Goal: Information Seeking & Learning: Learn about a topic

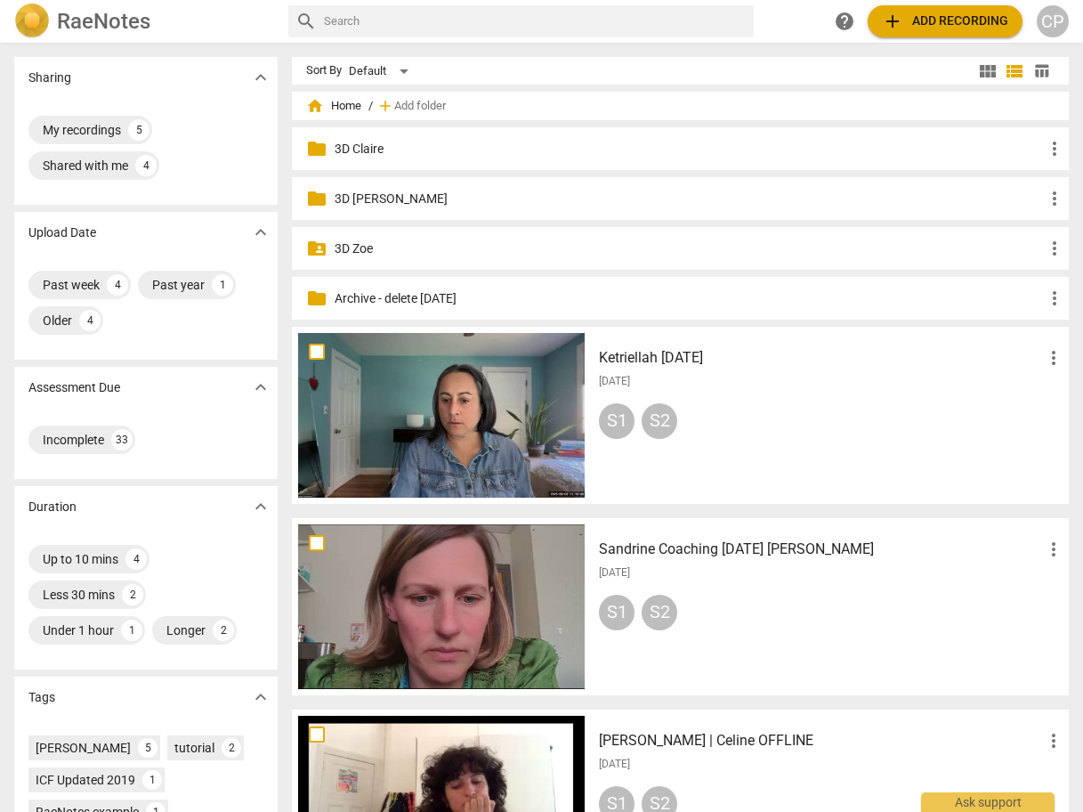
click at [345, 146] on p "3D Claire" at bounding box center [689, 149] width 709 height 19
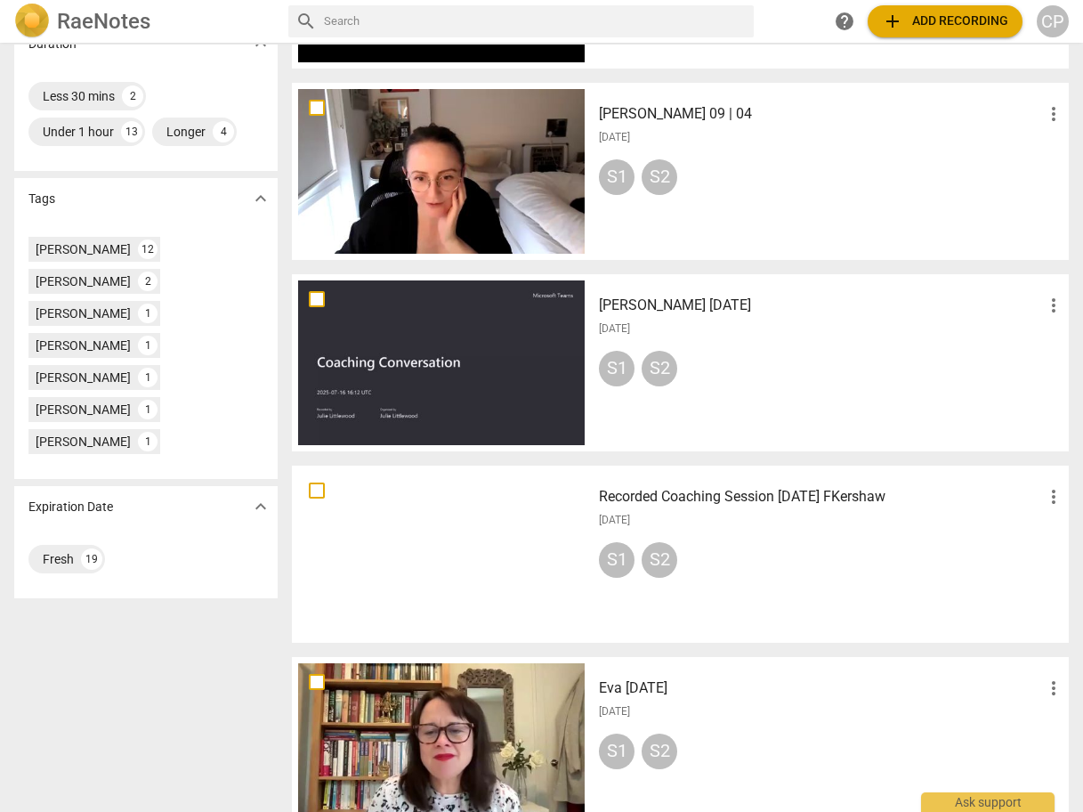
scroll to position [498, 0]
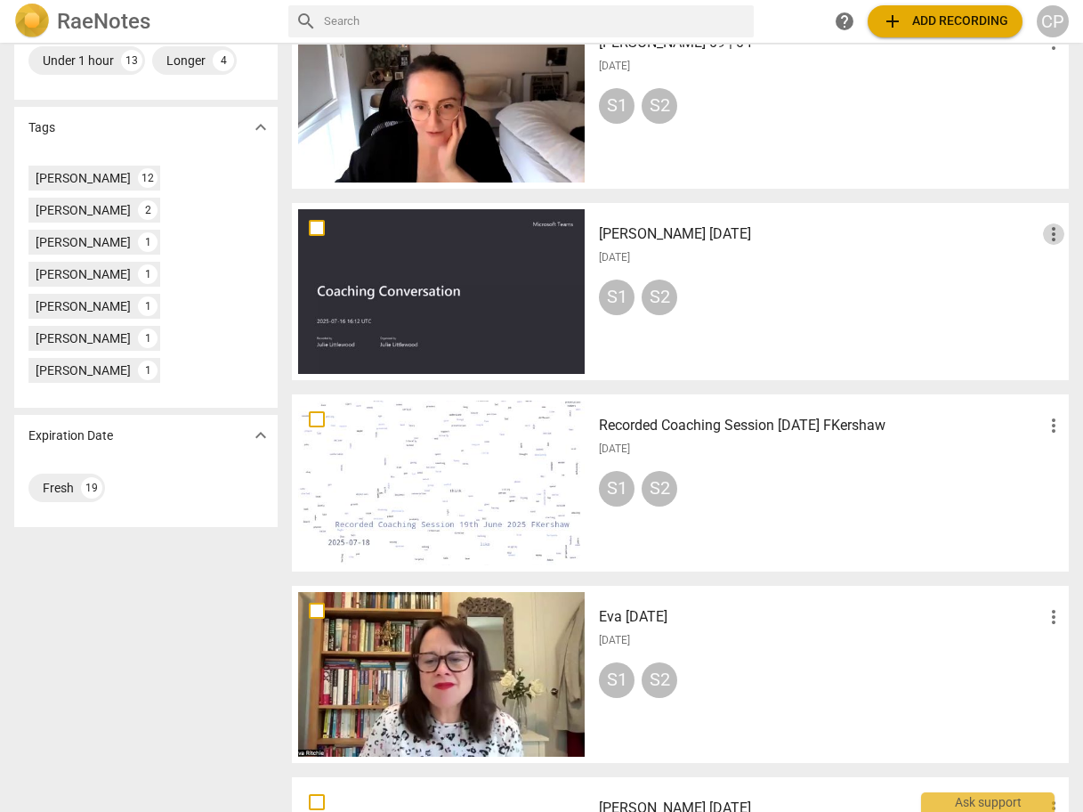
click at [1049, 233] on span "more_vert" at bounding box center [1053, 233] width 21 height 21
click at [1031, 284] on li "Delete" at bounding box center [1035, 276] width 68 height 43
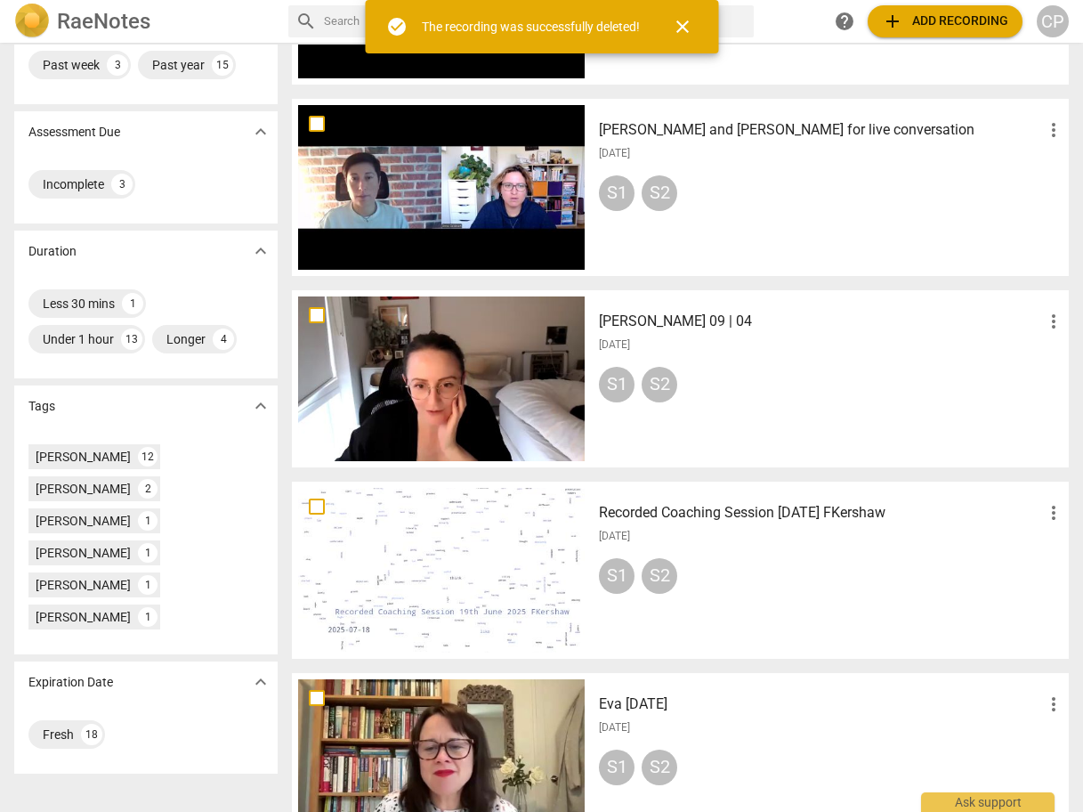
scroll to position [302, 0]
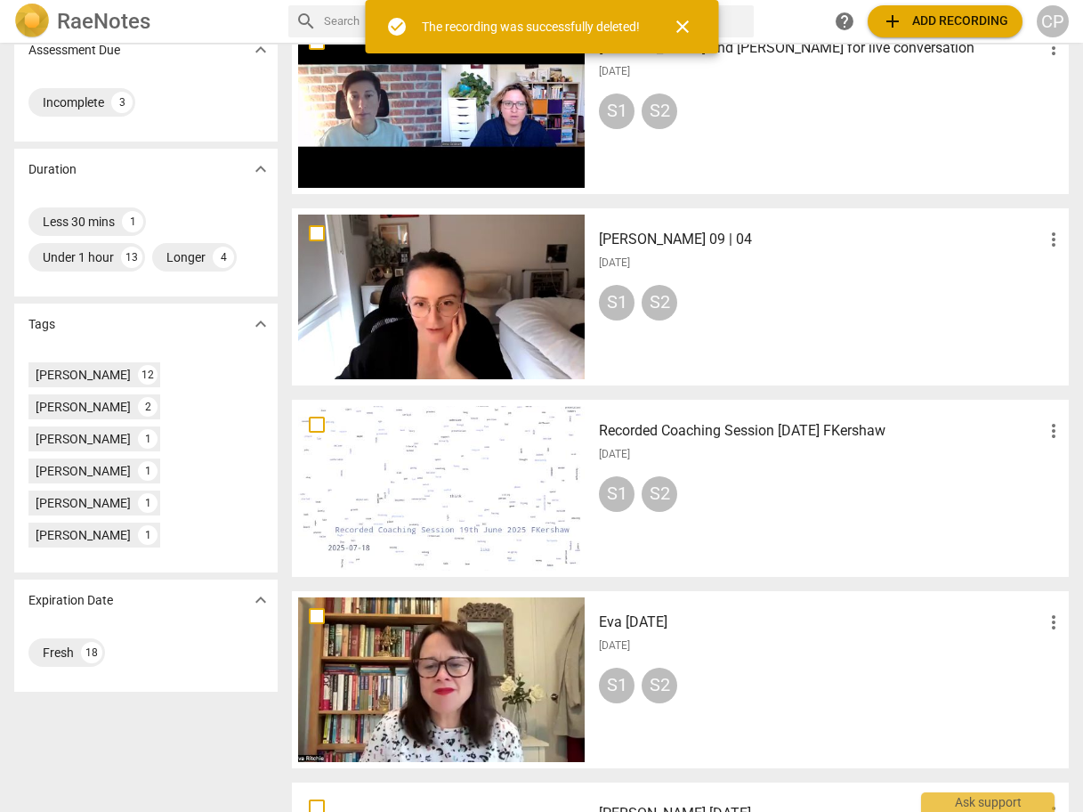
click at [644, 237] on h3 "[PERSON_NAME] 09 | 04" at bounding box center [821, 239] width 444 height 21
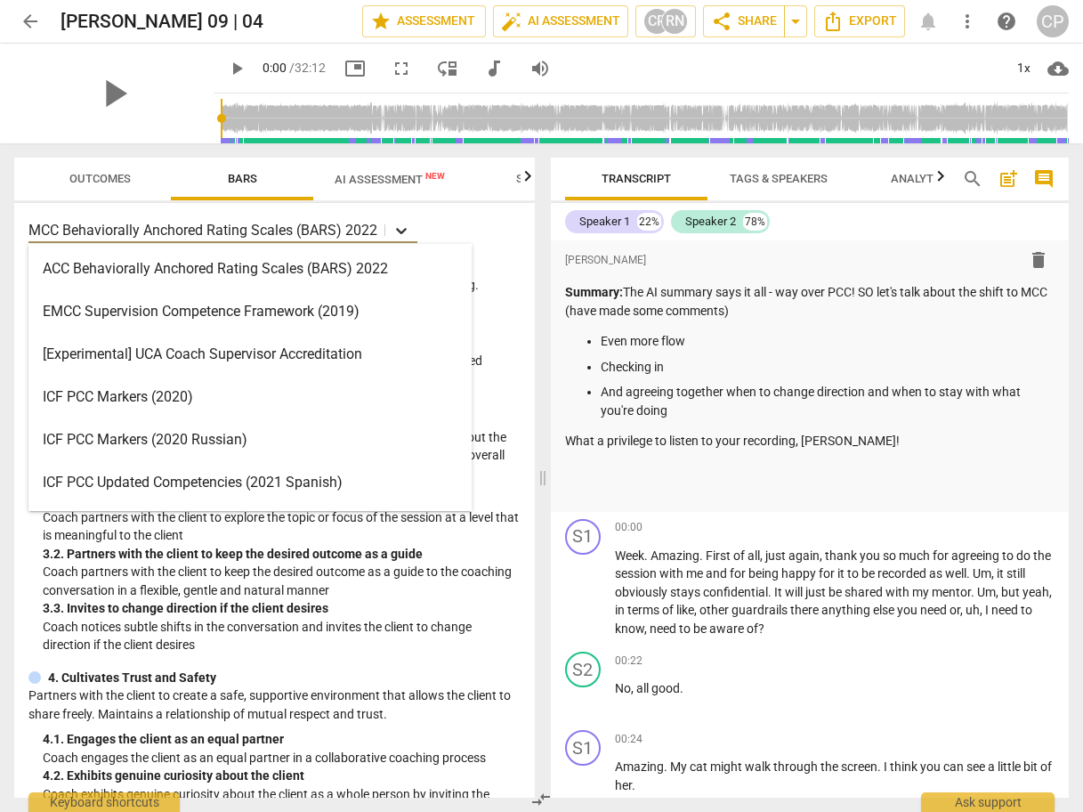
click at [407, 226] on icon at bounding box center [402, 231] width 18 height 18
click at [221, 403] on div "ICF PCC Markers (2020)" at bounding box center [249, 397] width 443 height 43
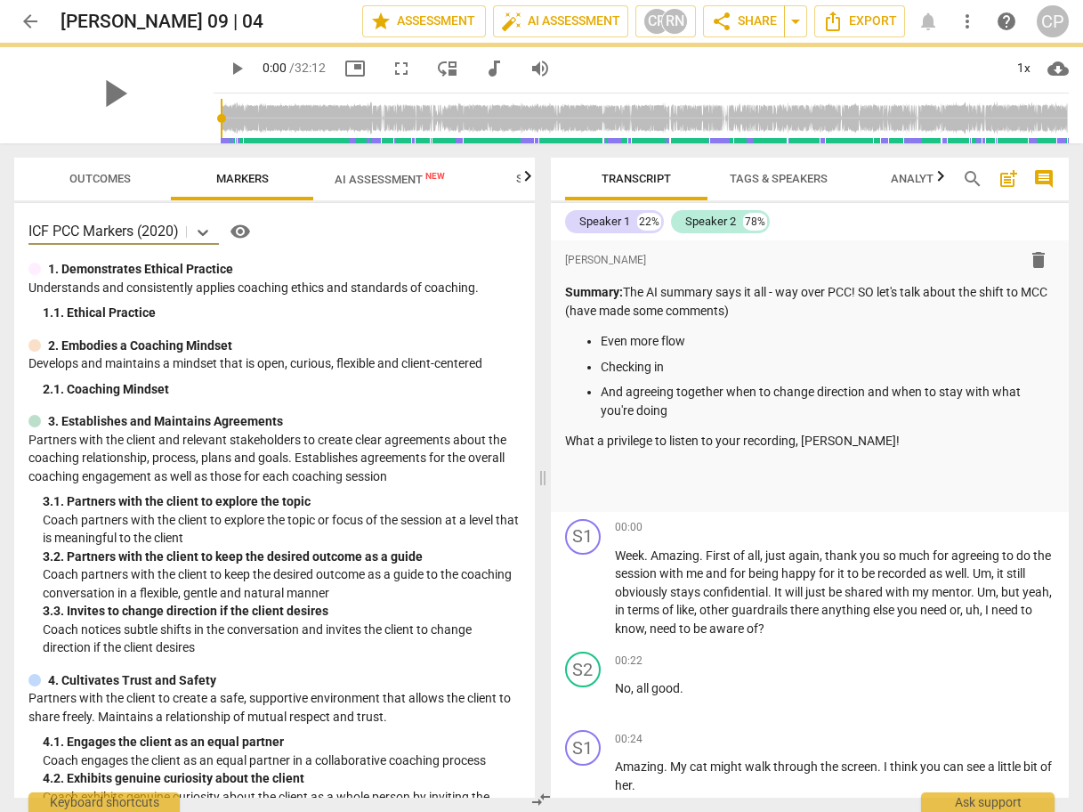
click at [82, 178] on span "Outcomes" at bounding box center [99, 178] width 61 height 13
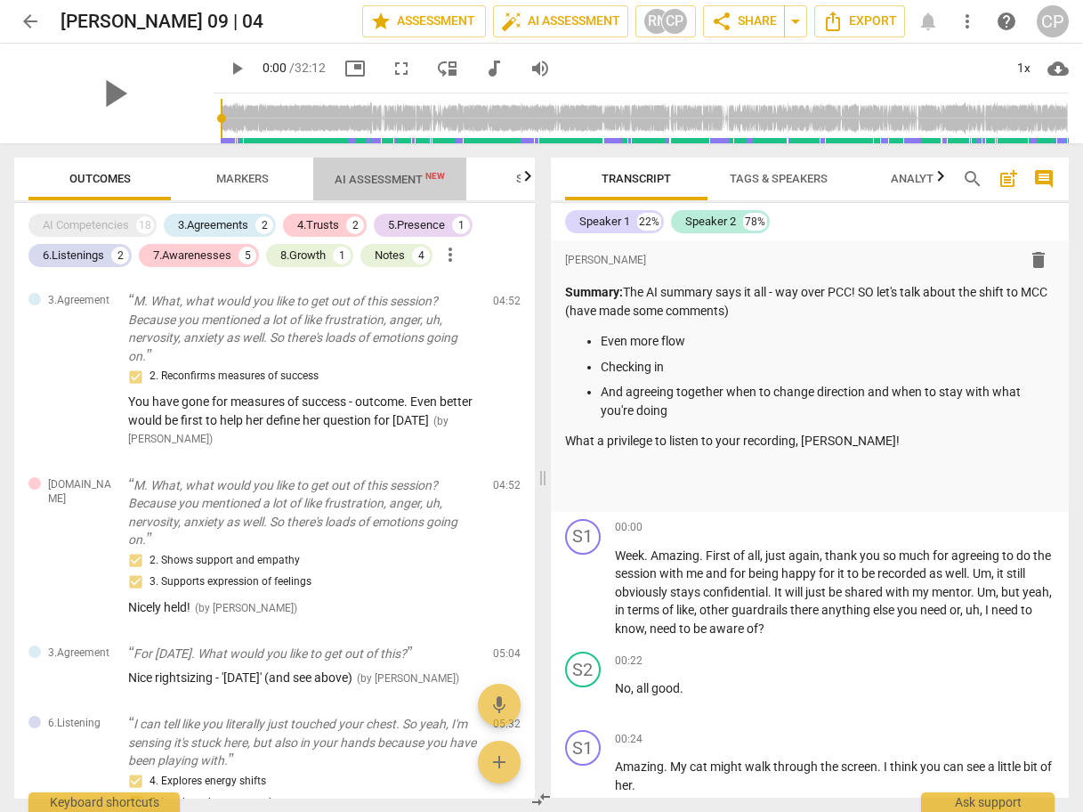
click at [360, 180] on span "AI Assessment New" at bounding box center [390, 179] width 110 height 13
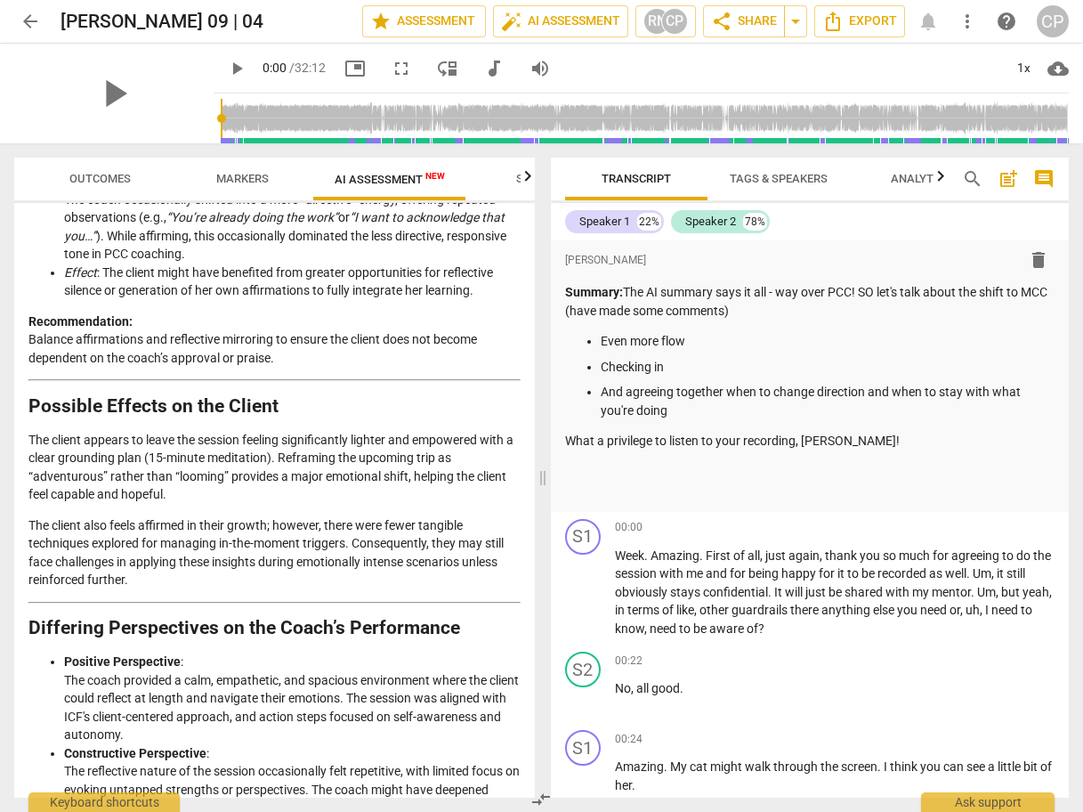
scroll to position [2623, 0]
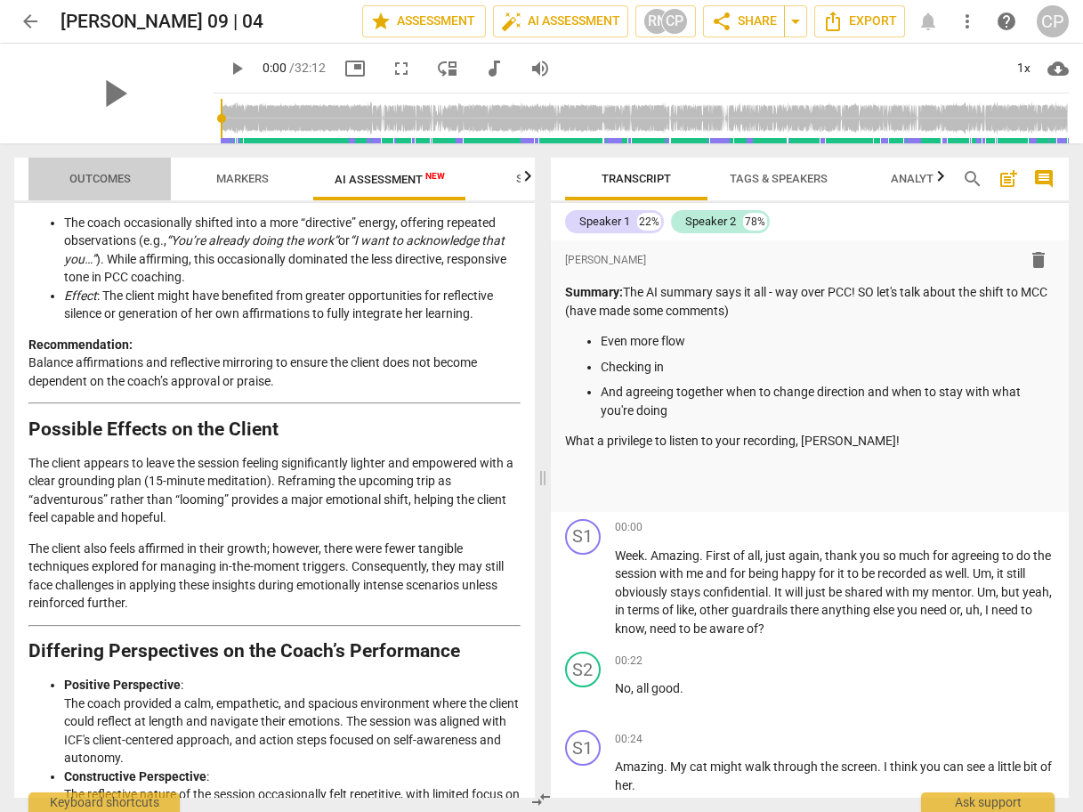
drag, startPoint x: 101, startPoint y: 175, endPoint x: 127, endPoint y: 180, distance: 27.1
click at [101, 174] on span "Outcomes" at bounding box center [99, 178] width 61 height 13
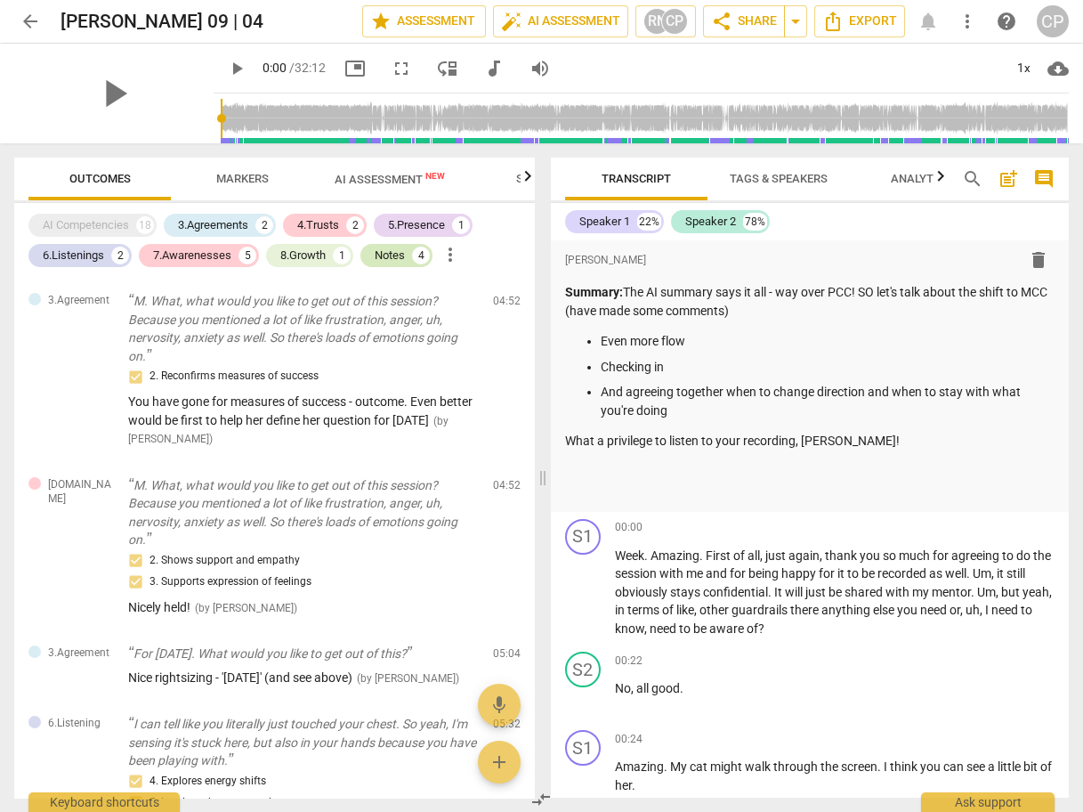
click at [396, 255] on div "Notes" at bounding box center [390, 256] width 30 height 18
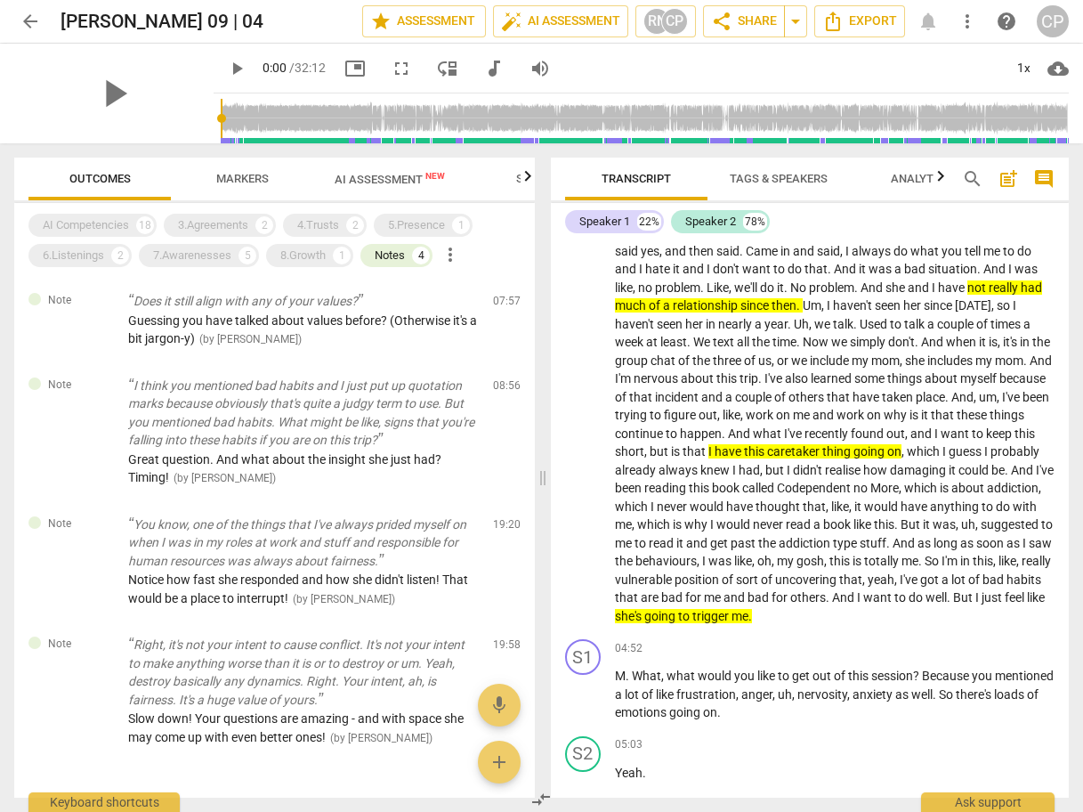
scroll to position [1709, 0]
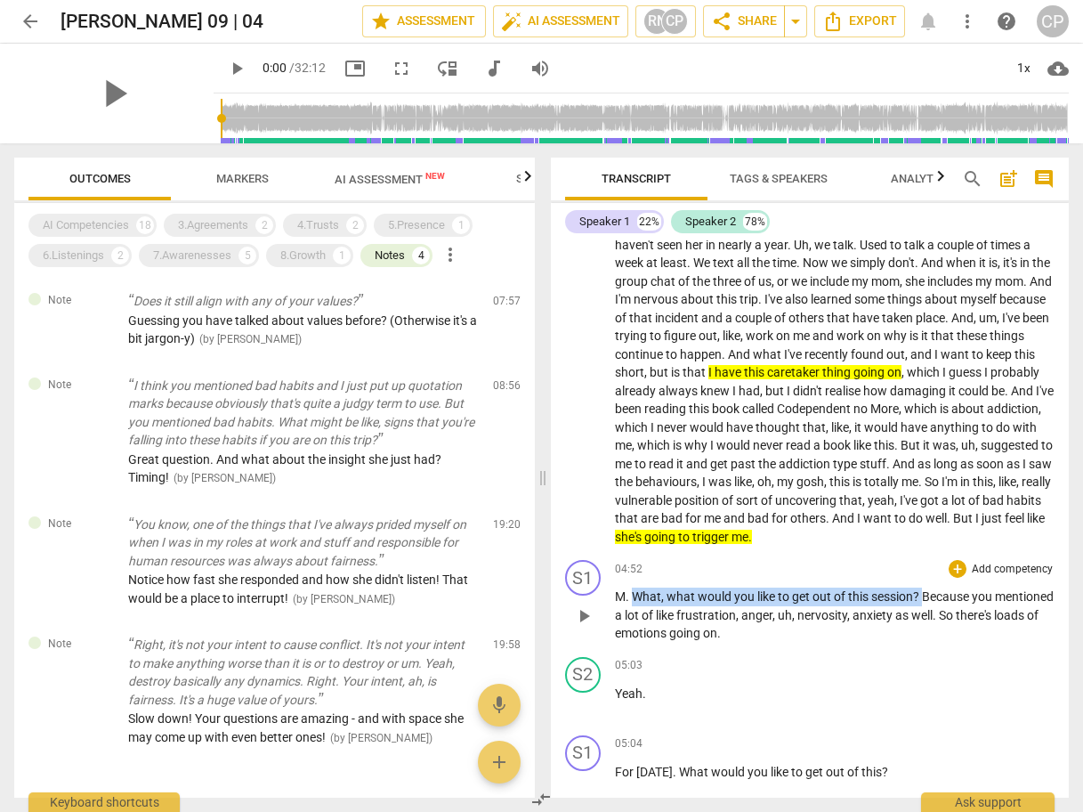
drag, startPoint x: 633, startPoint y: 575, endPoint x: 923, endPoint y: 568, distance: 290.3
click at [923, 587] on p "M . What , what would you like to get out of this session ? Because you mention…" at bounding box center [835, 614] width 441 height 55
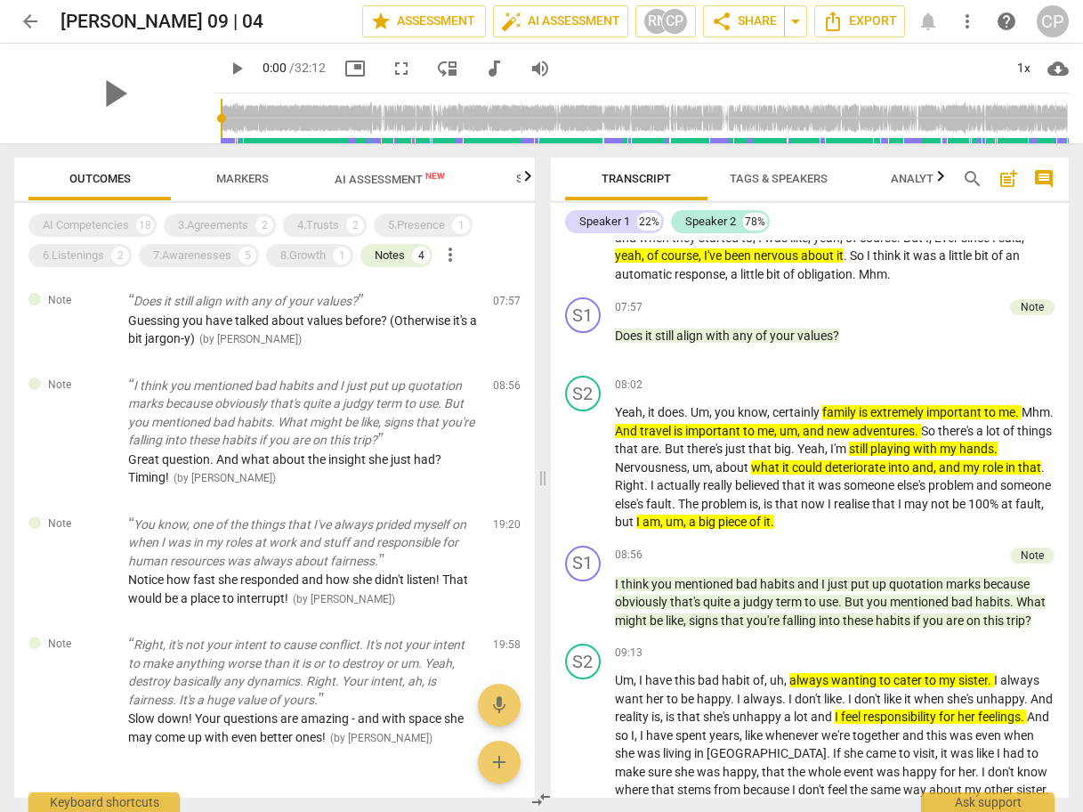
scroll to position [3204, 0]
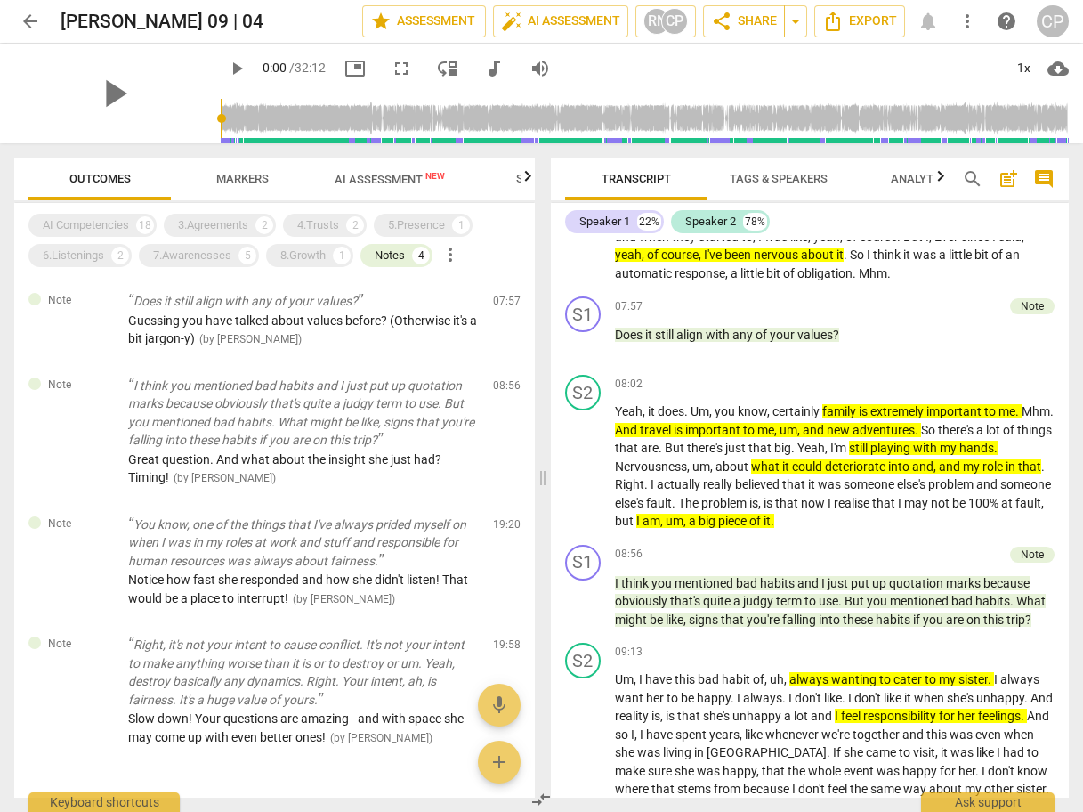
click at [128, 174] on span "Outcomes" at bounding box center [99, 178] width 61 height 13
click at [219, 228] on div "3.Agreements" at bounding box center [213, 225] width 70 height 18
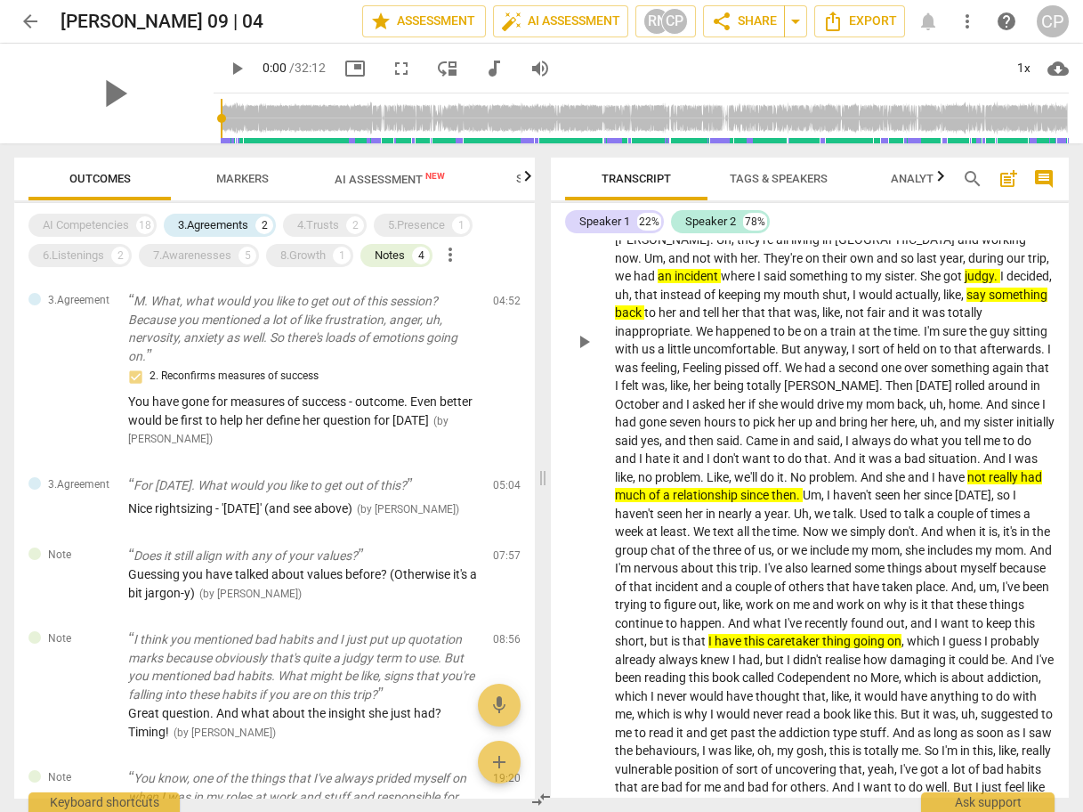
scroll to position [1354, 0]
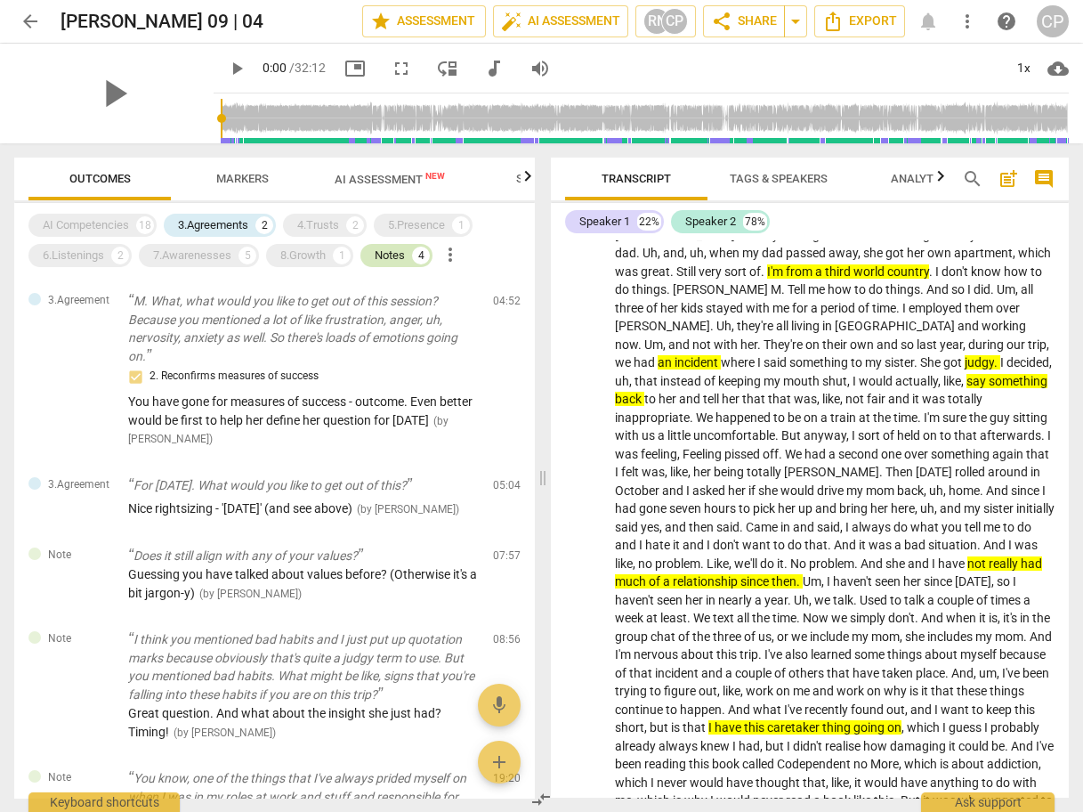
click at [388, 258] on div "Notes" at bounding box center [390, 256] width 30 height 18
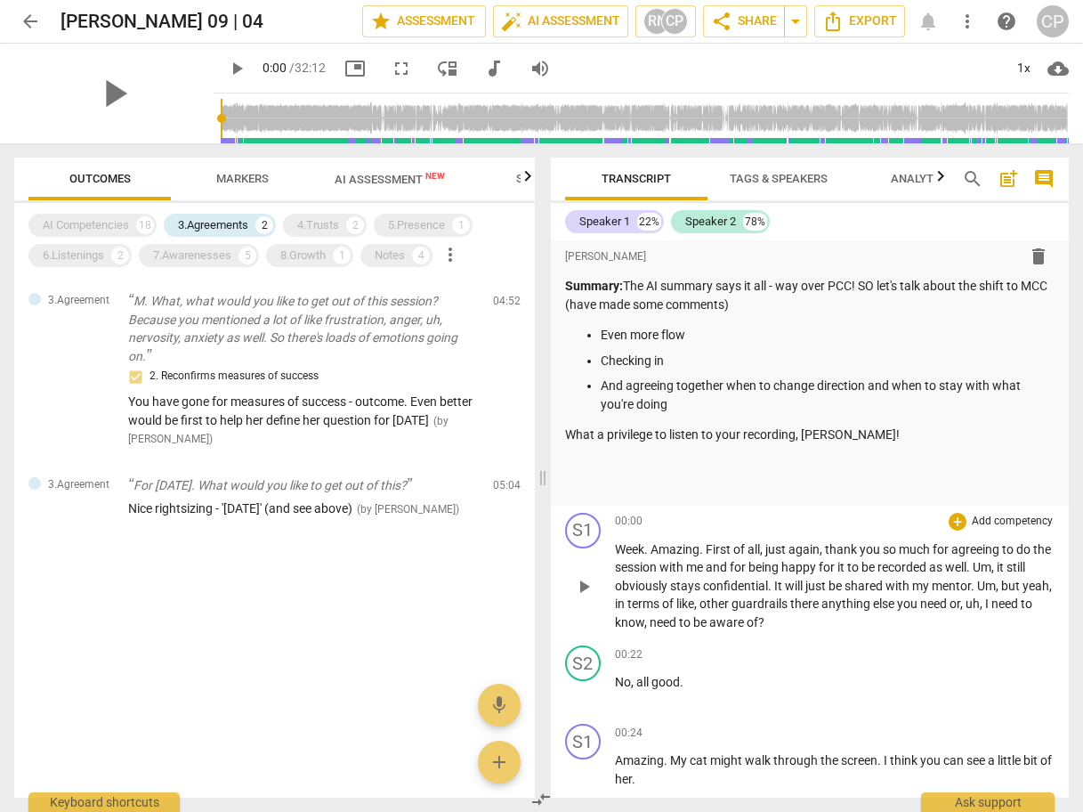
scroll to position [0, 0]
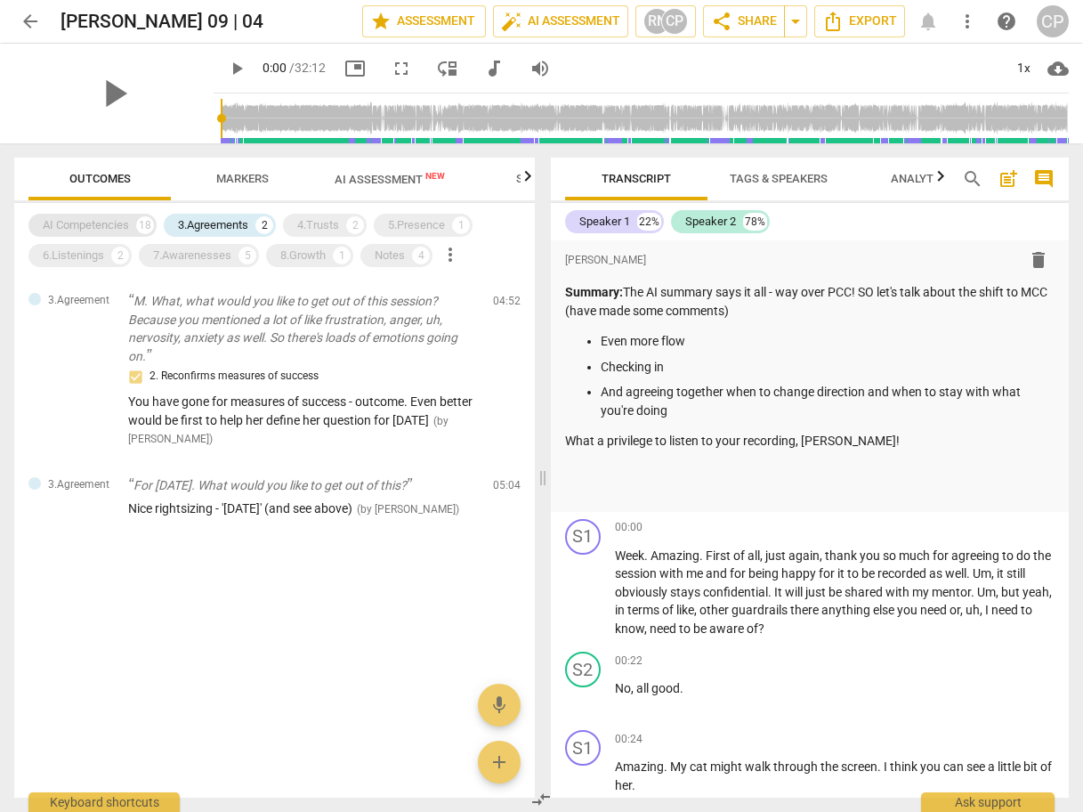
click at [81, 230] on div "AI Competencies" at bounding box center [86, 225] width 86 height 18
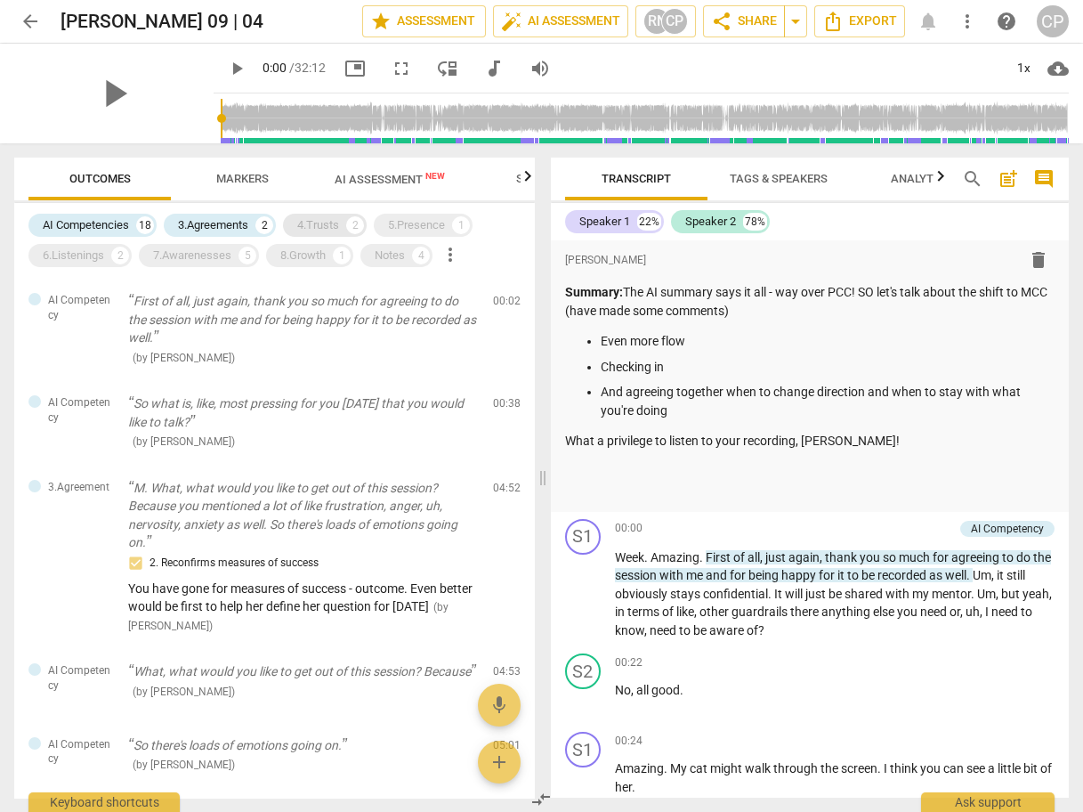
click at [305, 219] on div "4.Trusts" at bounding box center [318, 225] width 42 height 18
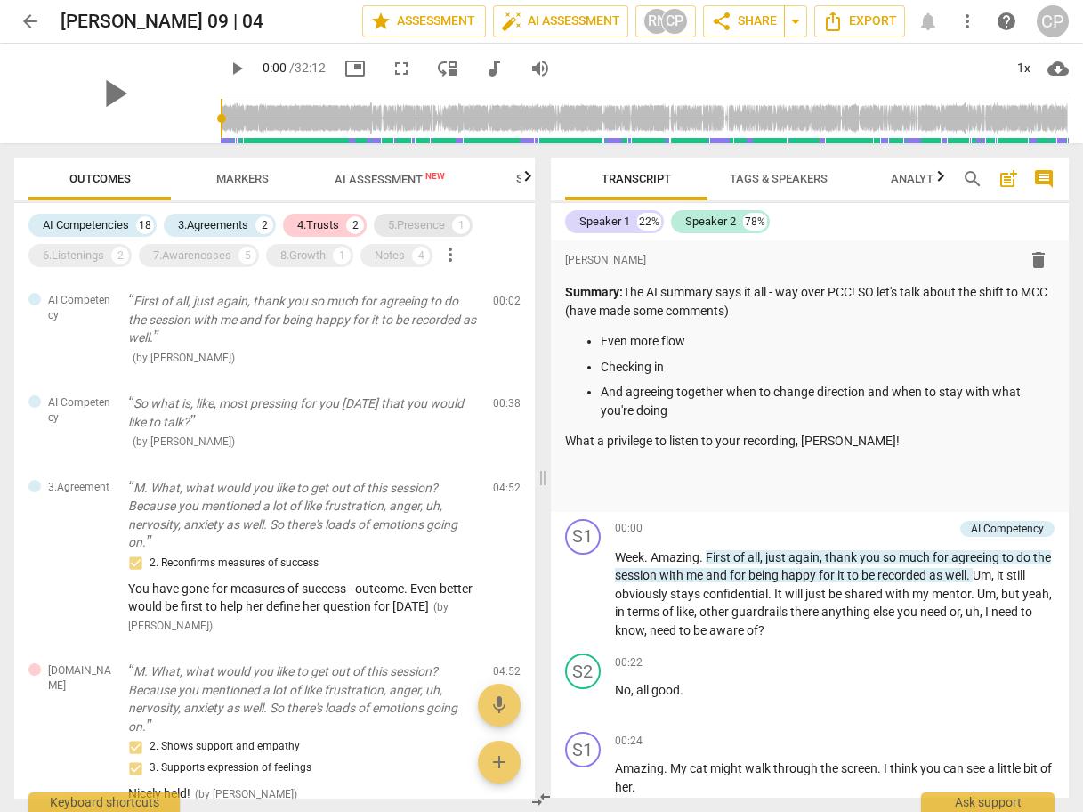
click at [427, 218] on div "5.Presence" at bounding box center [416, 225] width 57 height 18
drag, startPoint x: 385, startPoint y: 256, endPoint x: 367, endPoint y: 248, distance: 20.3
click at [384, 255] on div "Notes" at bounding box center [390, 256] width 30 height 18
drag, startPoint x: 314, startPoint y: 258, endPoint x: 235, endPoint y: 261, distance: 79.3
click at [313, 258] on div "8.Growth" at bounding box center [302, 256] width 45 height 18
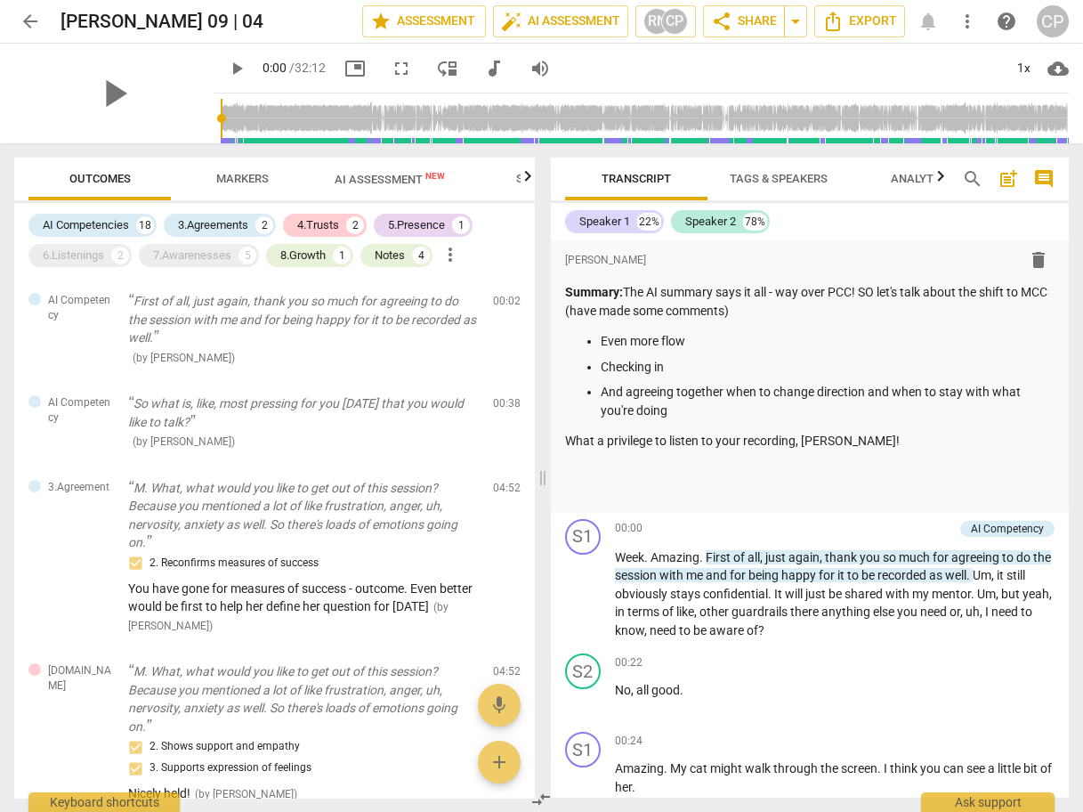
drag, startPoint x: 207, startPoint y: 255, endPoint x: 139, endPoint y: 271, distance: 69.3
click at [198, 256] on div "7.Awarenesses" at bounding box center [192, 256] width 78 height 18
click at [77, 262] on div "6.Listenings" at bounding box center [73, 256] width 61 height 18
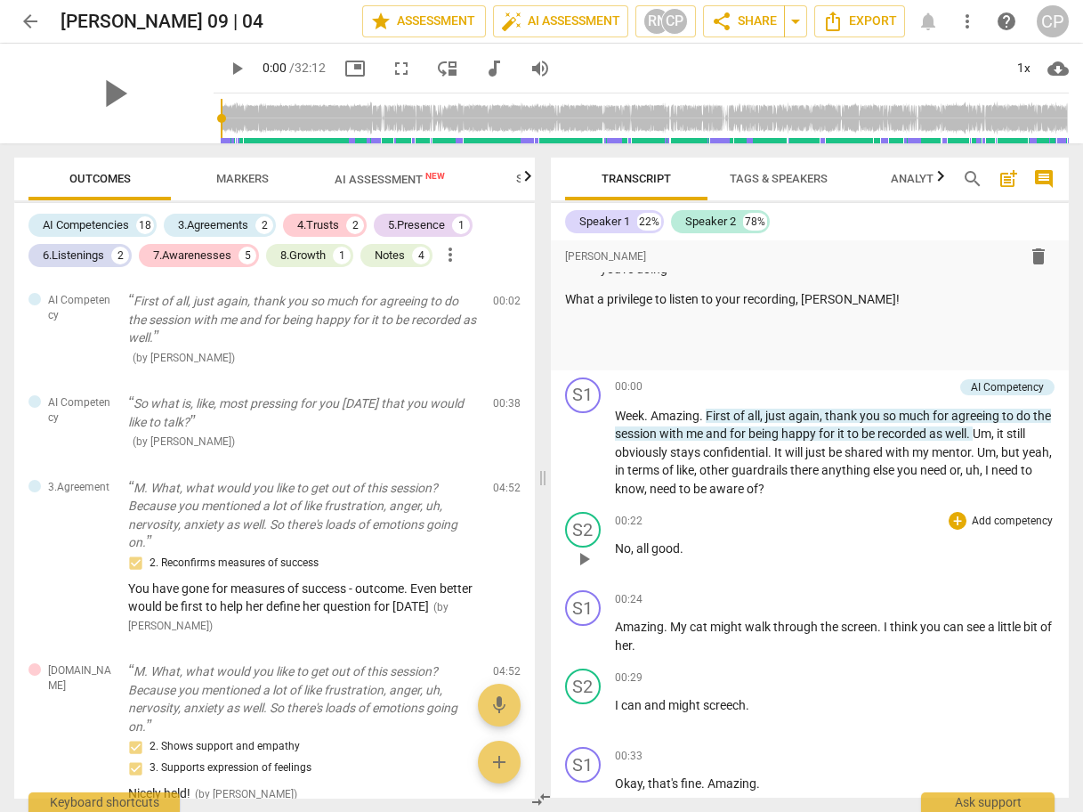
scroll to position [142, 0]
click at [338, 561] on div "2. Reconfirms measures of success" at bounding box center [303, 563] width 351 height 21
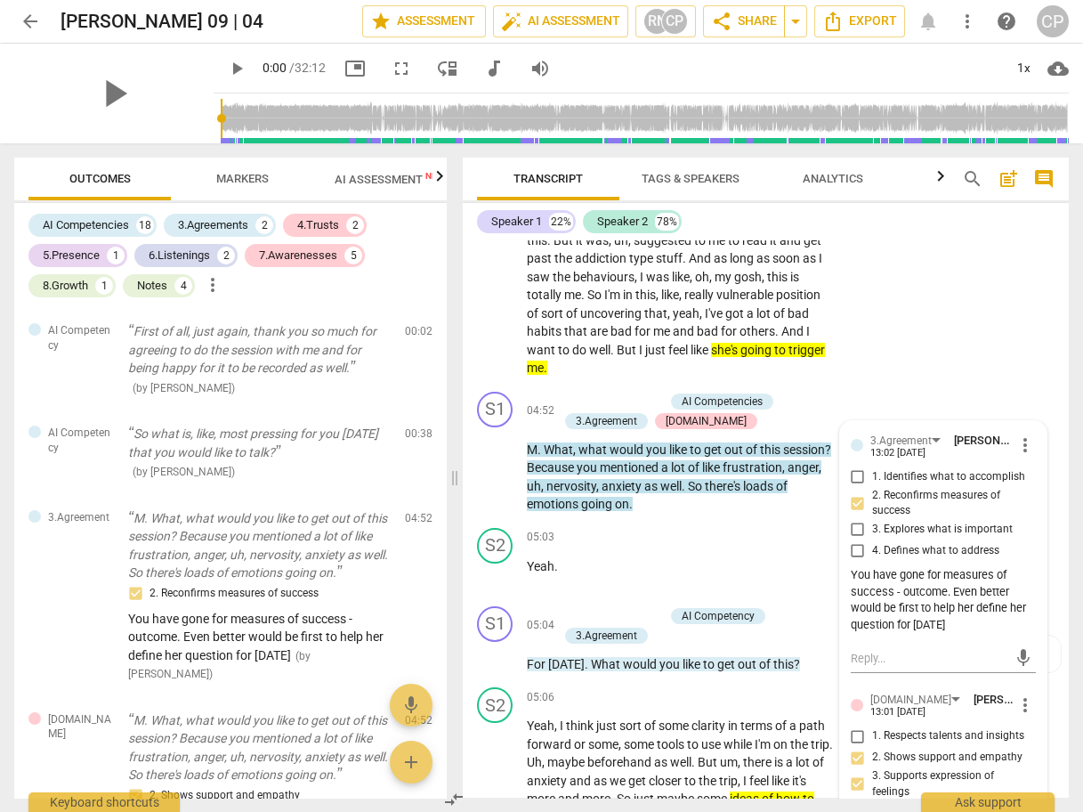
scroll to position [2376, 0]
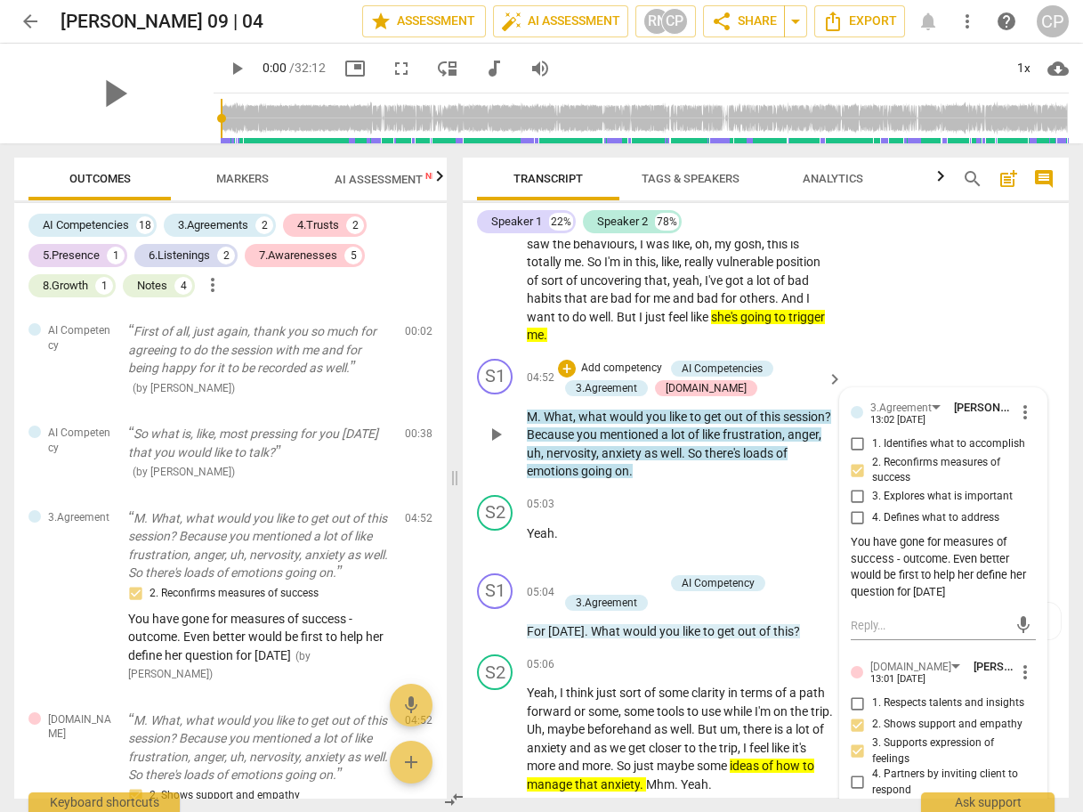
click at [723, 427] on span "frustration" at bounding box center [753, 434] width 60 height 14
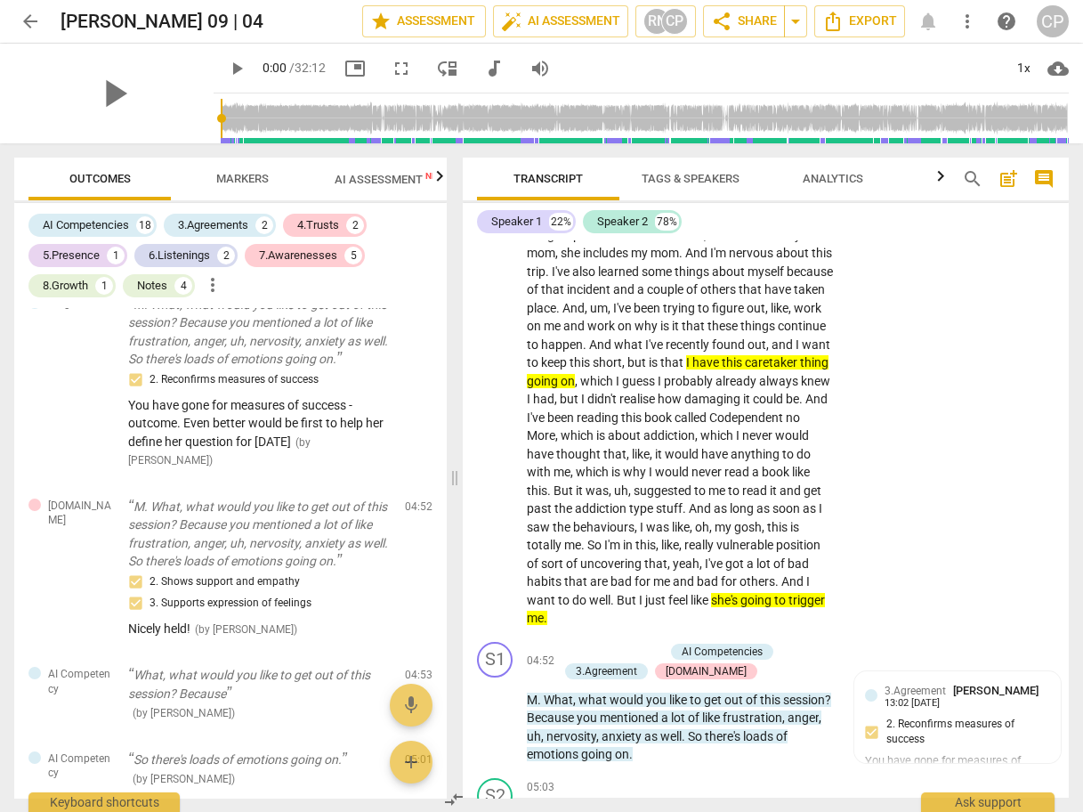
scroll to position [2091, 0]
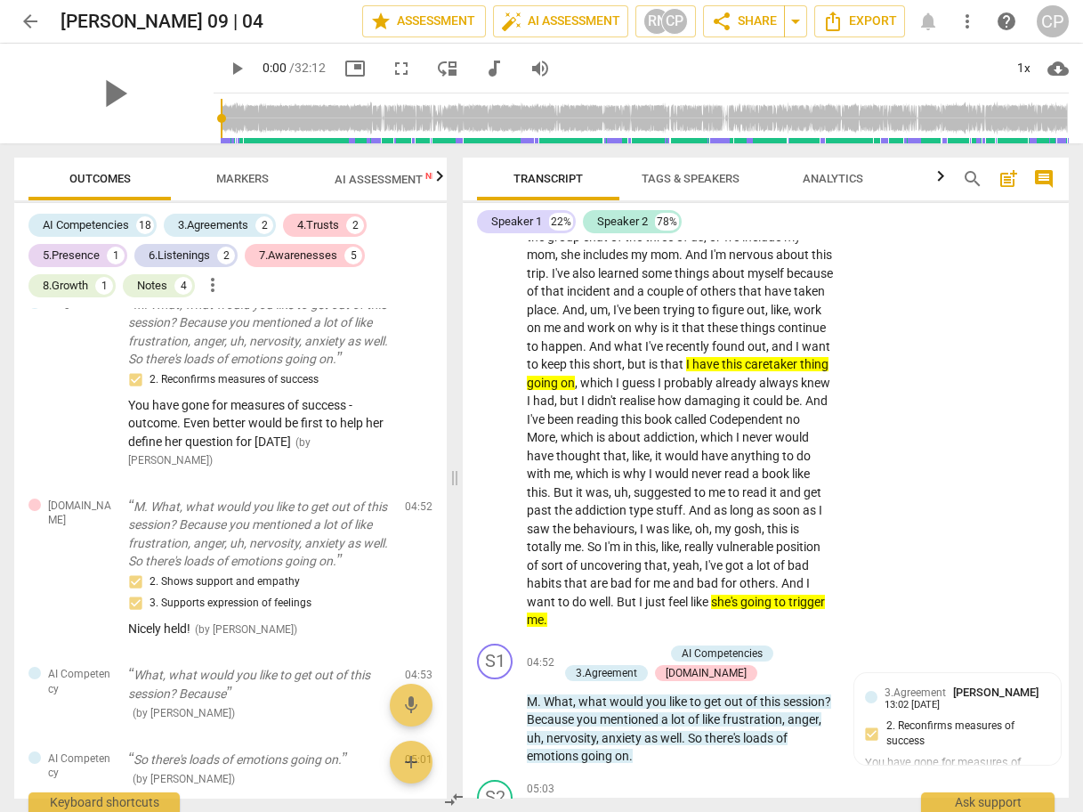
click at [799, 393] on span "." at bounding box center [802, 400] width 6 height 14
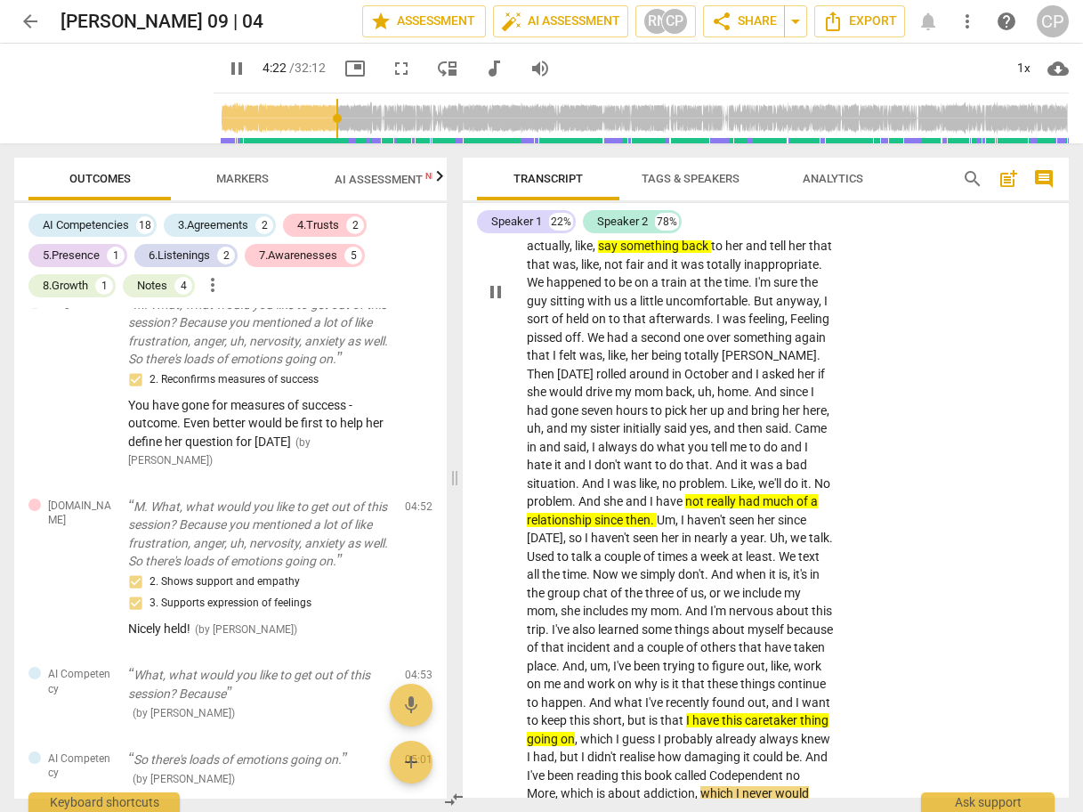
scroll to position [1664, 0]
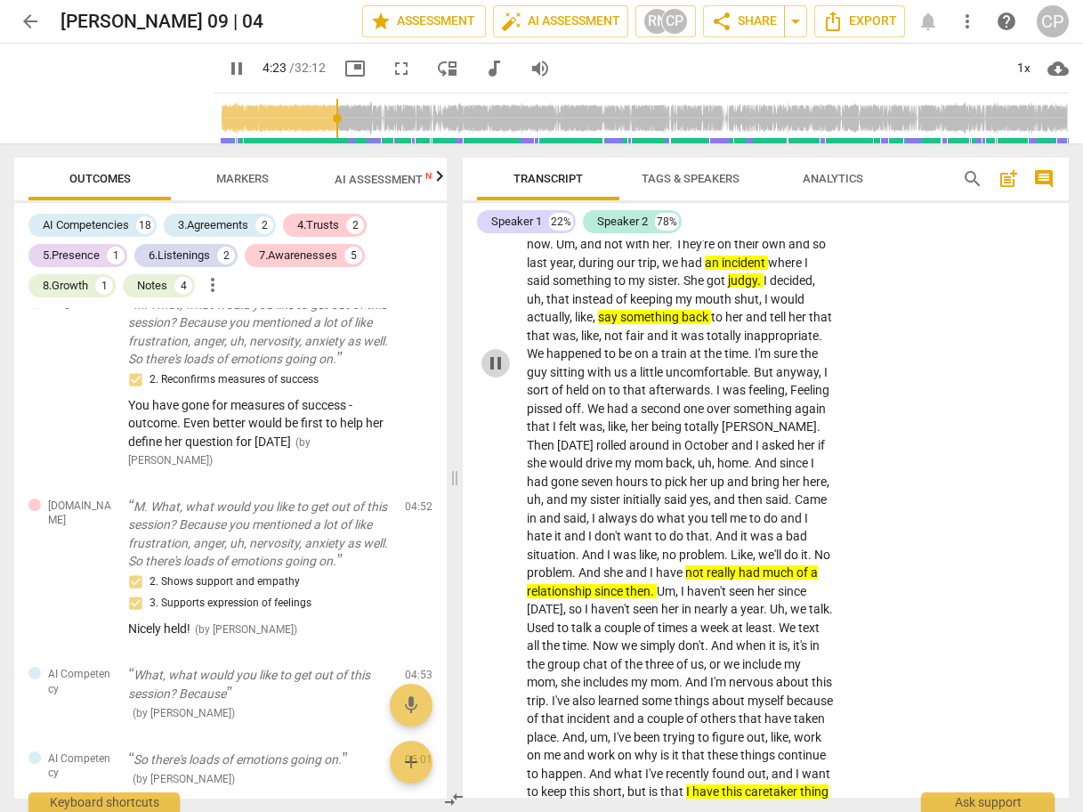
click at [495, 352] on span "pause" at bounding box center [495, 362] width 21 height 21
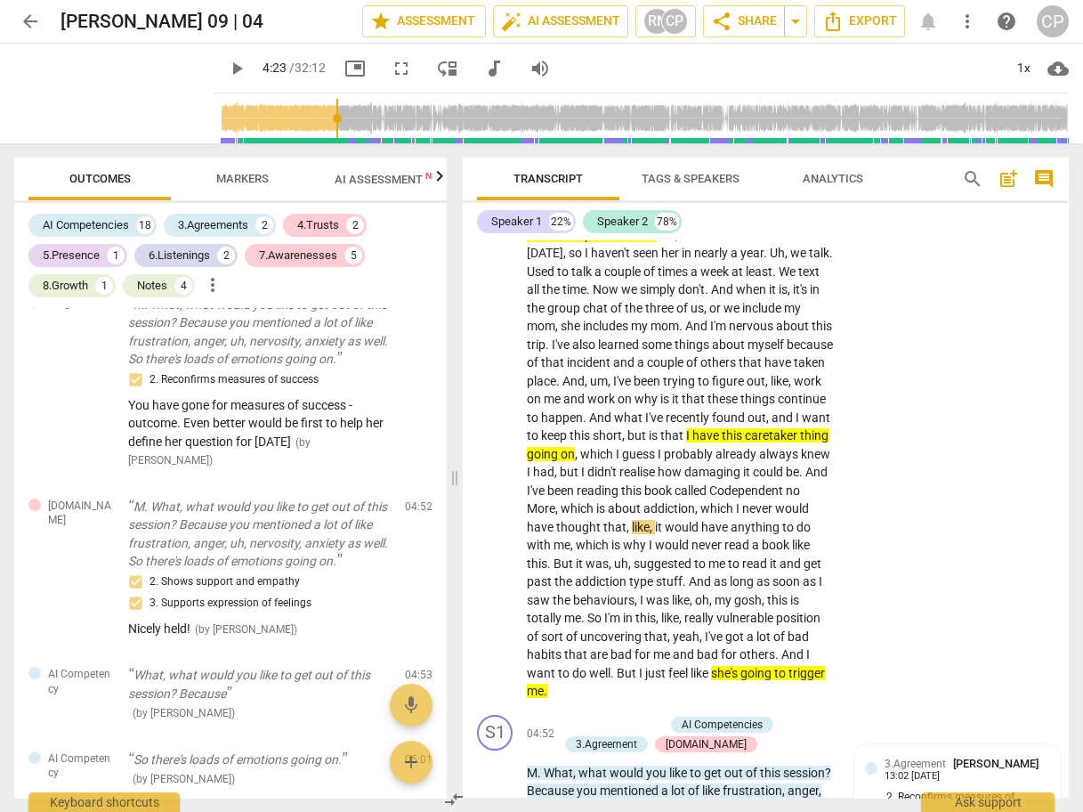
scroll to position [2020, 0]
click at [660, 428] on span "that" at bounding box center [673, 435] width 26 height 14
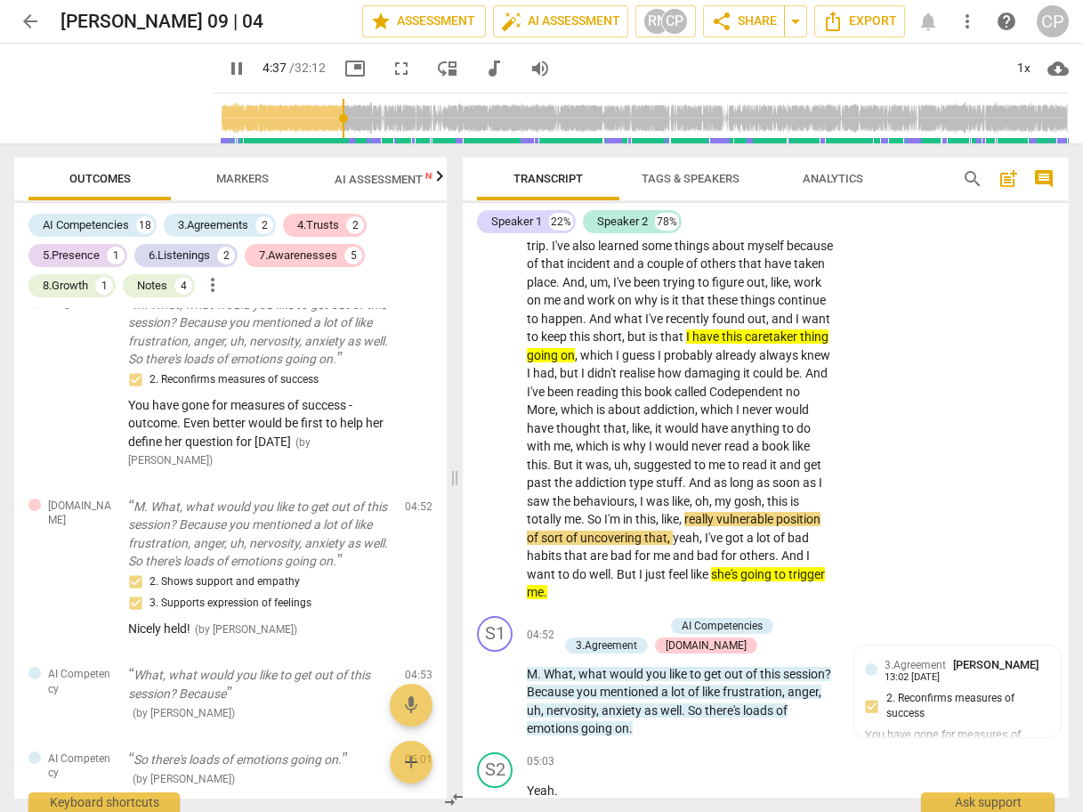
scroll to position [2233, 0]
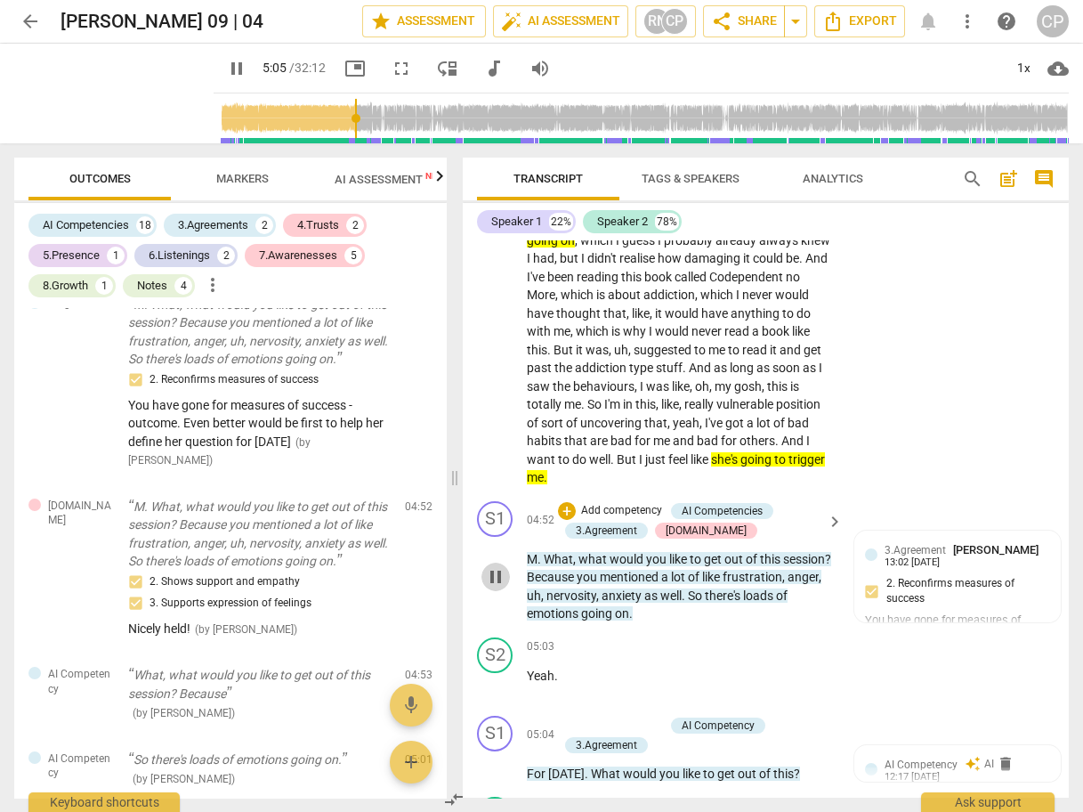
click at [496, 566] on span "pause" at bounding box center [495, 576] width 21 height 21
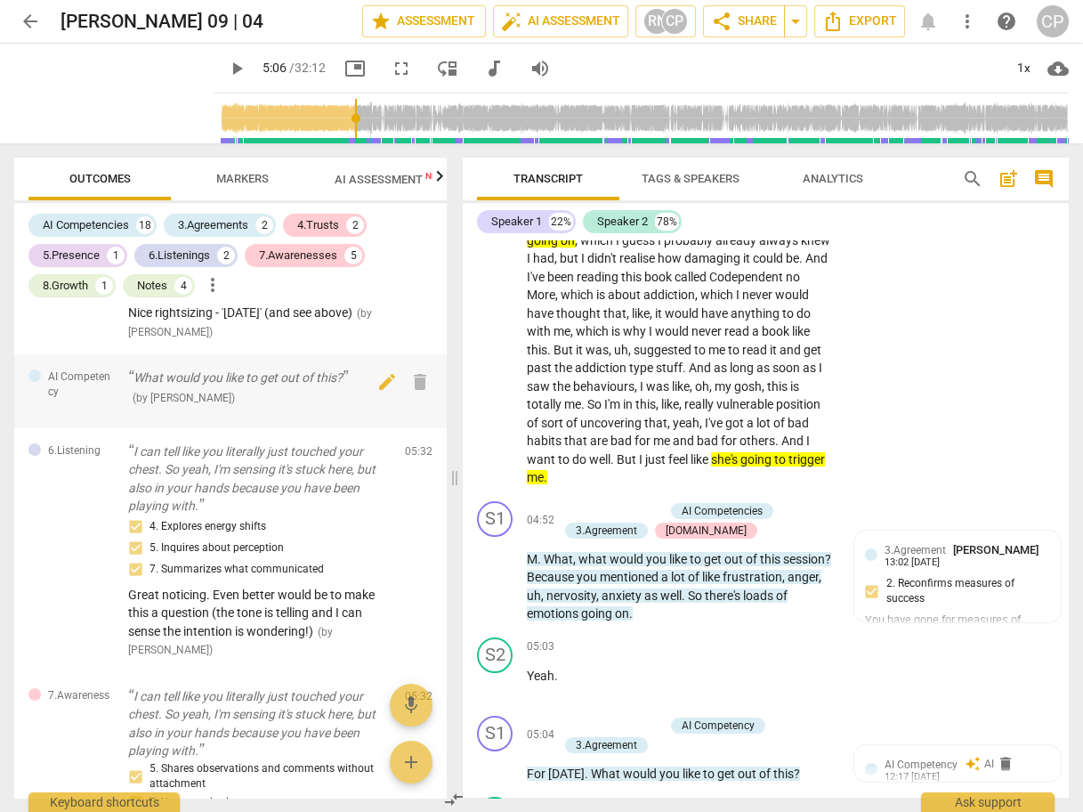
scroll to position [783, 0]
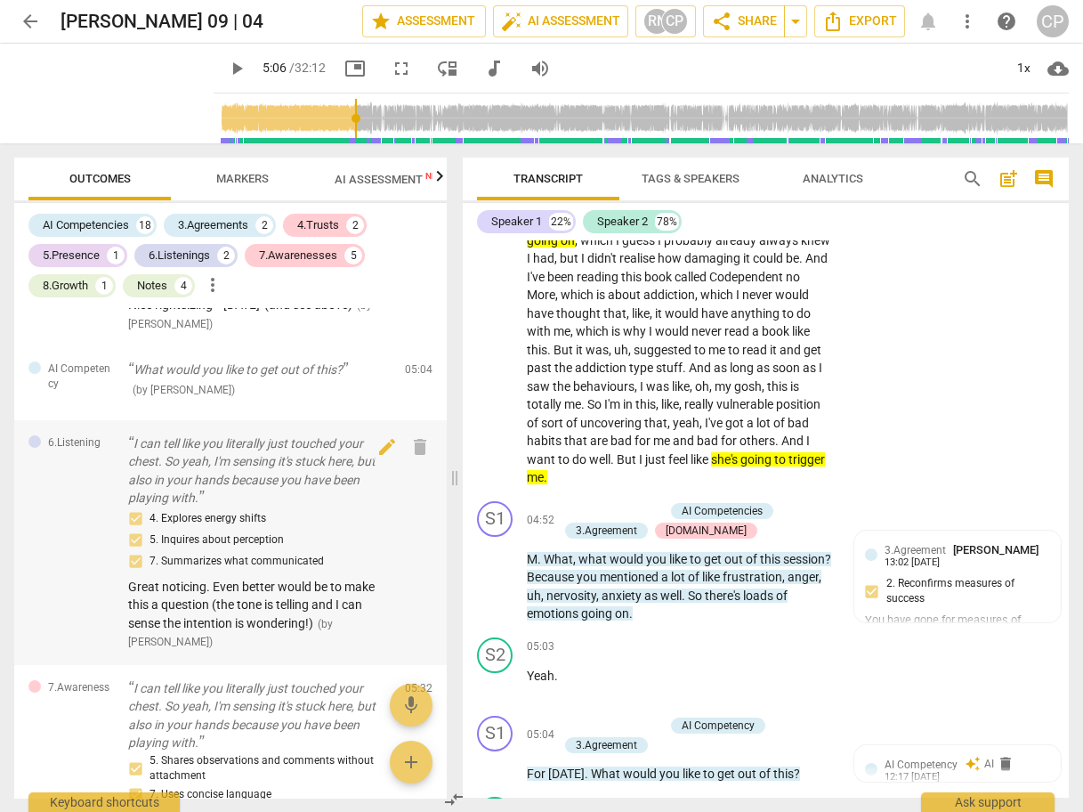
click at [261, 470] on p "I can tell like you literally just touched your chest. So yeah, I'm sensing it'…" at bounding box center [259, 470] width 263 height 73
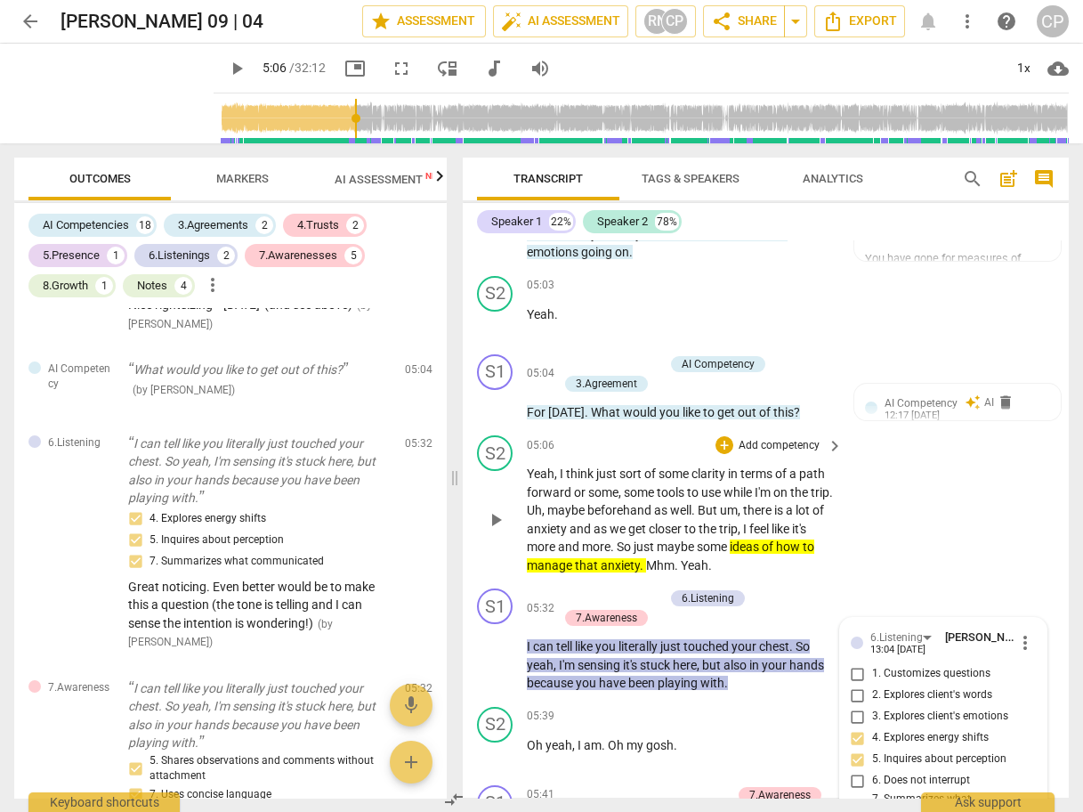
scroll to position [2530, 0]
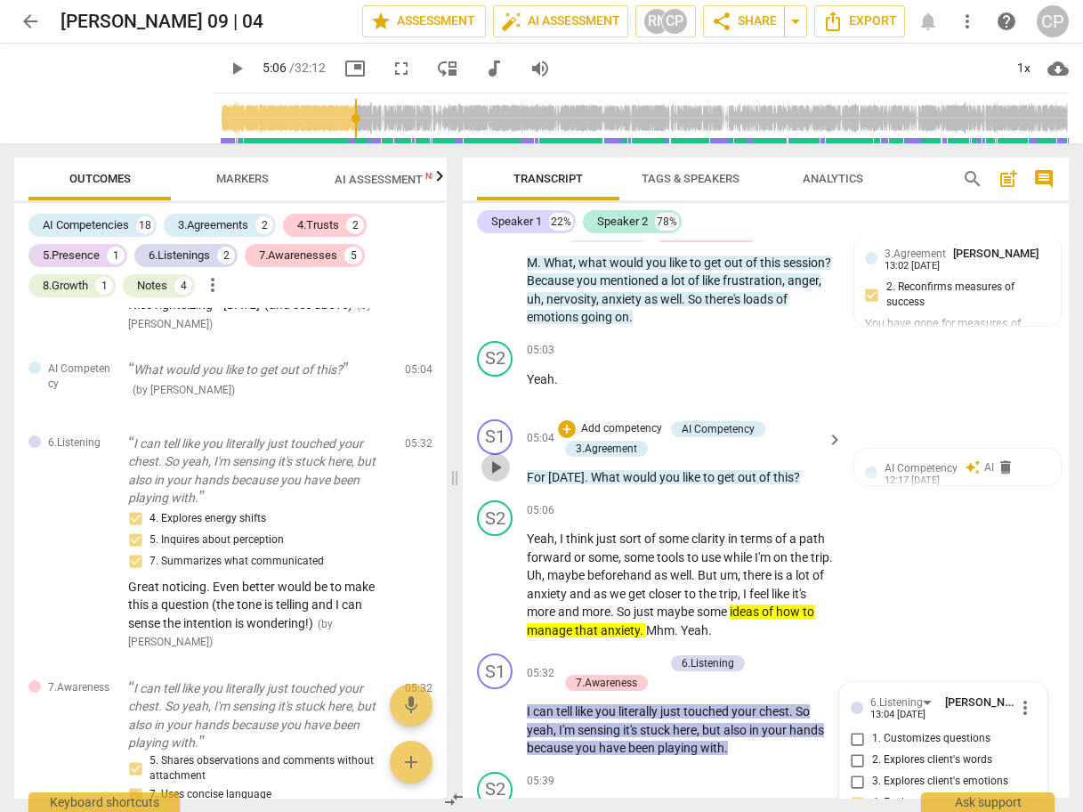
click at [491, 457] on span "play_arrow" at bounding box center [495, 467] width 21 height 21
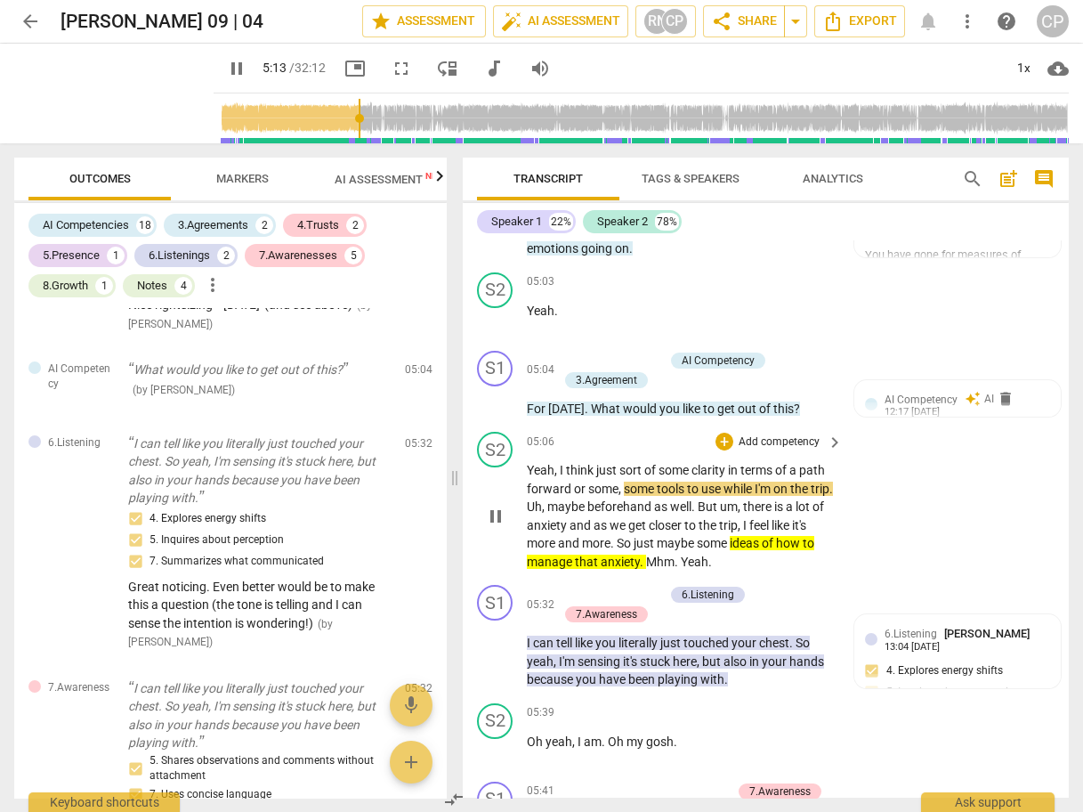
scroll to position [2601, 0]
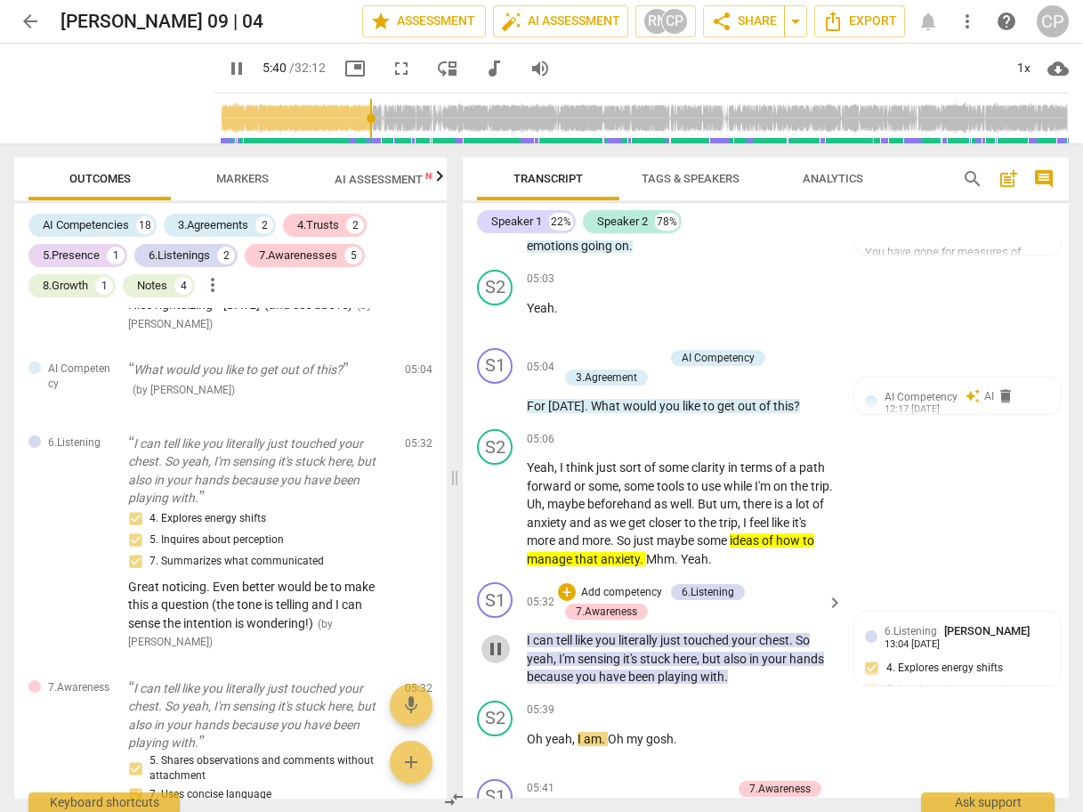
click at [501, 638] on span "pause" at bounding box center [495, 648] width 21 height 21
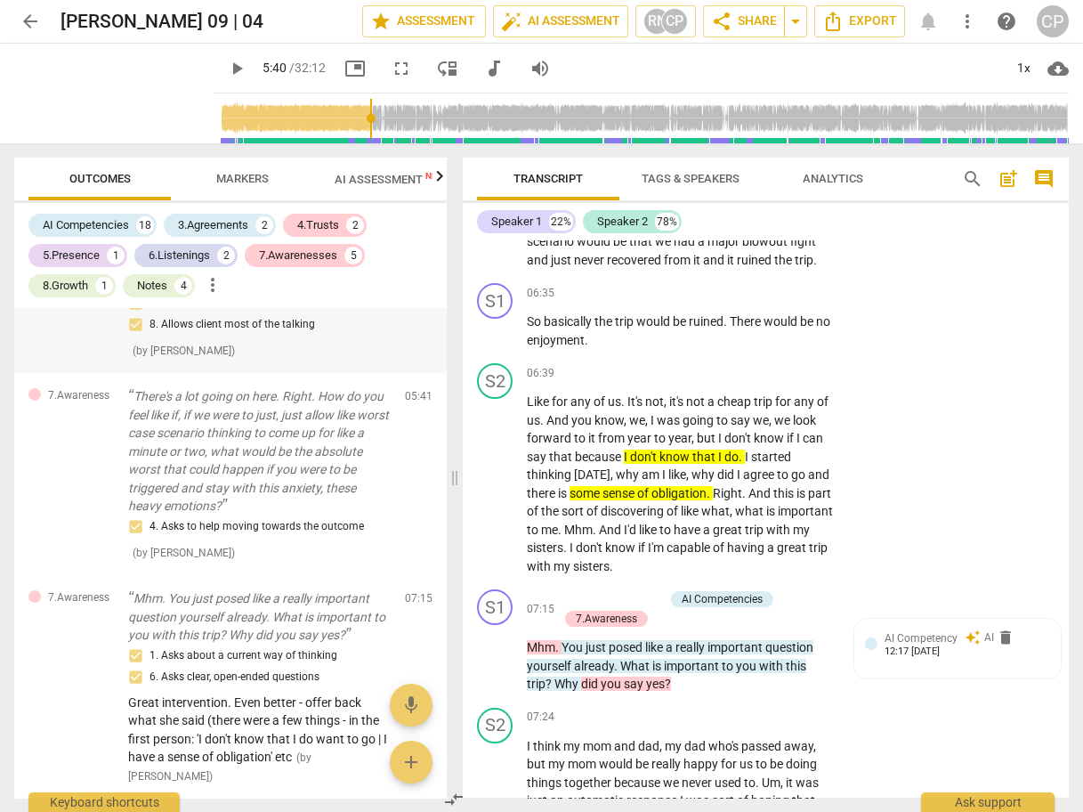
scroll to position [1424, 0]
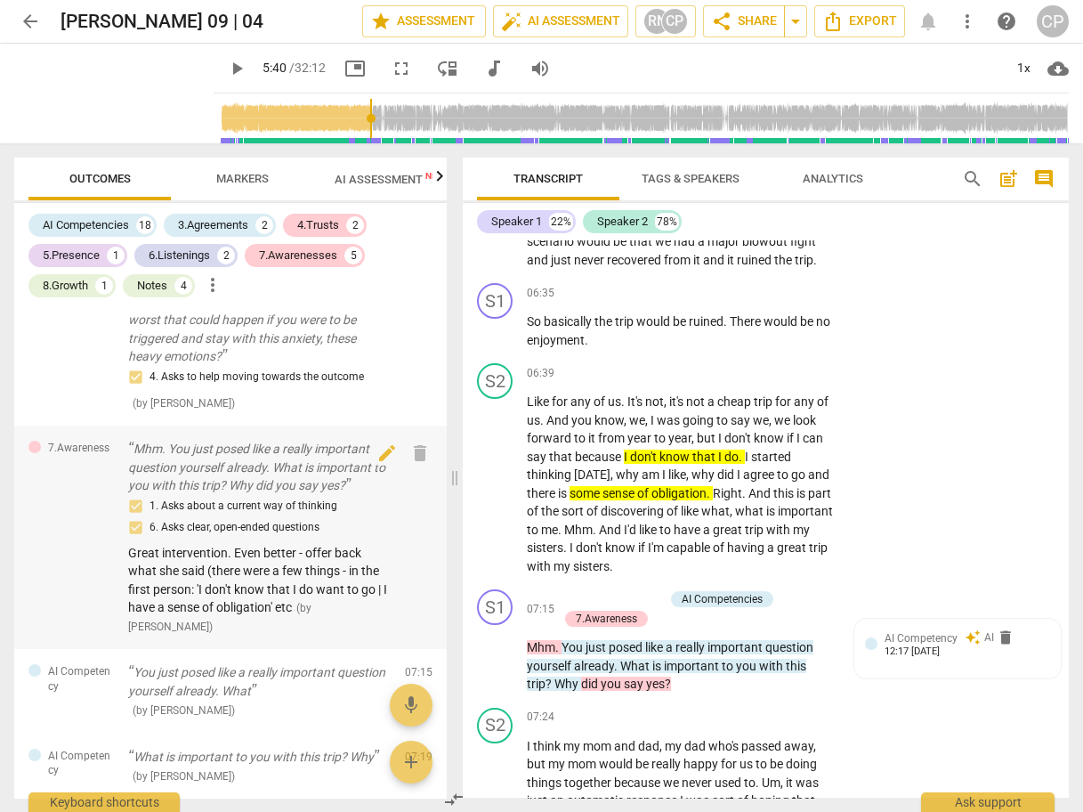
click at [265, 476] on p "Mhm. You just posed like a really important question yourself already. What is …" at bounding box center [259, 467] width 263 height 55
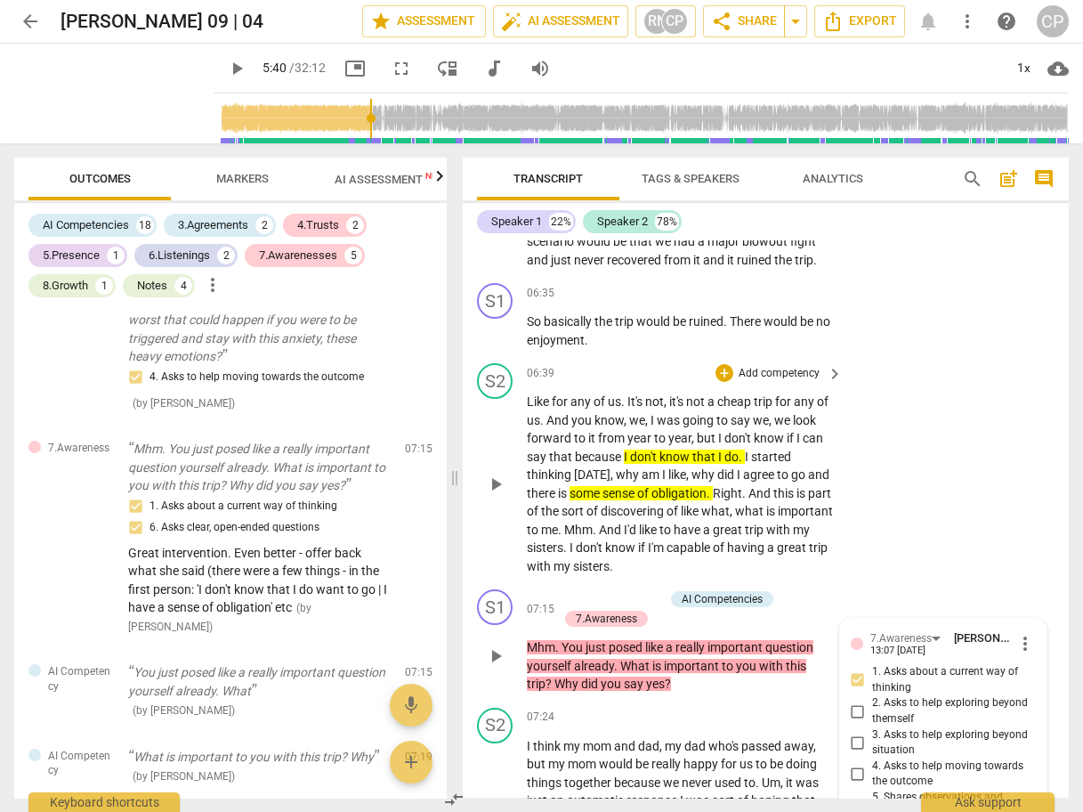
click at [920, 524] on div "S2 play_arrow pause 06:39 + Add competency keyboard_arrow_right Like for any of…" at bounding box center [766, 469] width 606 height 226
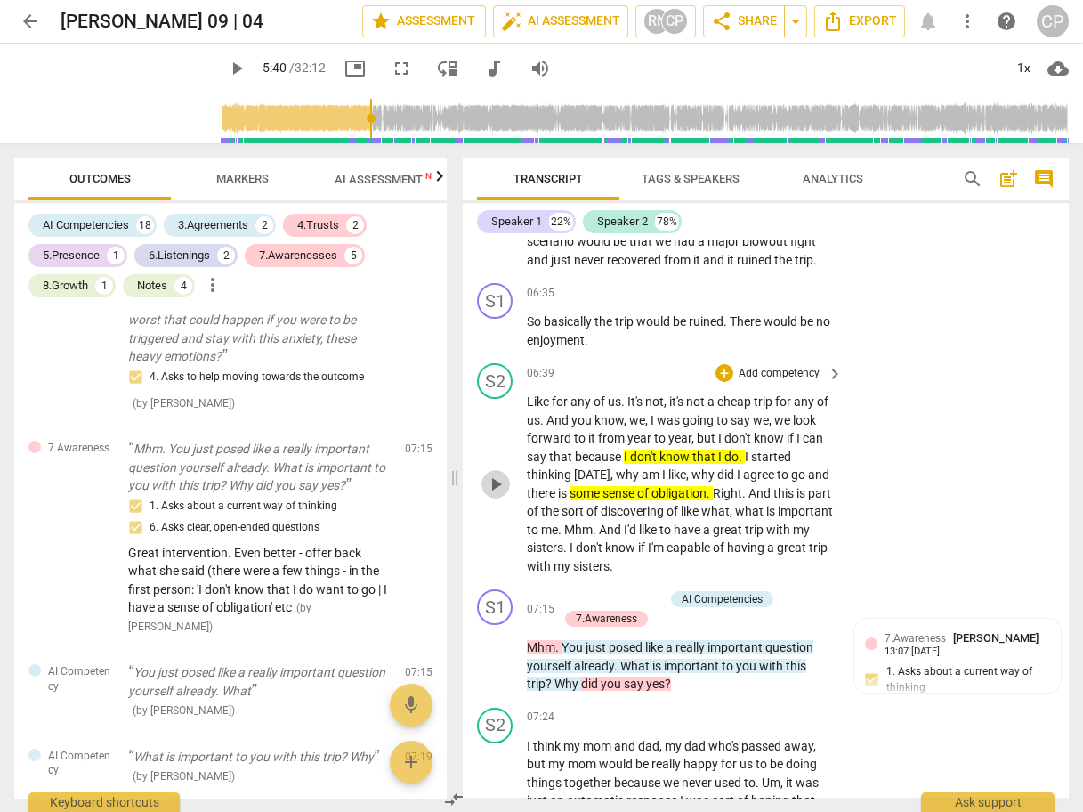
click at [494, 474] on span "play_arrow" at bounding box center [495, 484] width 21 height 21
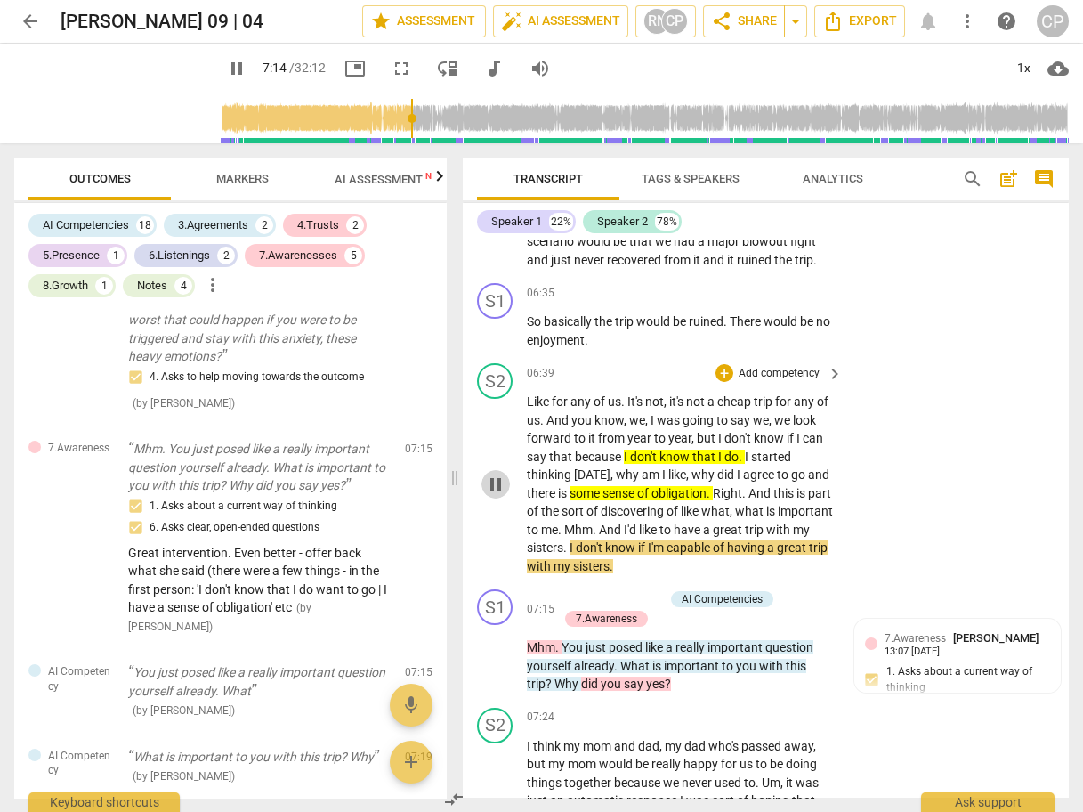
click at [496, 474] on span "pause" at bounding box center [495, 484] width 21 height 21
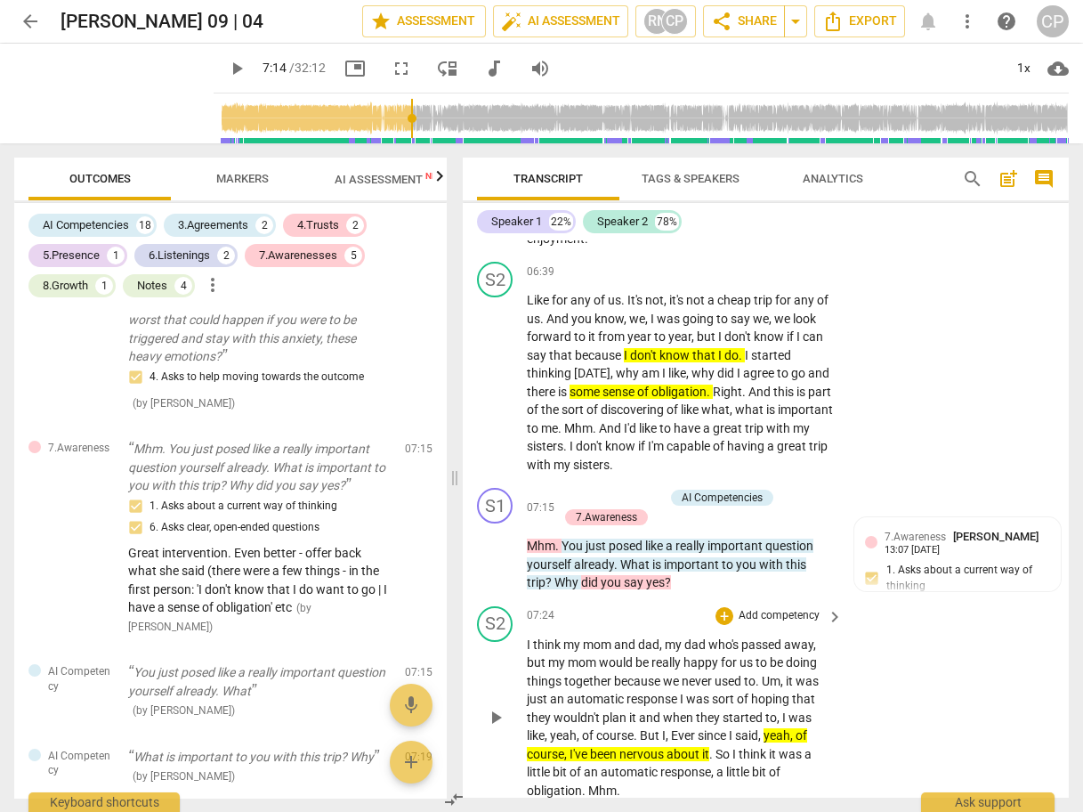
scroll to position [3527, 0]
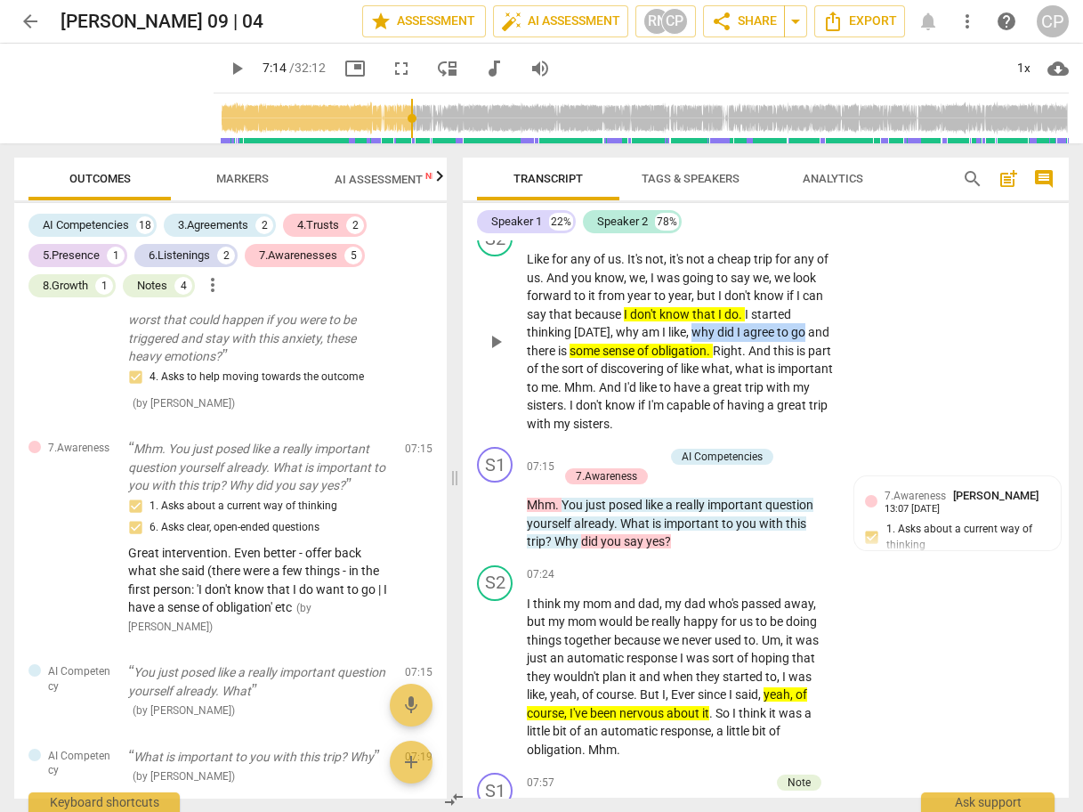
drag, startPoint x: 709, startPoint y: 287, endPoint x: 822, endPoint y: 286, distance: 113.1
click at [822, 286] on p "Like for any of us . It's not , it's not a cheap trip for any of us . And you k…" at bounding box center [680, 341] width 307 height 182
click at [858, 261] on icon "button" at bounding box center [862, 261] width 11 height 12
drag, startPoint x: 612, startPoint y: 360, endPoint x: 761, endPoint y: 362, distance: 149.6
click at [761, 362] on p "Like for any of us . It's not , it's not a cheap trip for any of us . And you k…" at bounding box center [680, 341] width 307 height 182
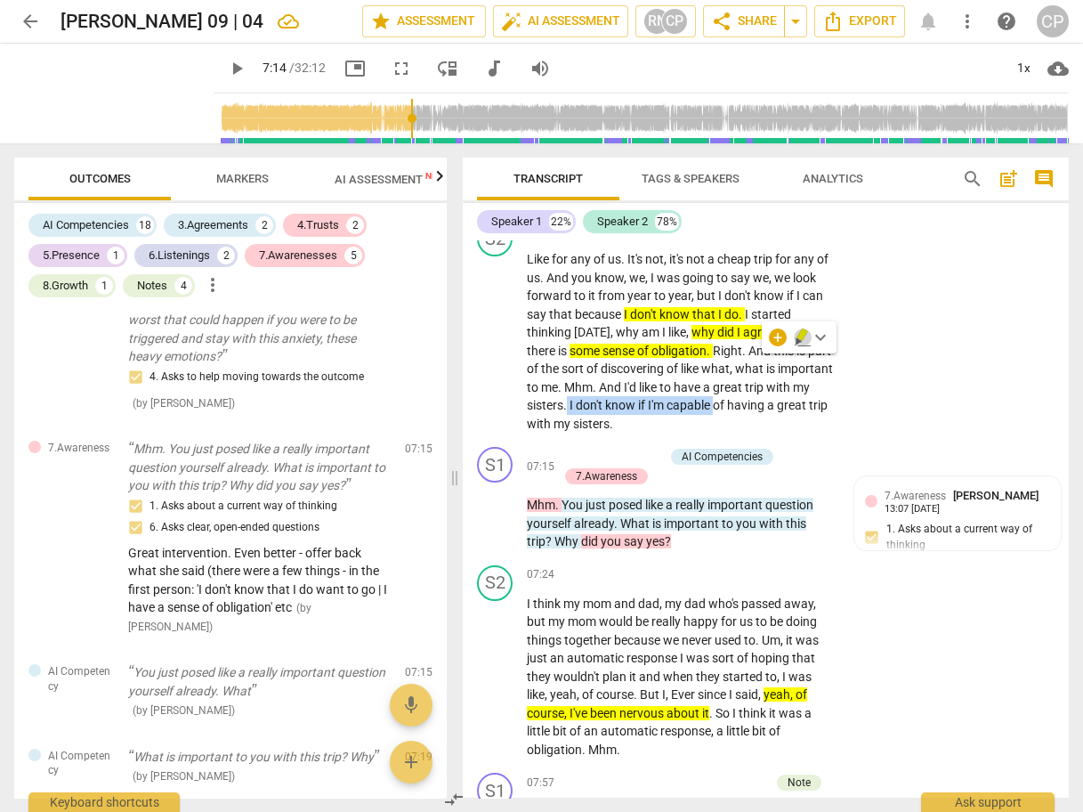
click at [801, 332] on icon "button" at bounding box center [802, 334] width 11 height 12
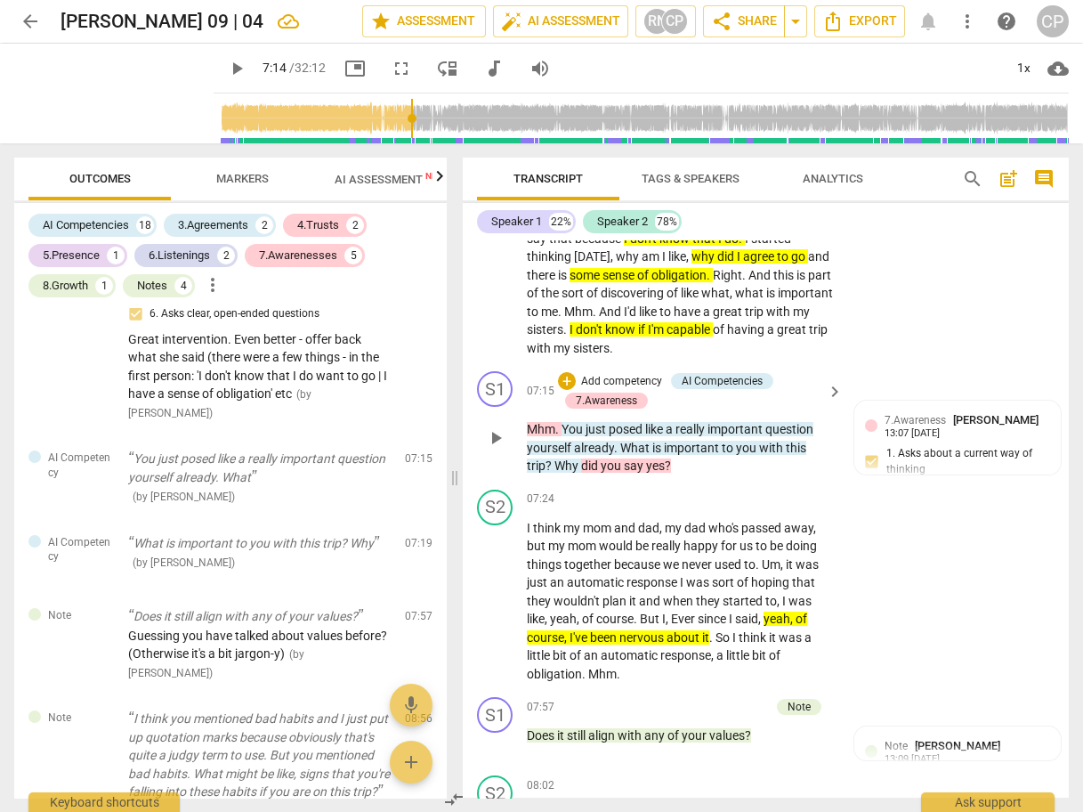
scroll to position [3669, 0]
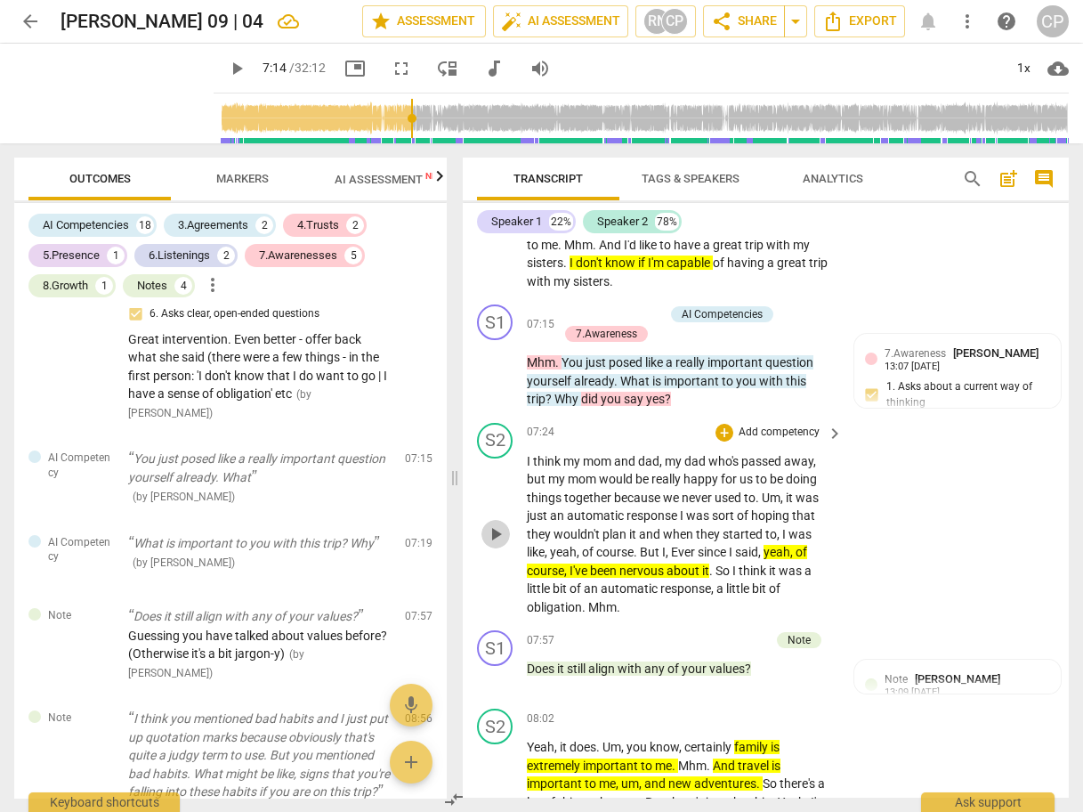
click at [501, 523] on span "play_arrow" at bounding box center [495, 533] width 21 height 21
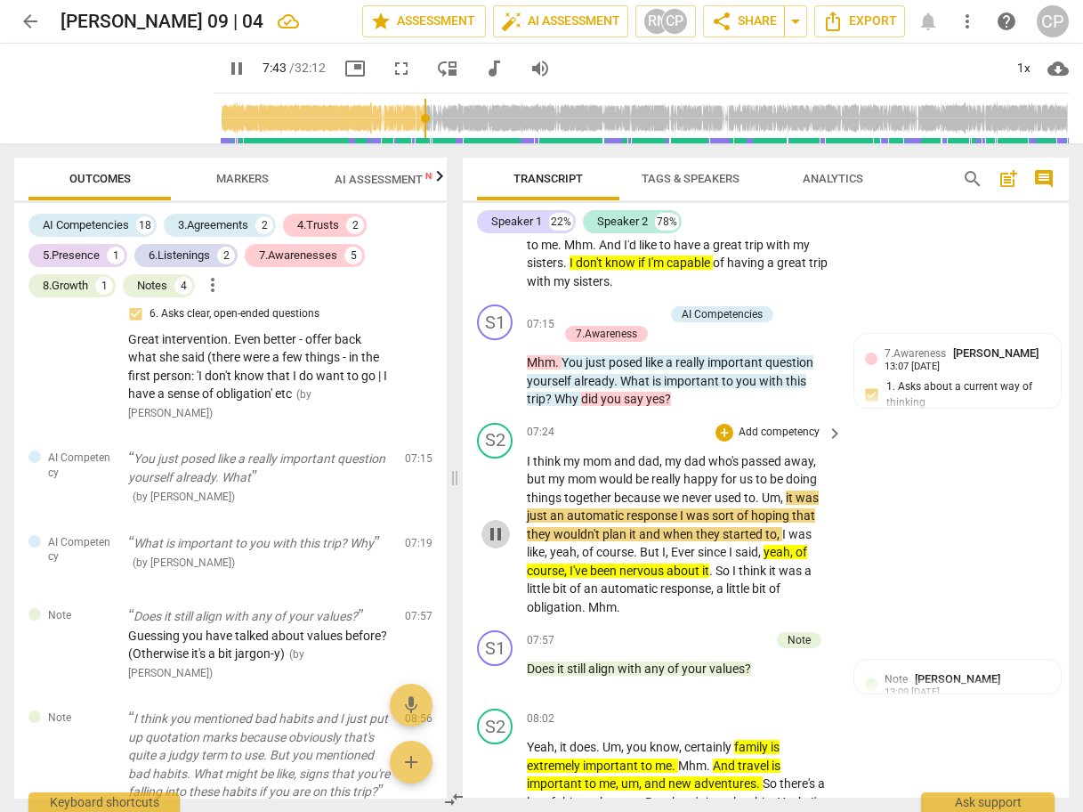
click at [499, 523] on span "pause" at bounding box center [495, 533] width 21 height 21
click at [498, 523] on span "play_arrow" at bounding box center [495, 533] width 21 height 21
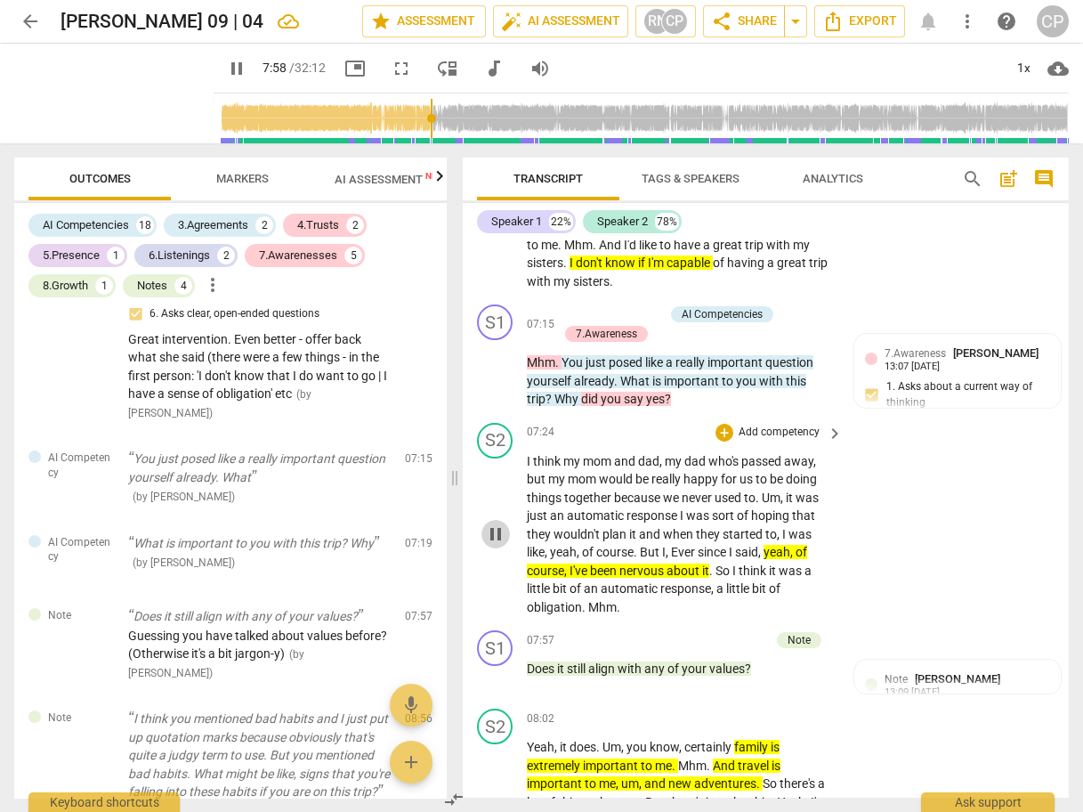
click at [496, 523] on span "pause" at bounding box center [495, 533] width 21 height 21
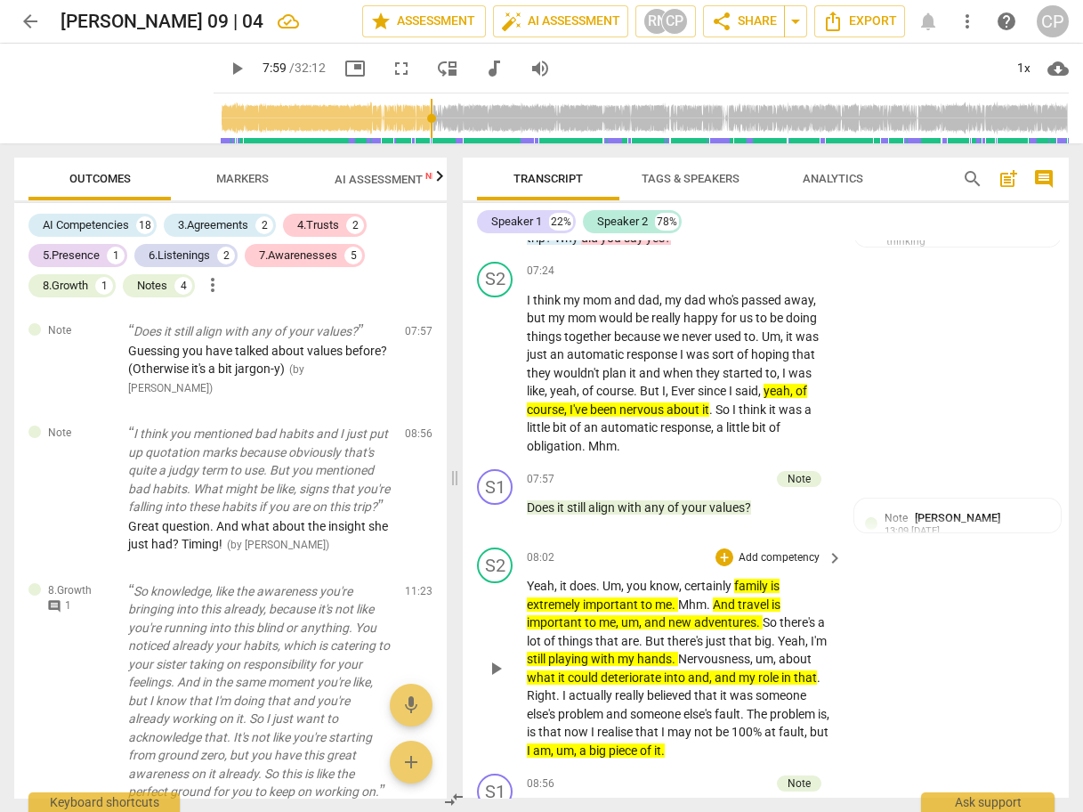
scroll to position [3812, 0]
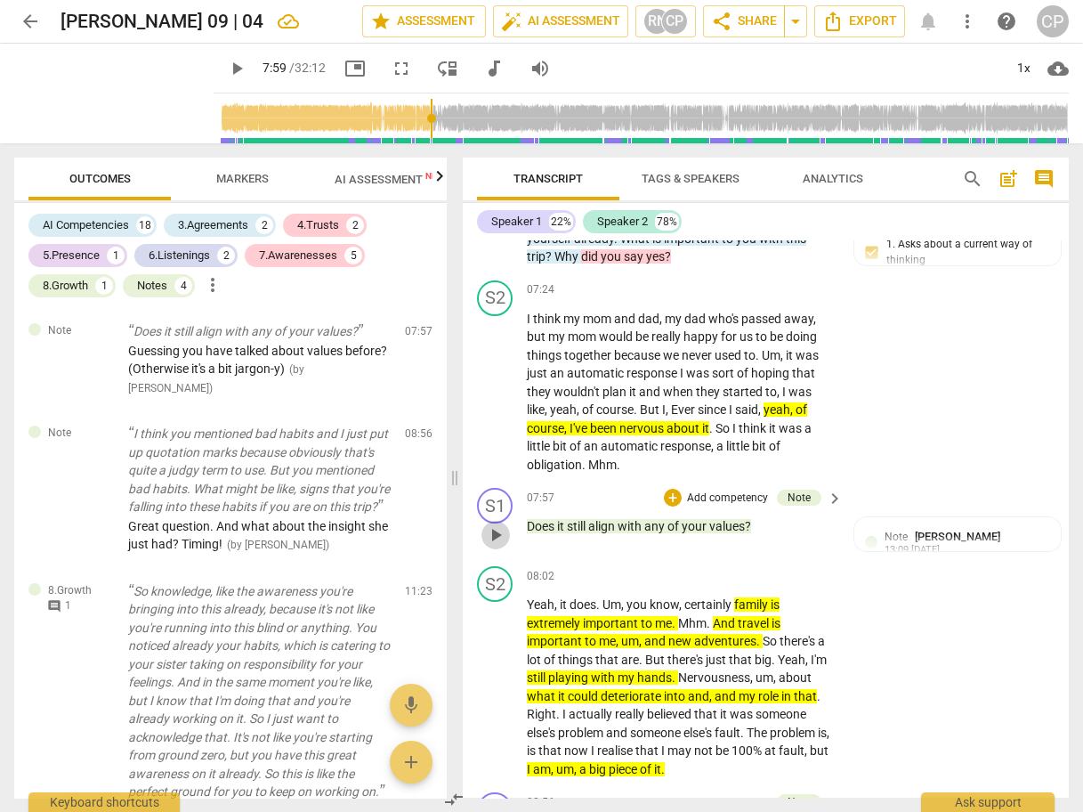
click at [495, 524] on span "play_arrow" at bounding box center [495, 534] width 21 height 21
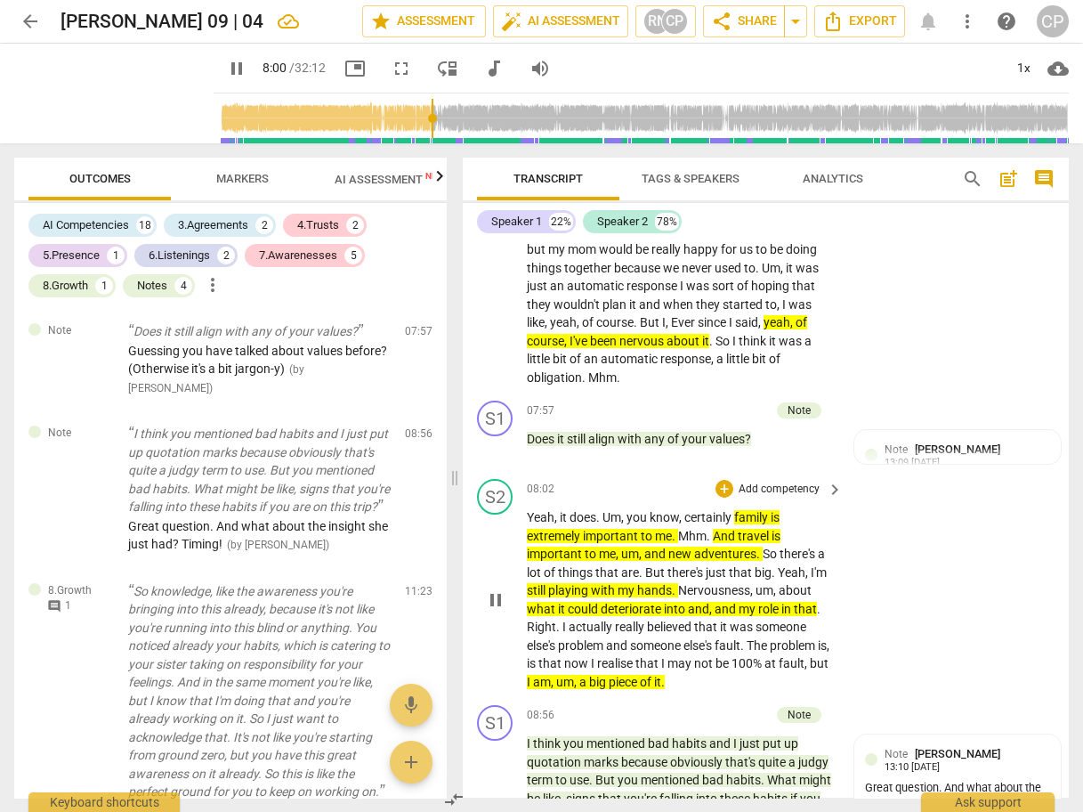
scroll to position [4025, 0]
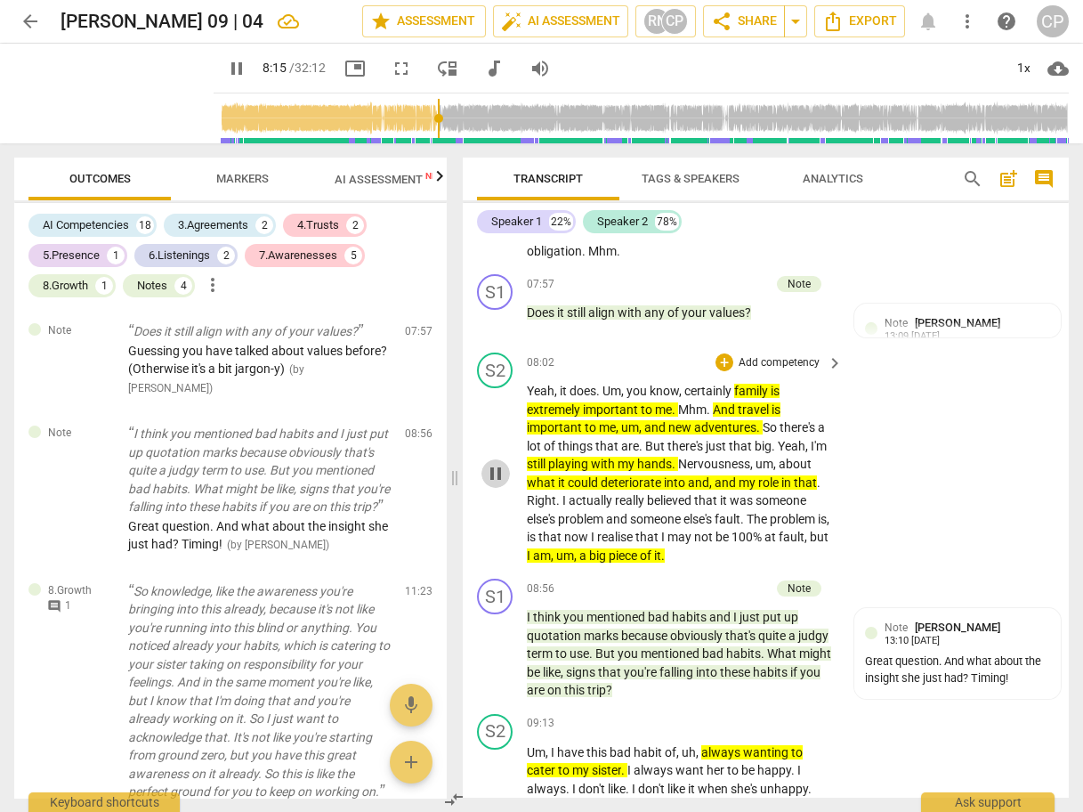
click at [499, 463] on span "pause" at bounding box center [495, 473] width 21 height 21
click at [498, 463] on span "play_arrow" at bounding box center [495, 473] width 21 height 21
click at [497, 463] on span "pause" at bounding box center [495, 473] width 21 height 21
drag, startPoint x: 498, startPoint y: 423, endPoint x: 563, endPoint y: 405, distance: 66.5
click at [563, 405] on div "S2 play_arrow pause 08:02 + Add competency keyboard_arrow_right Yeah , it does …" at bounding box center [766, 458] width 606 height 226
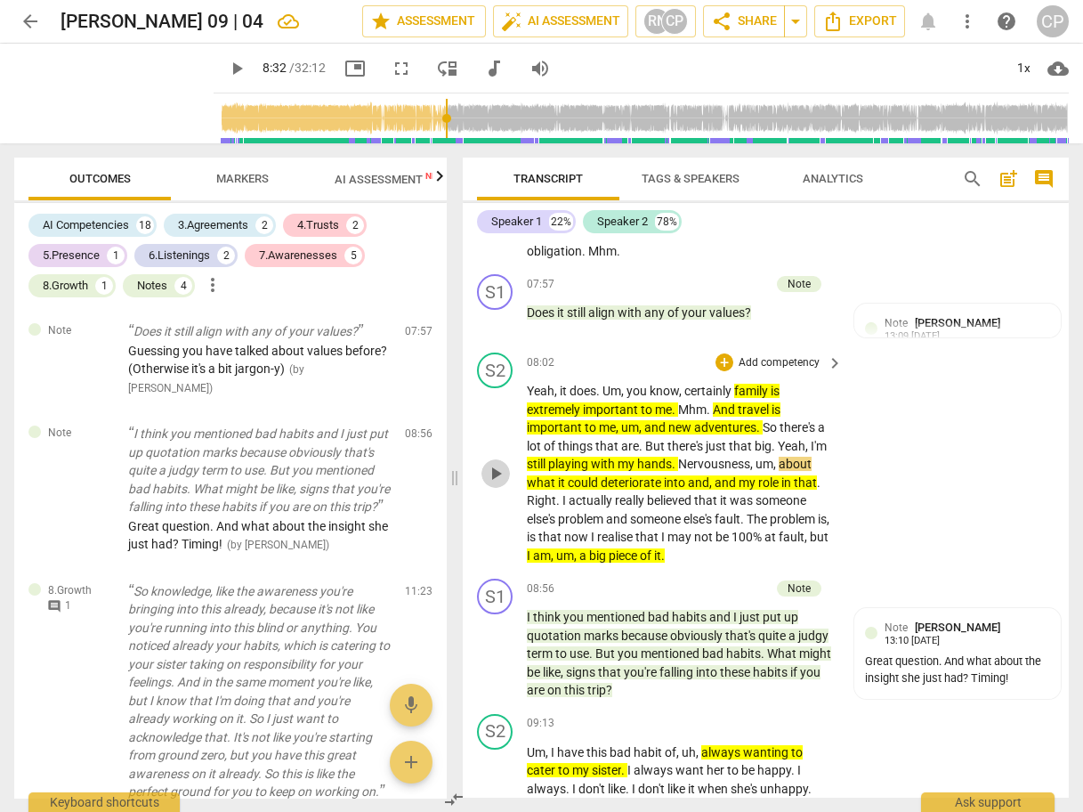
click at [494, 463] on span "play_arrow" at bounding box center [495, 473] width 21 height 21
click at [506, 463] on span "pause" at bounding box center [495, 473] width 21 height 21
click at [682, 457] on span "Nervousness" at bounding box center [714, 464] width 72 height 14
click at [496, 463] on span "play_arrow" at bounding box center [495, 473] width 21 height 21
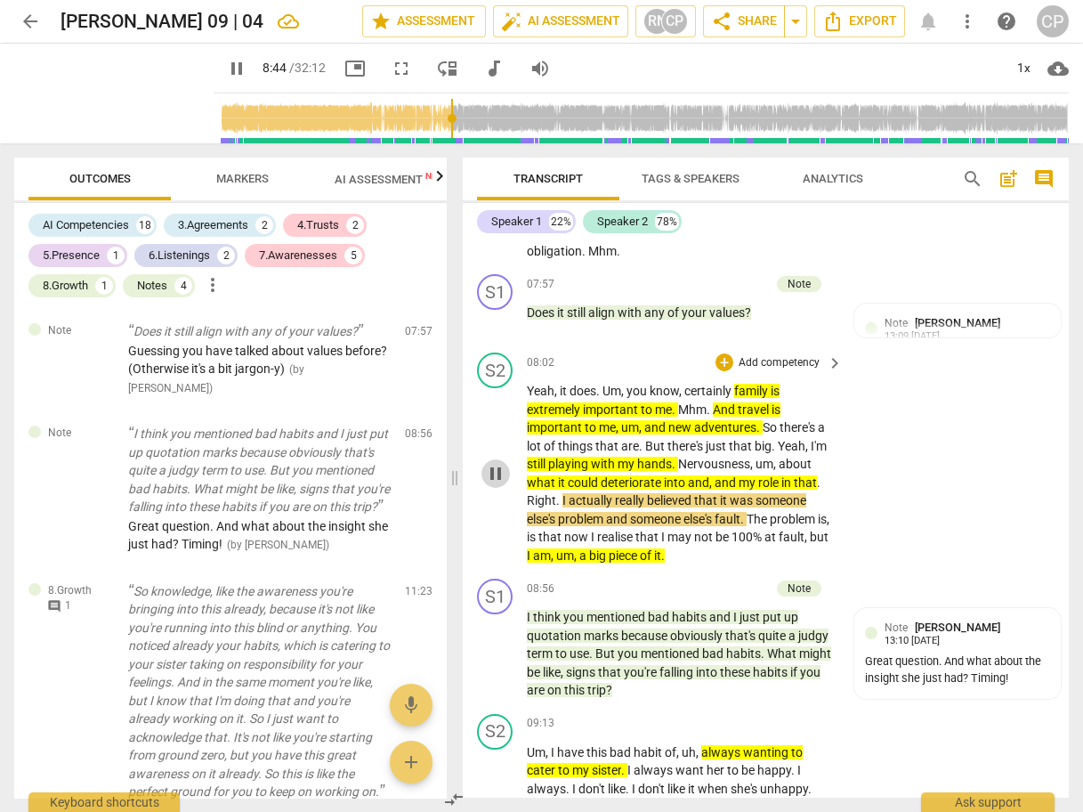
click at [498, 463] on span "pause" at bounding box center [495, 473] width 21 height 21
click at [760, 420] on span "." at bounding box center [760, 427] width 6 height 14
click at [499, 463] on span "pause" at bounding box center [495, 473] width 21 height 21
click at [499, 463] on span "play_arrow" at bounding box center [495, 473] width 21 height 21
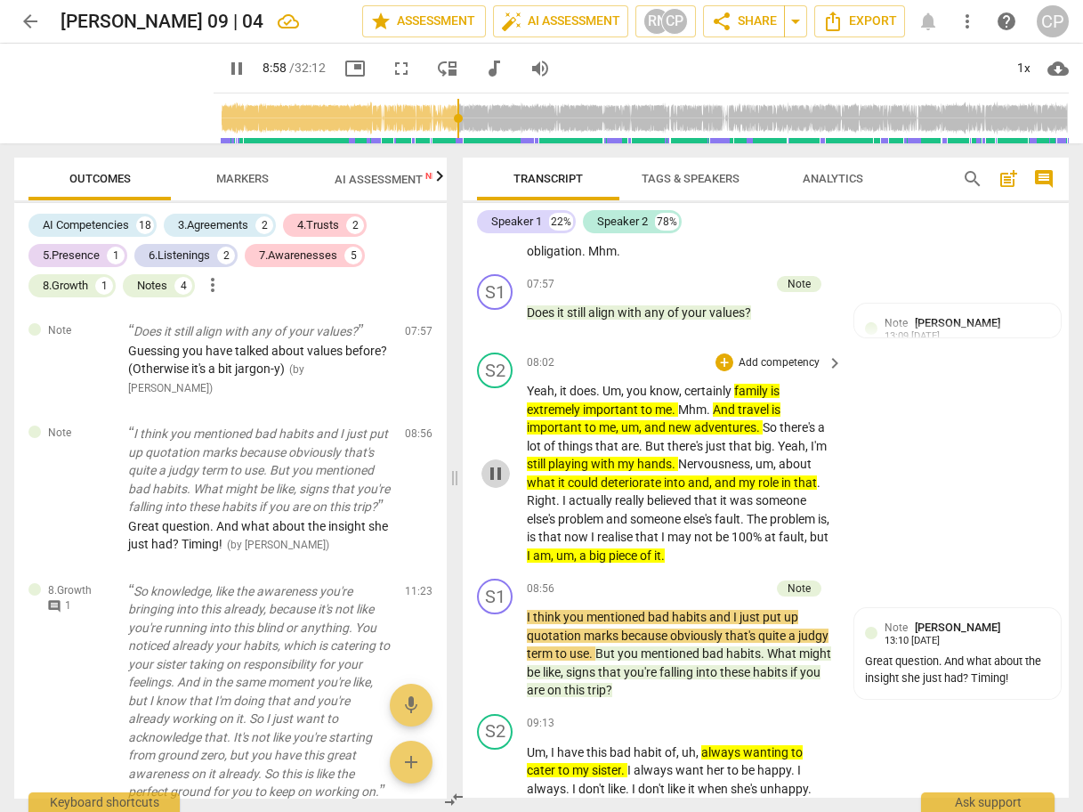
click at [498, 463] on span "pause" at bounding box center [495, 473] width 21 height 21
click at [561, 610] on span "think" at bounding box center [548, 617] width 30 height 14
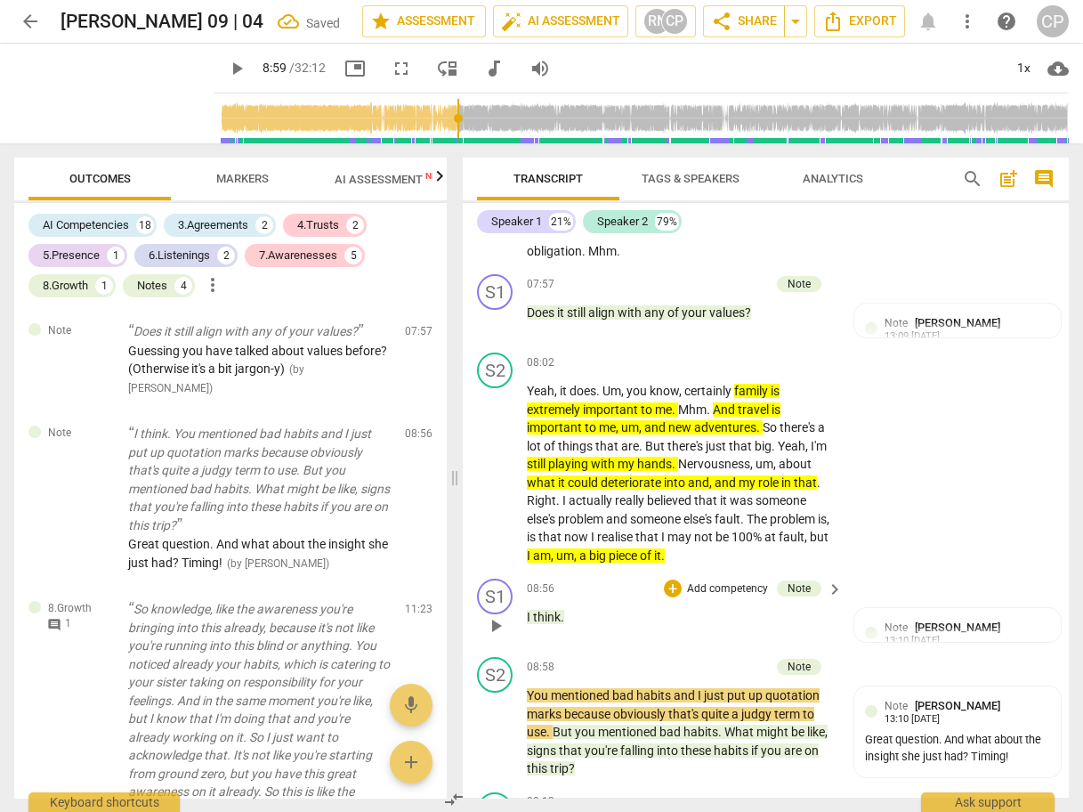
click at [527, 610] on span "I" at bounding box center [530, 617] width 6 height 14
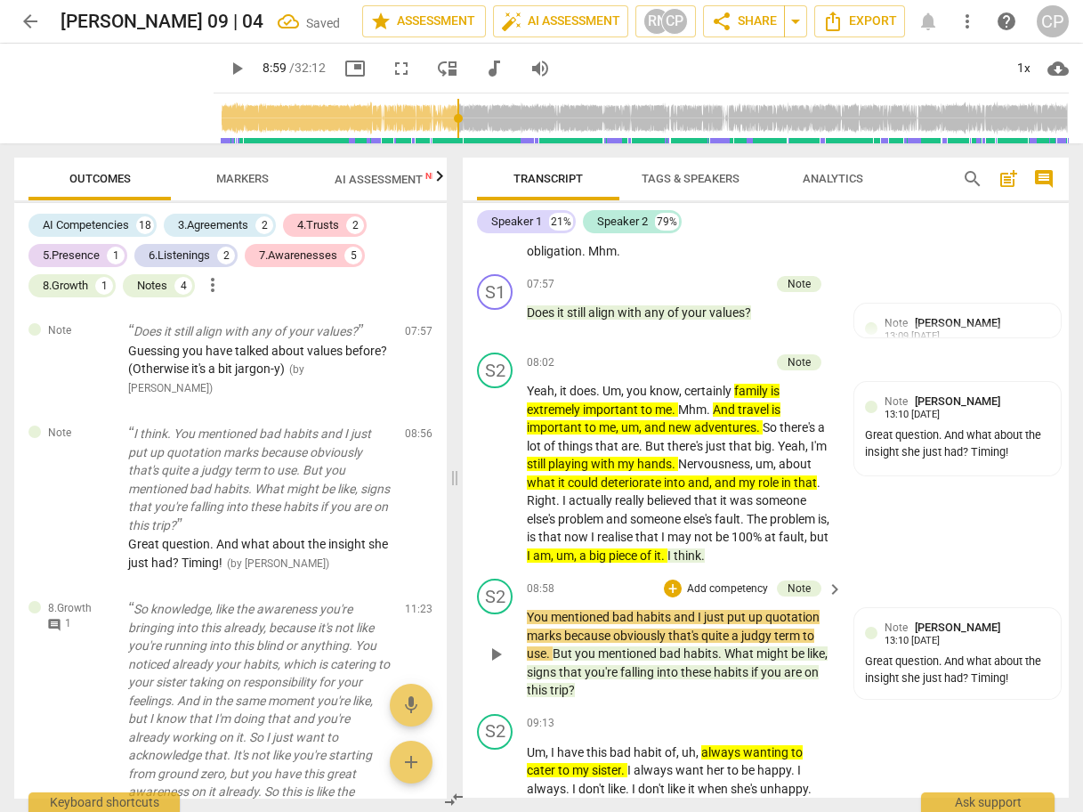
click at [772, 659] on div "S2 play_arrow pause 08:58 + Add competency Note keyboard_arrow_right You mentio…" at bounding box center [766, 638] width 606 height 135
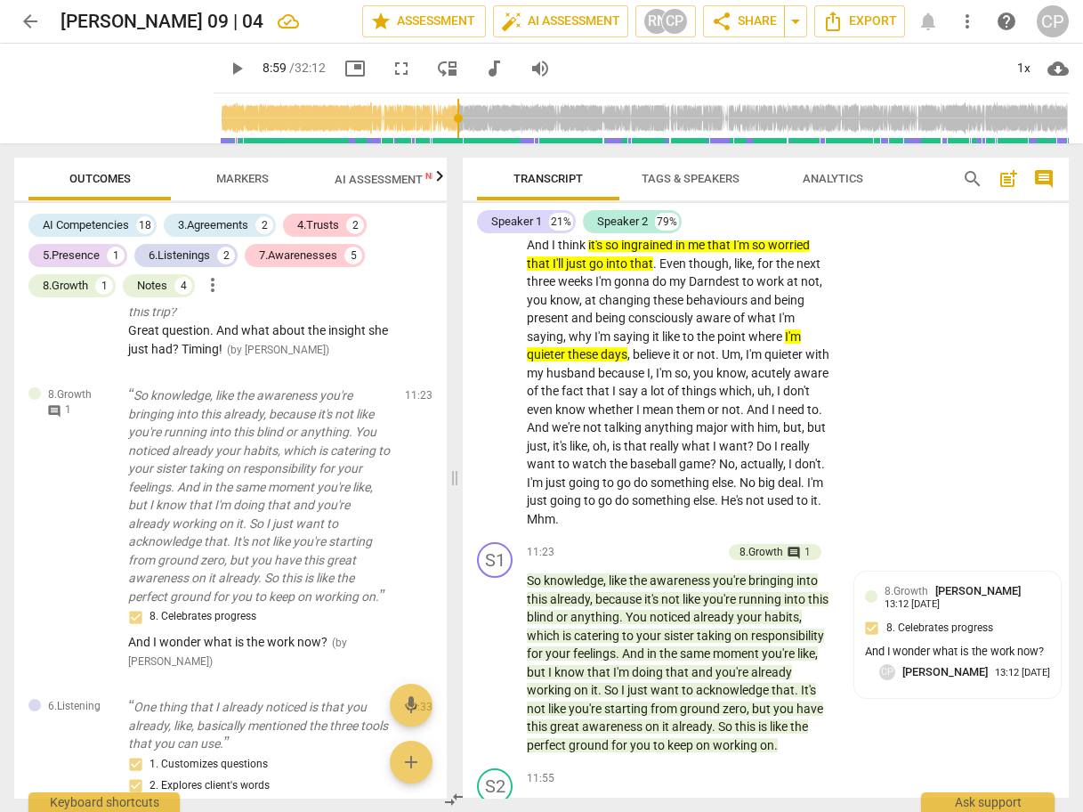
scroll to position [4880, 0]
click at [496, 652] on span "play_arrow" at bounding box center [495, 662] width 21 height 21
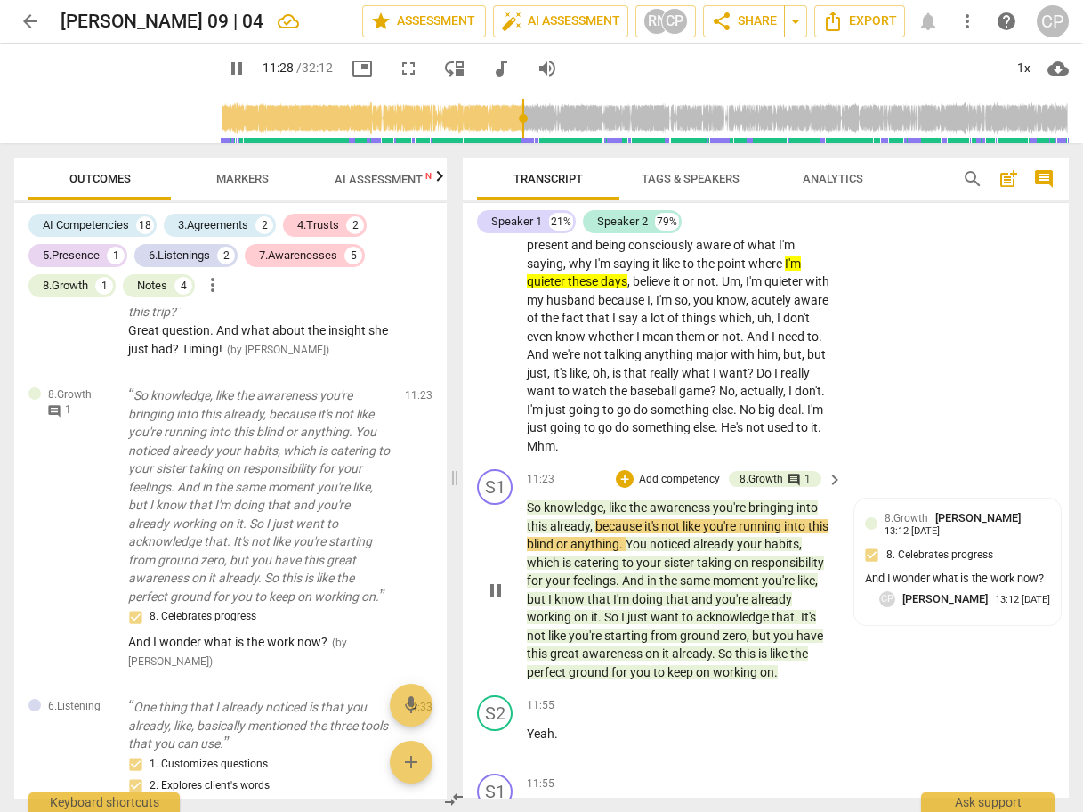
scroll to position [5022, 0]
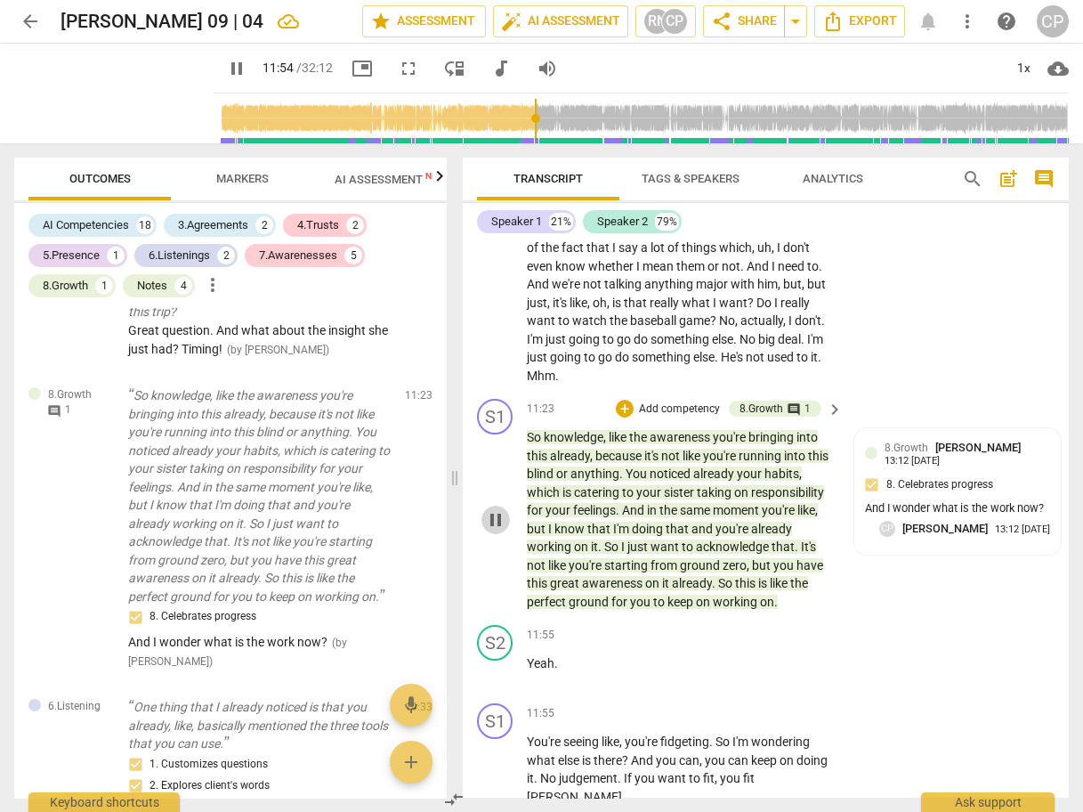
click at [494, 509] on span "pause" at bounding box center [495, 519] width 21 height 21
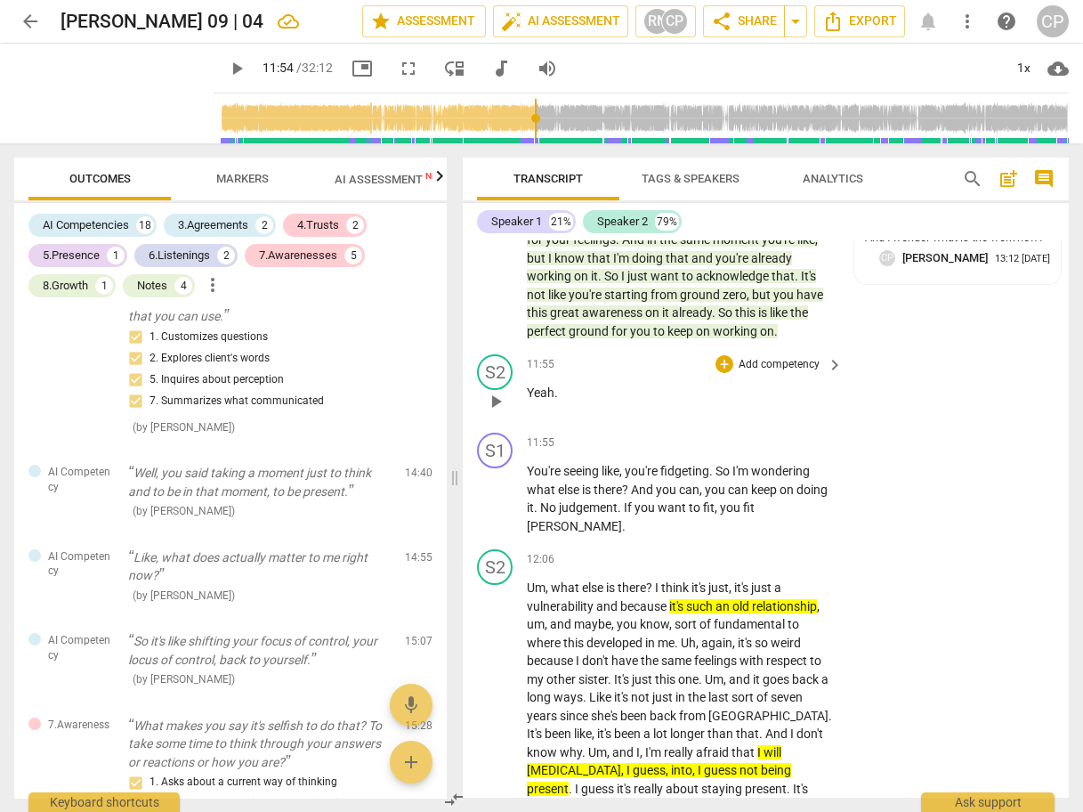
scroll to position [5307, 0]
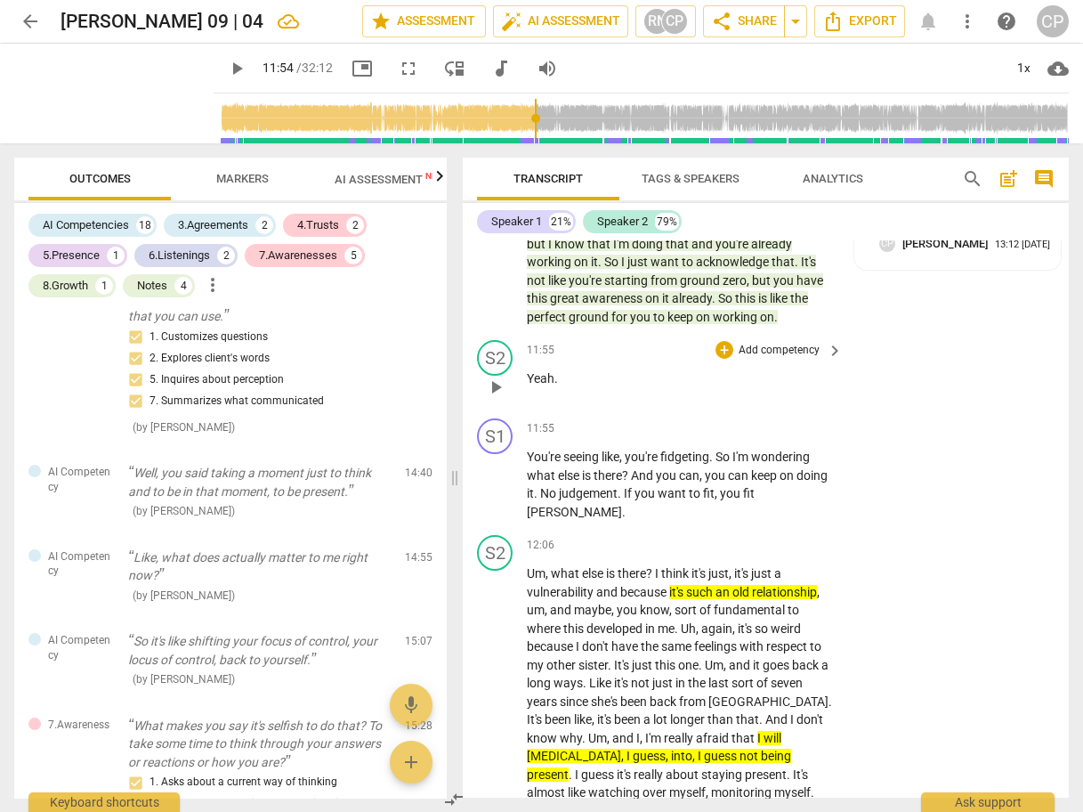
click at [493, 377] on span "play_arrow" at bounding box center [495, 387] width 21 height 21
click at [496, 474] on span "pause" at bounding box center [495, 484] width 21 height 21
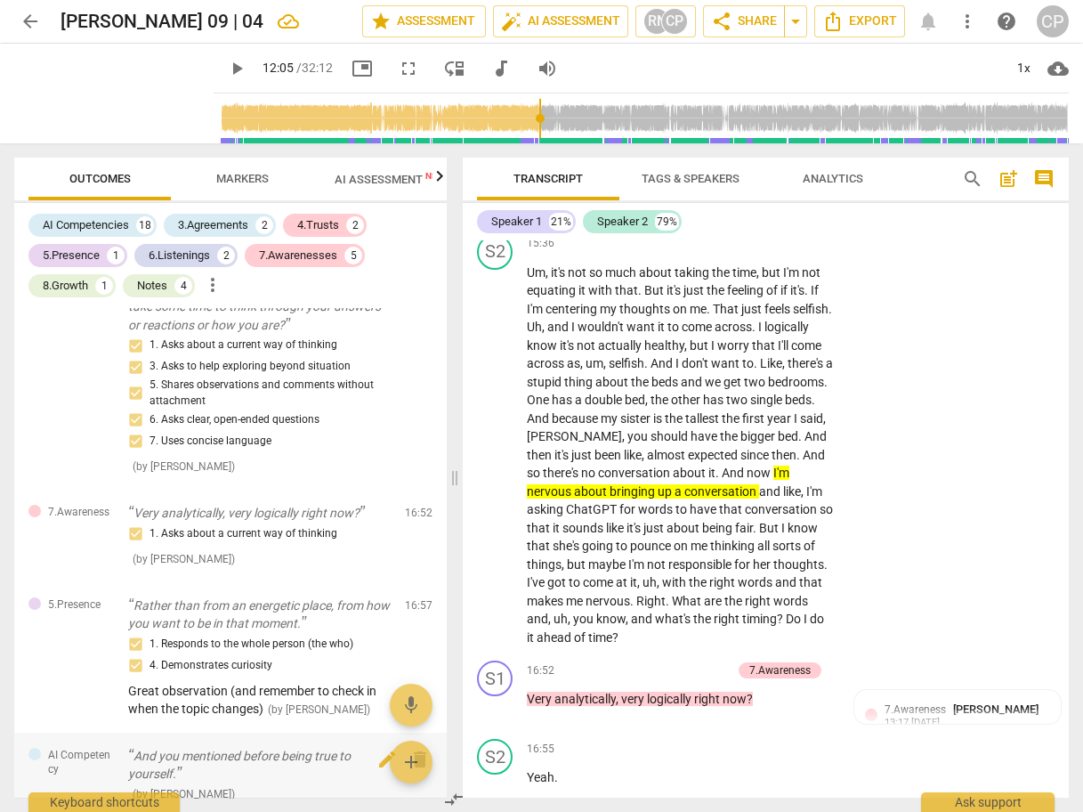
scroll to position [3133, 0]
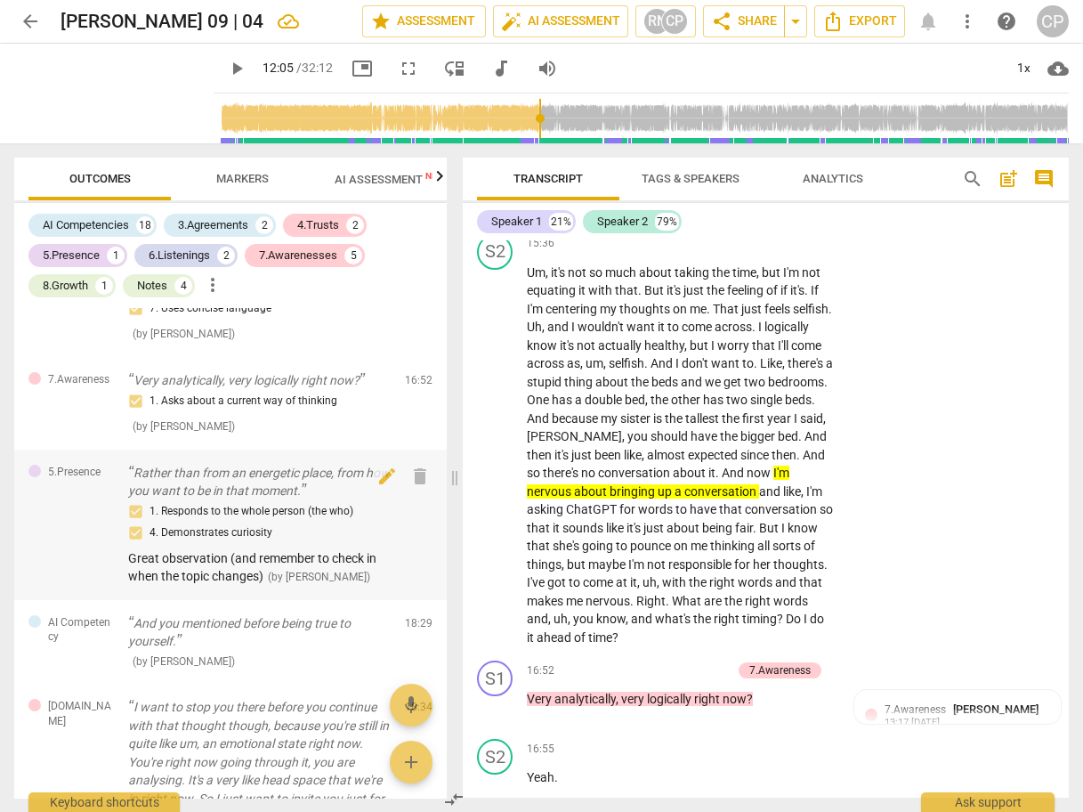
click at [231, 551] on span "Great observation (and remember to check in when the topic changes)" at bounding box center [252, 567] width 248 height 33
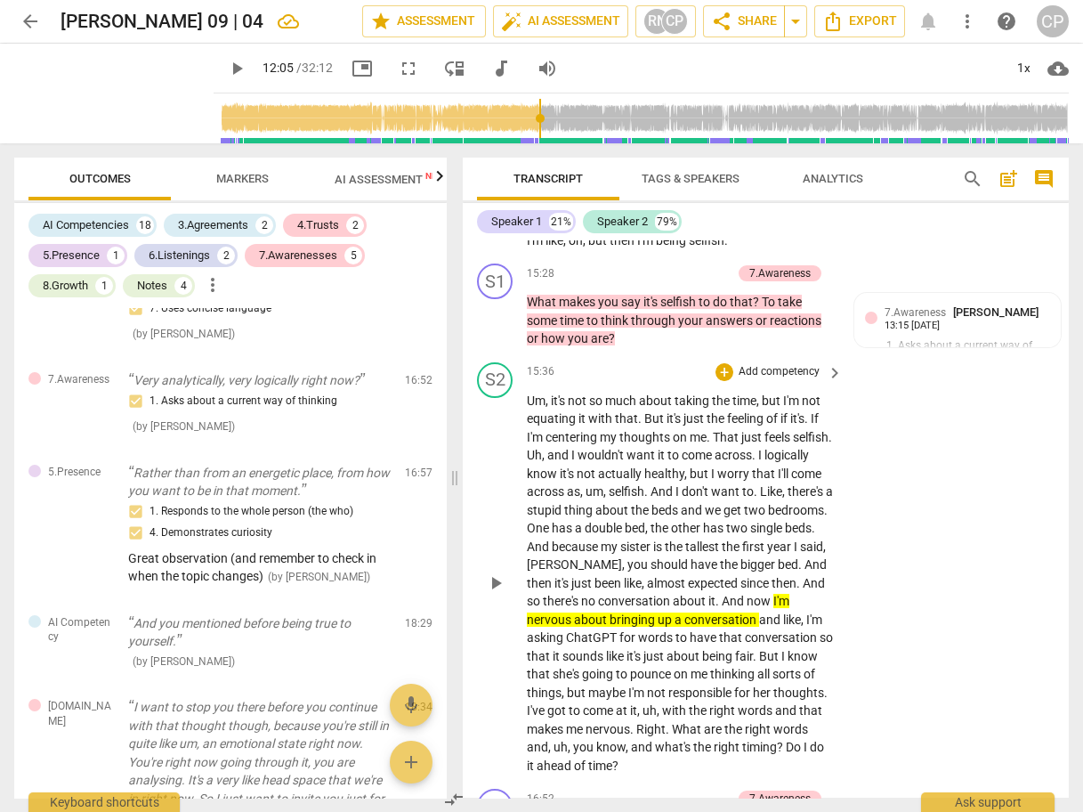
scroll to position [6802, 0]
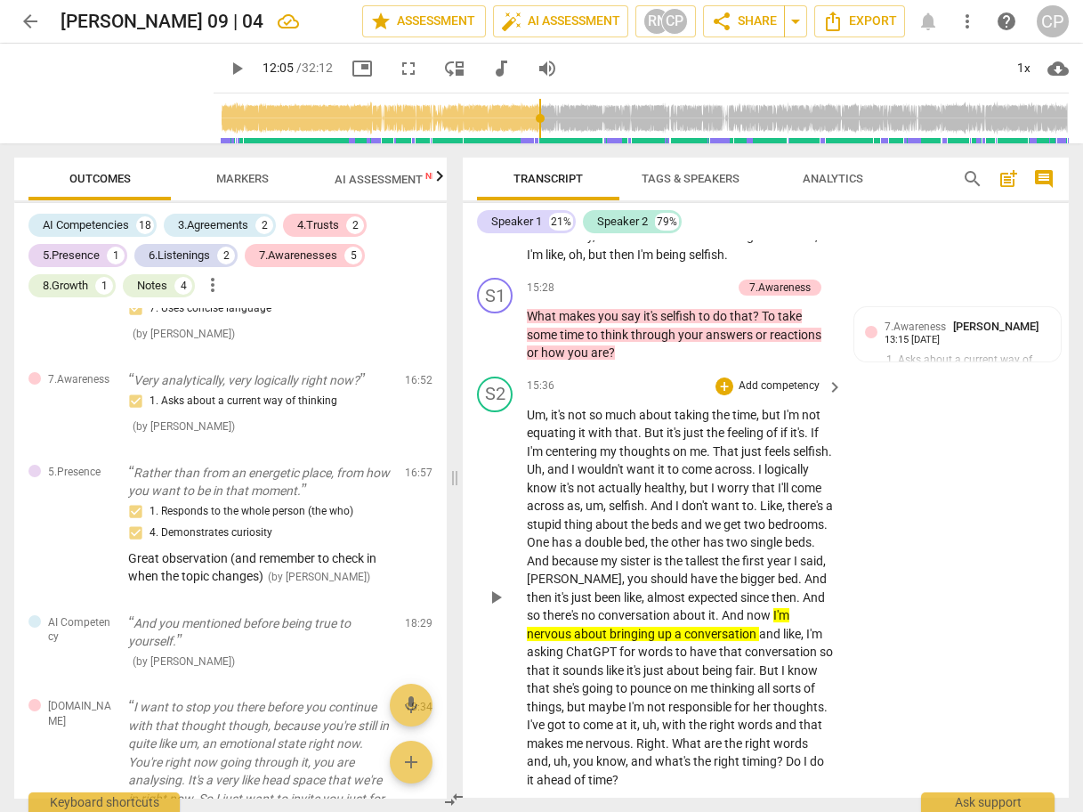
click at [528, 408] on span "Um" at bounding box center [536, 415] width 19 height 14
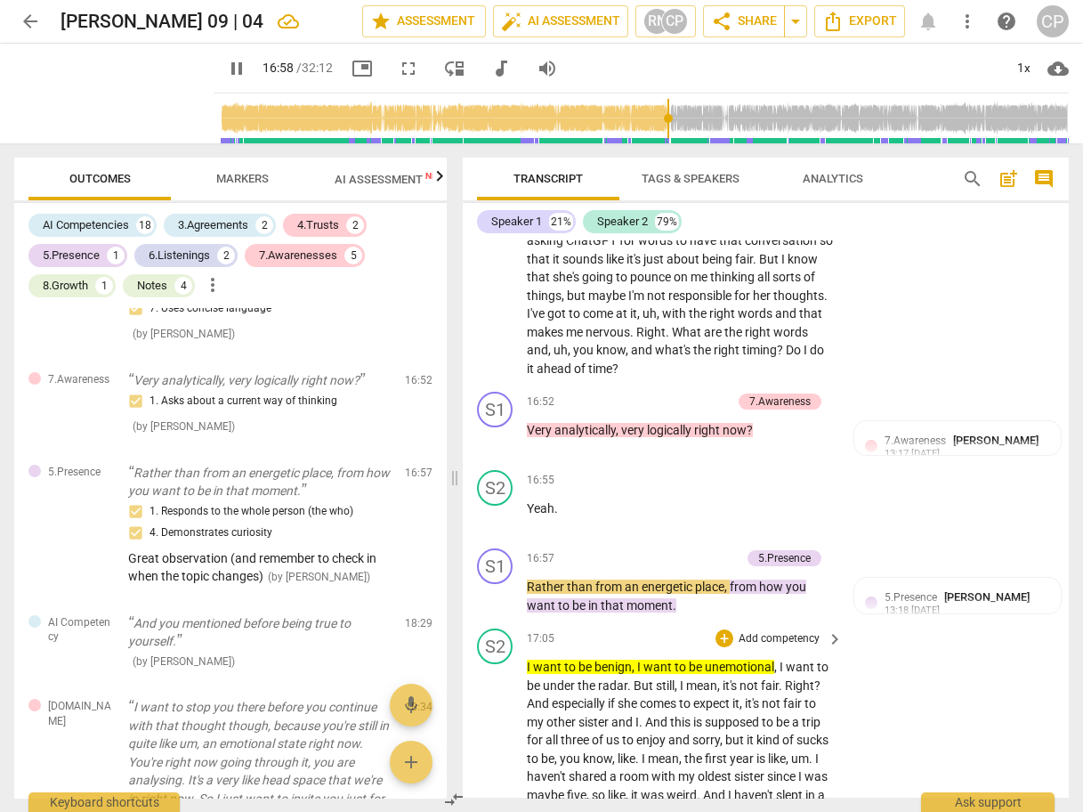
scroll to position [7230, 0]
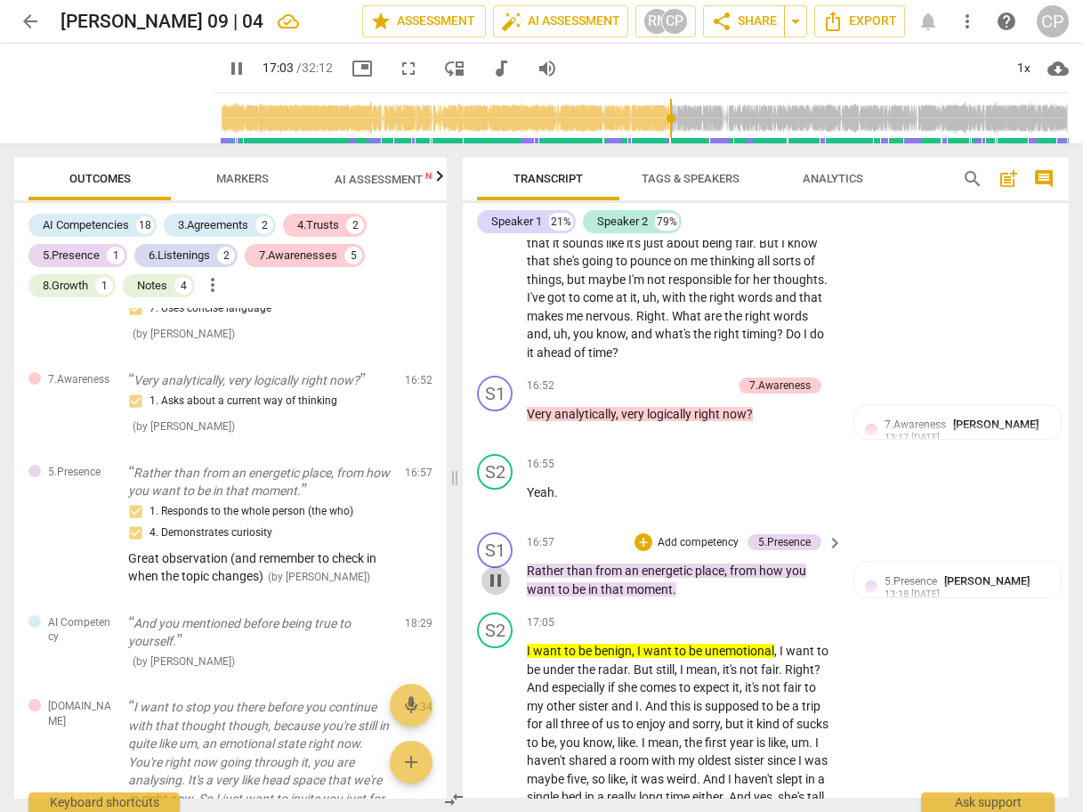
click at [492, 570] on span "pause" at bounding box center [495, 580] width 21 height 21
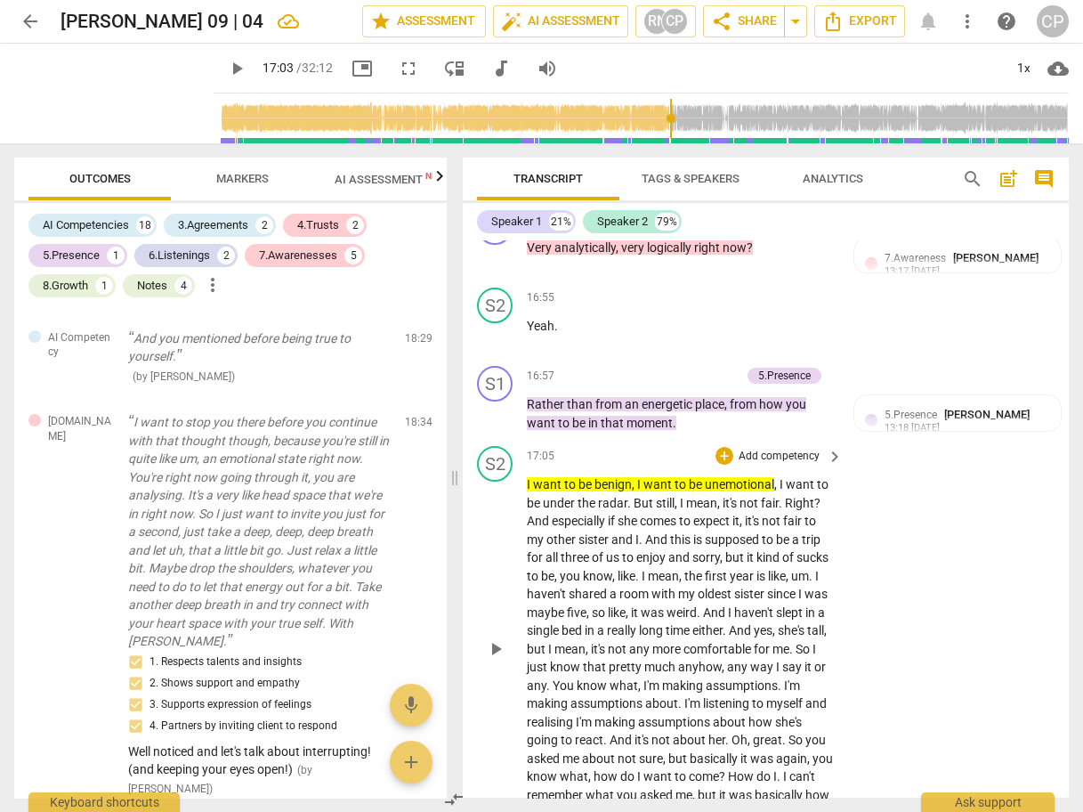
scroll to position [7443, 0]
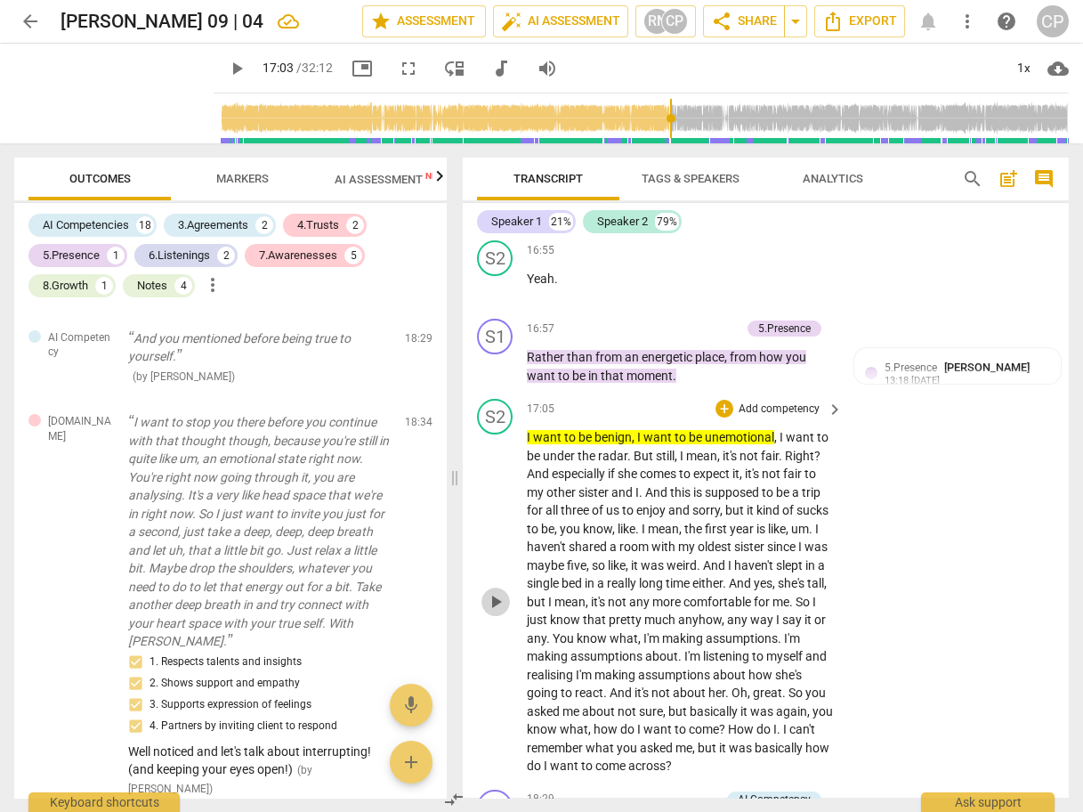
click at [496, 591] on span "play_arrow" at bounding box center [495, 601] width 21 height 21
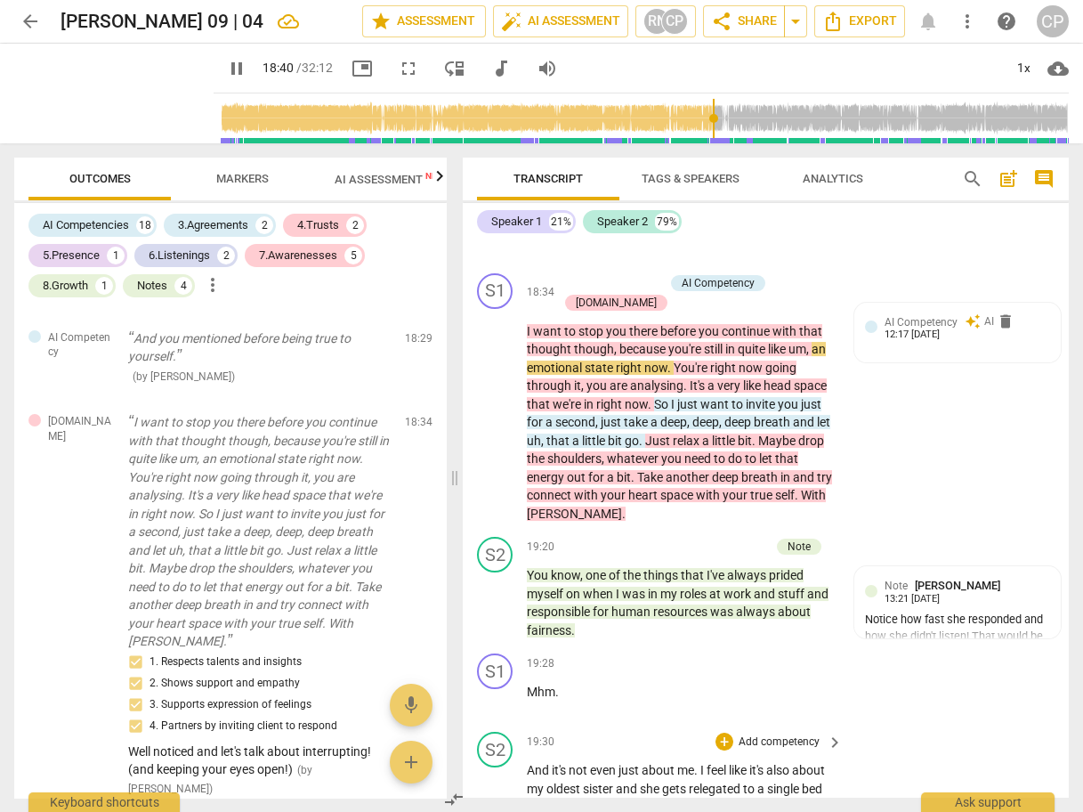
scroll to position [8074, 0]
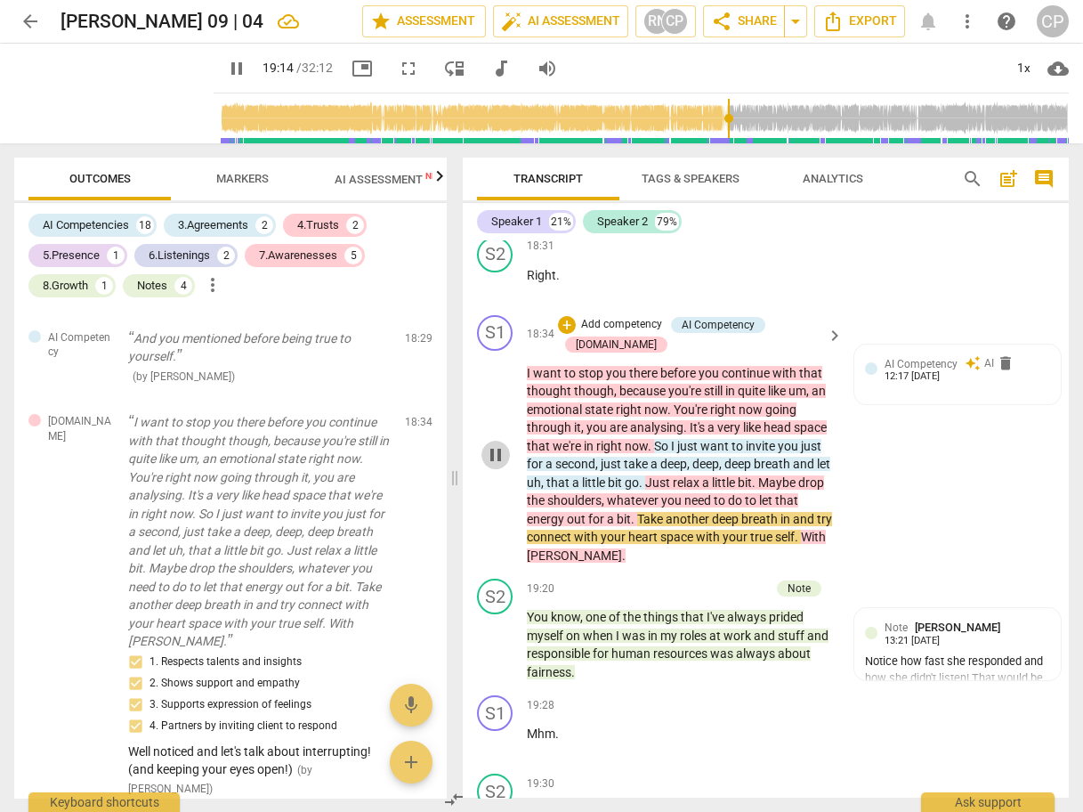
click at [498, 444] on span "pause" at bounding box center [495, 454] width 21 height 21
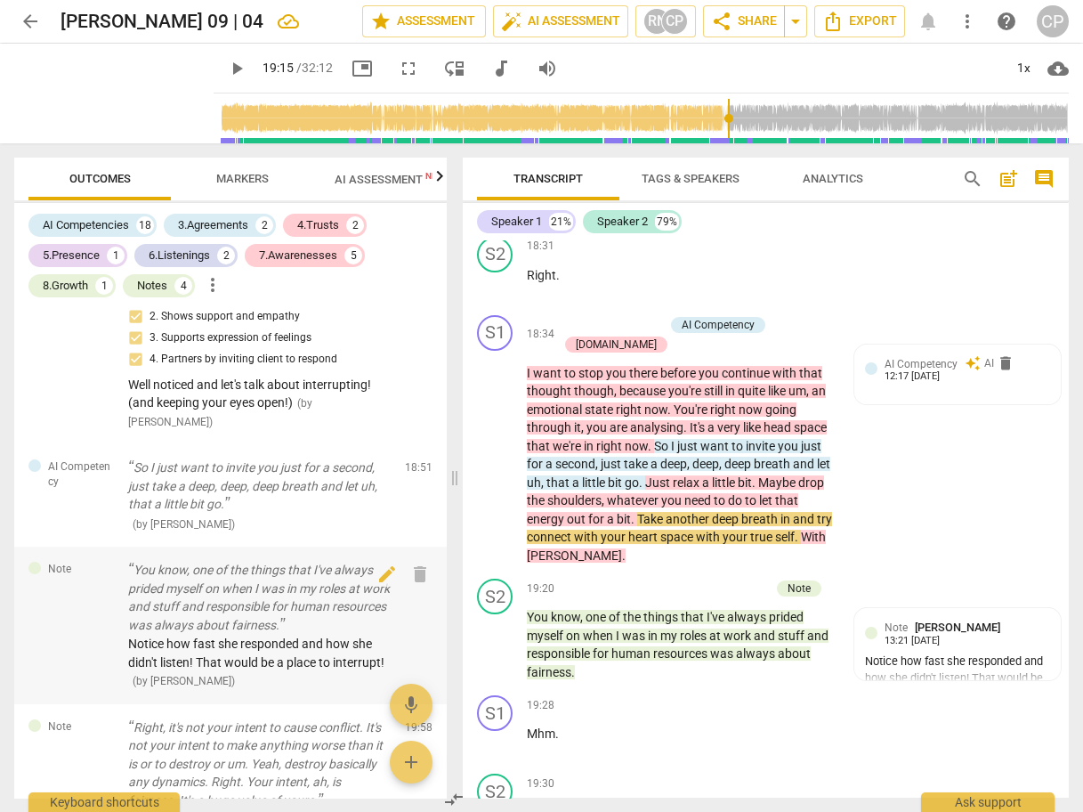
scroll to position [3845, 0]
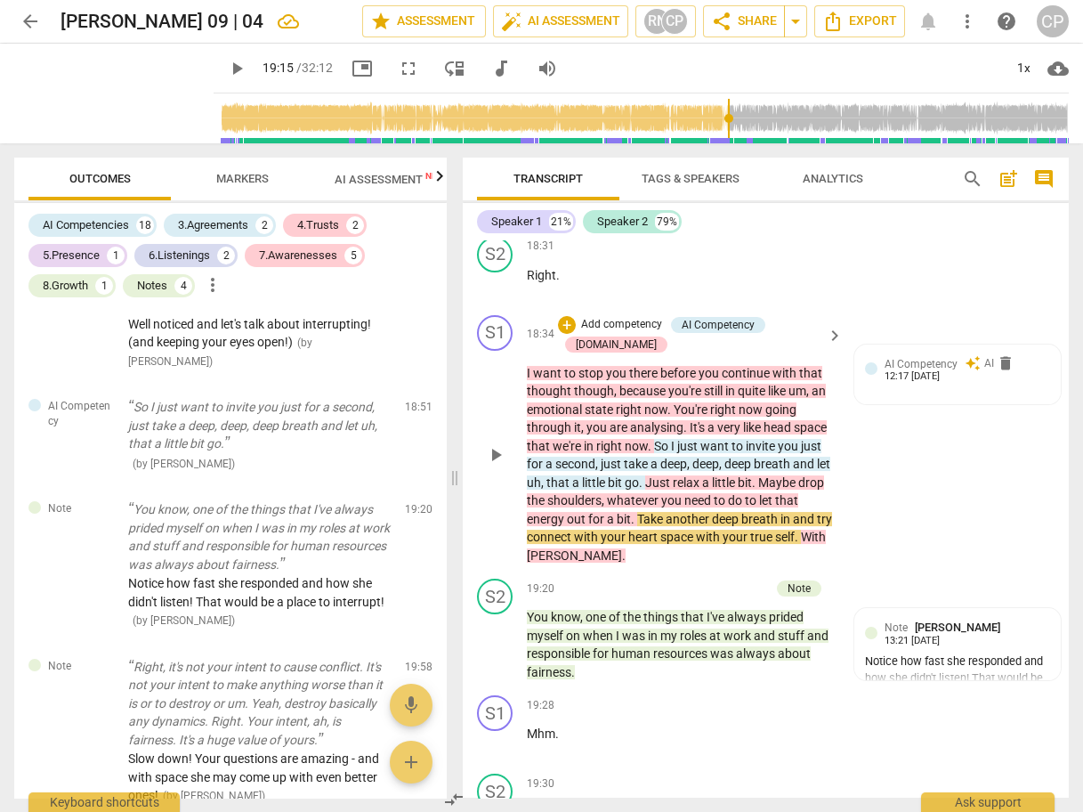
click at [635, 512] on span "." at bounding box center [634, 519] width 6 height 14
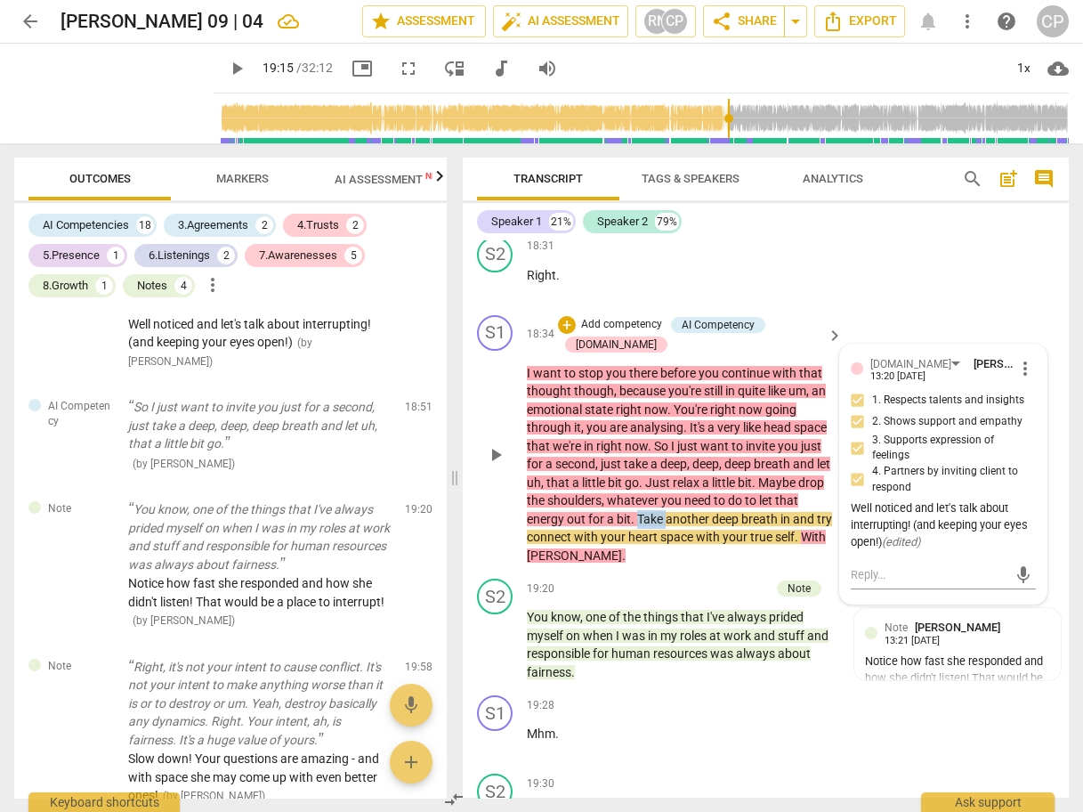
click at [635, 512] on span "." at bounding box center [634, 519] width 6 height 14
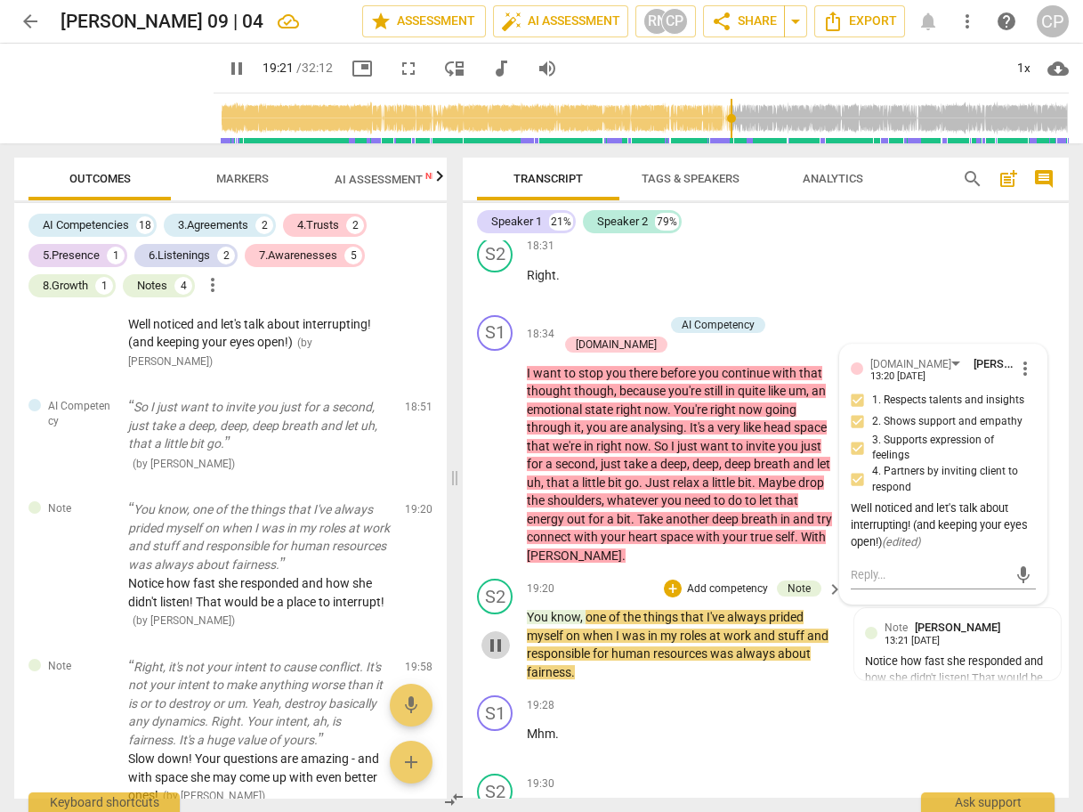
click at [496, 635] on span "pause" at bounding box center [495, 645] width 21 height 21
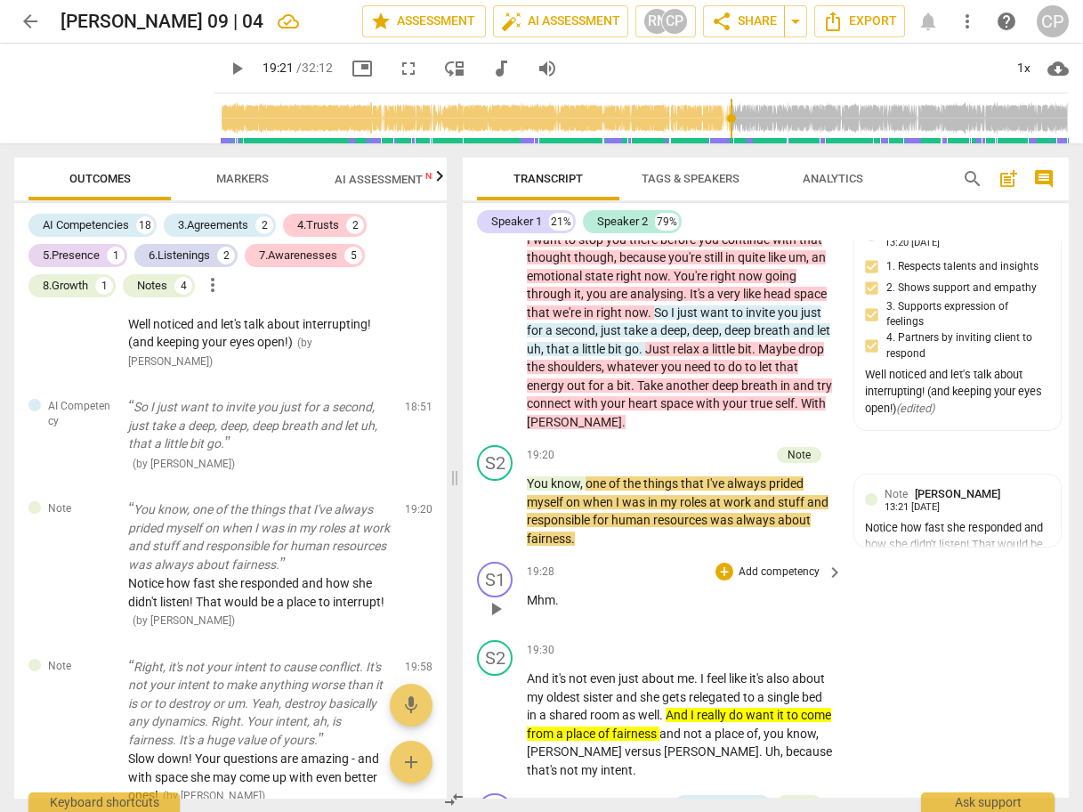
scroll to position [8217, 0]
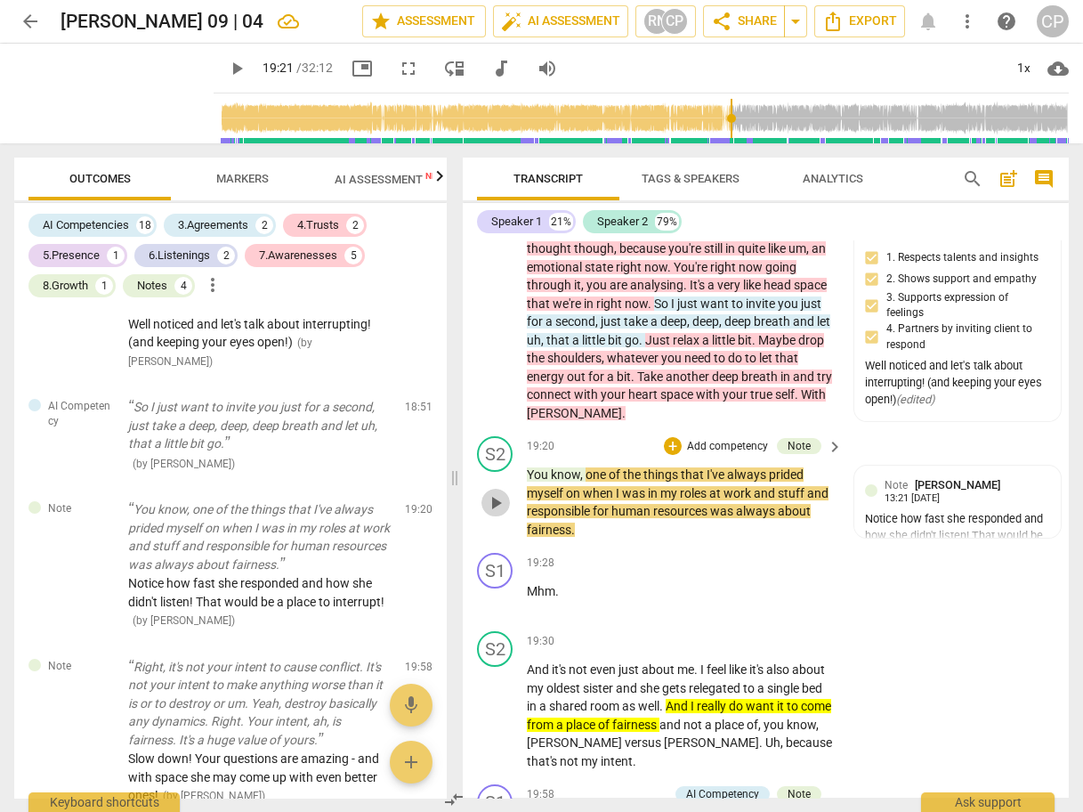
click at [494, 492] on span "play_arrow" at bounding box center [495, 502] width 21 height 21
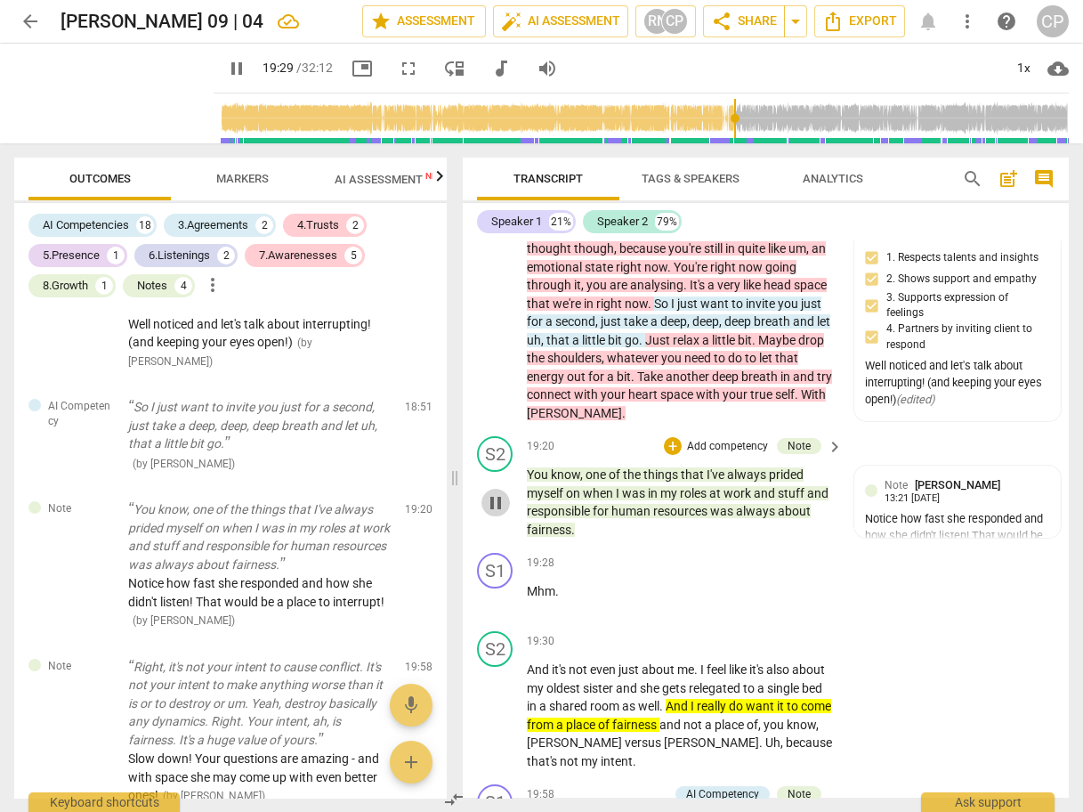
click at [499, 492] on span "pause" at bounding box center [495, 502] width 21 height 21
type input "1170"
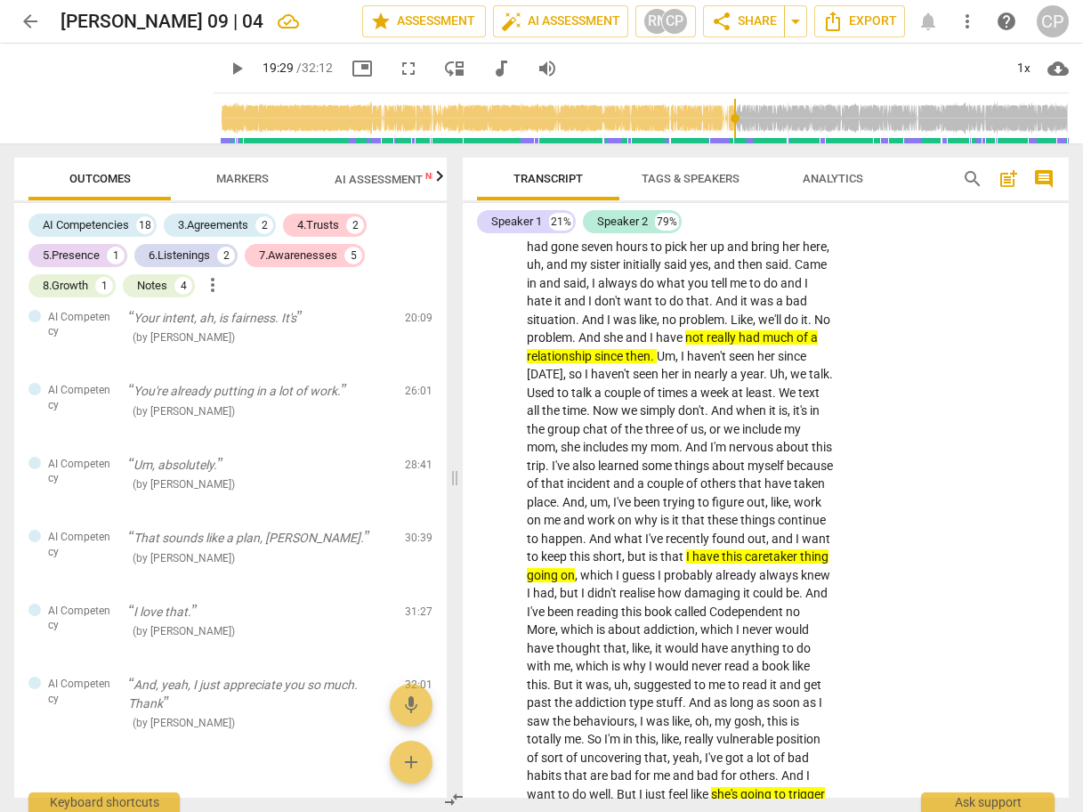
scroll to position [0, 0]
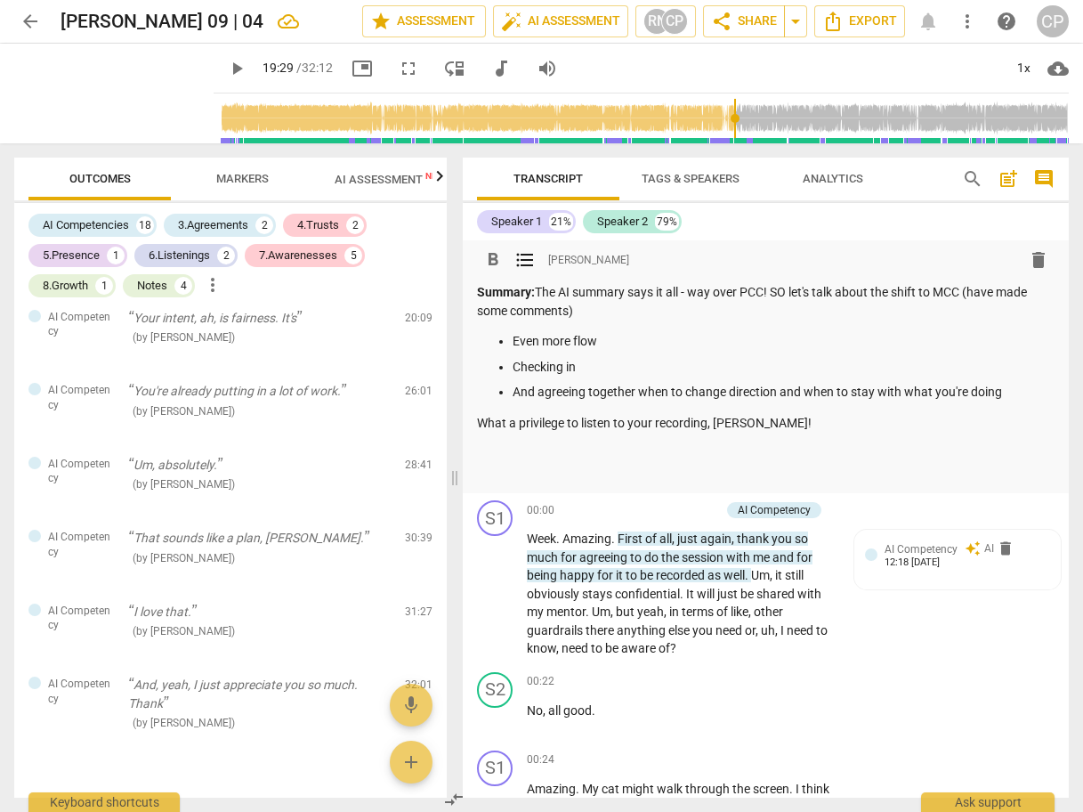
click at [513, 342] on p "Even more flow" at bounding box center [784, 341] width 542 height 19
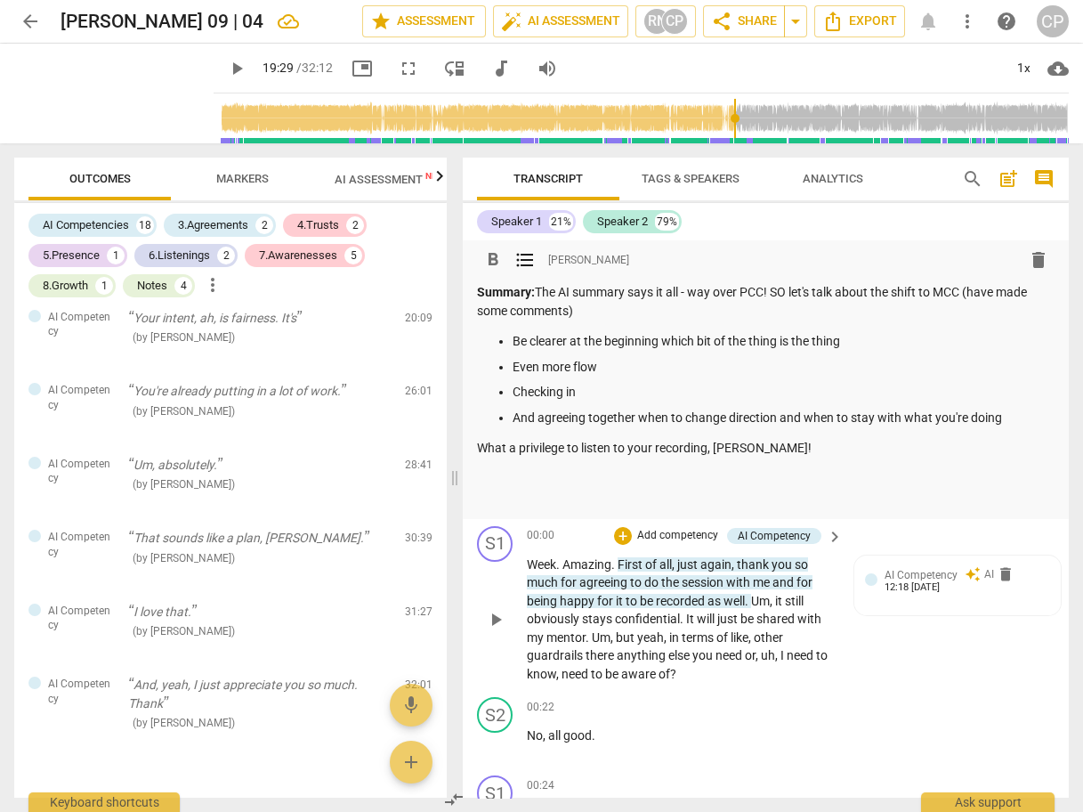
type input "1170"
